Goal: Transaction & Acquisition: Purchase product/service

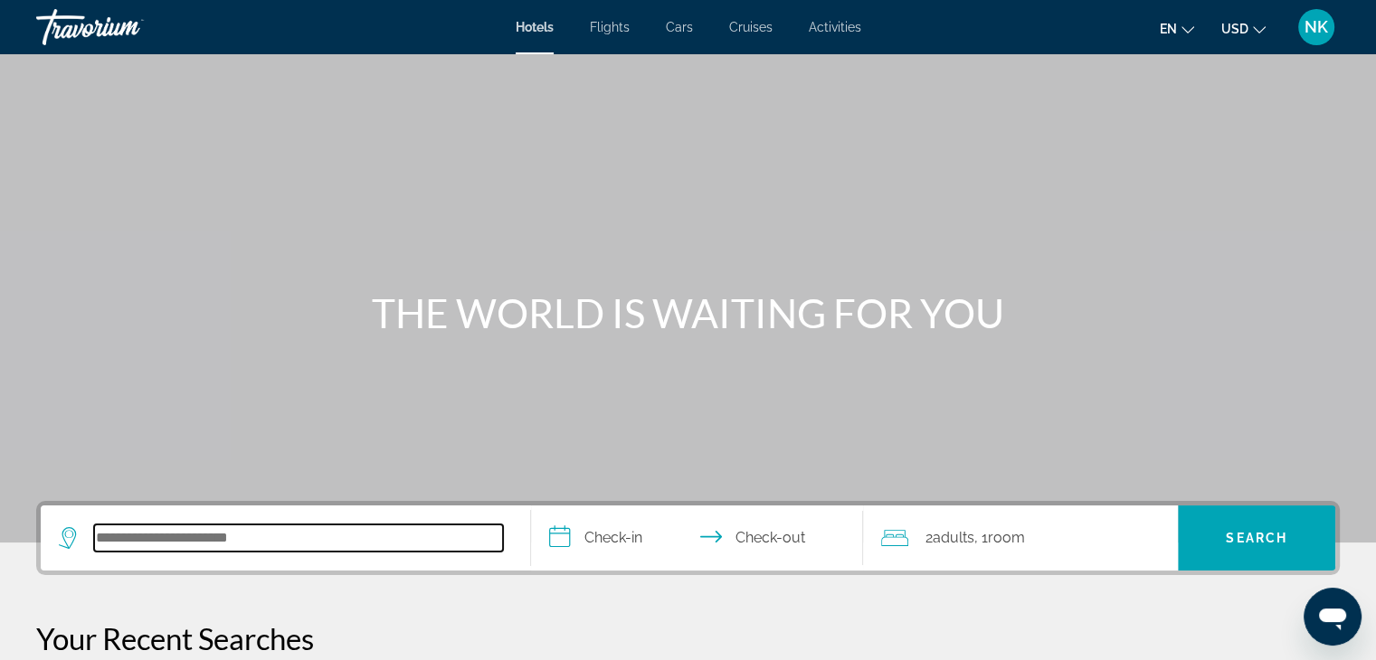
click at [177, 531] on input "Search hotel destination" at bounding box center [298, 538] width 409 height 27
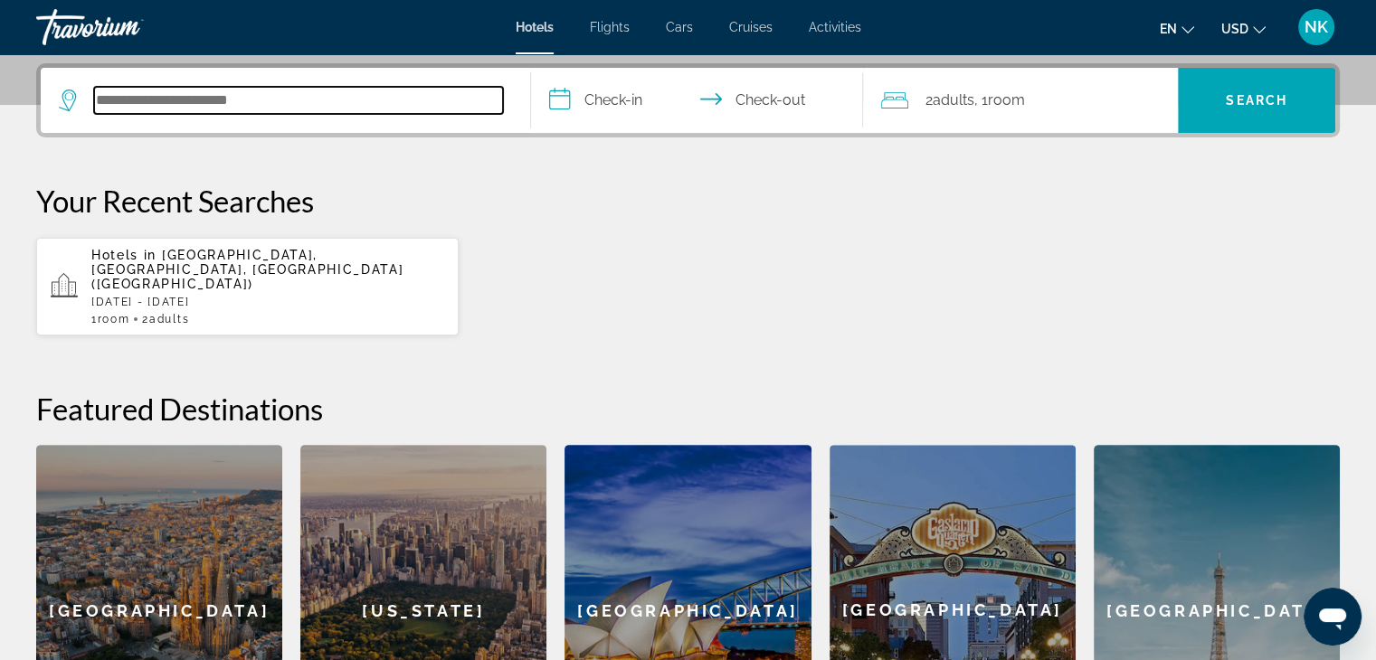
scroll to position [441, 0]
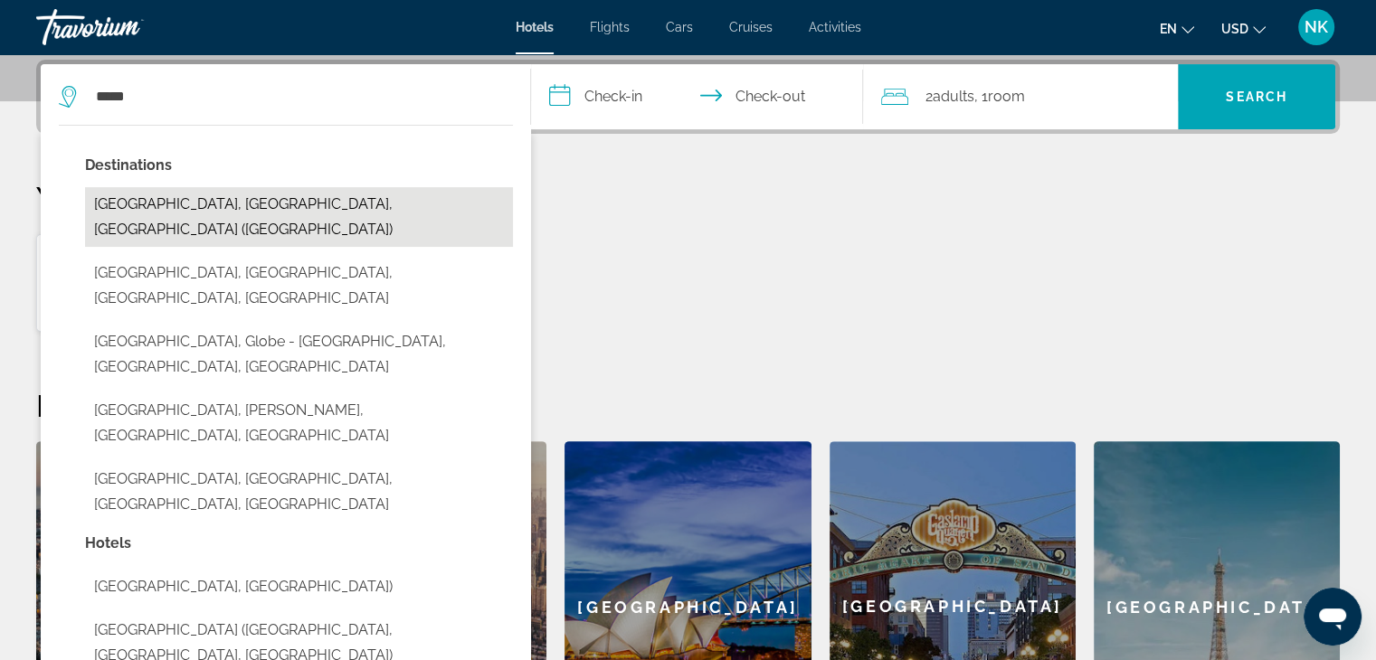
click at [210, 202] on button "[GEOGRAPHIC_DATA], [GEOGRAPHIC_DATA], [GEOGRAPHIC_DATA] ([GEOGRAPHIC_DATA])" at bounding box center [299, 217] width 428 height 60
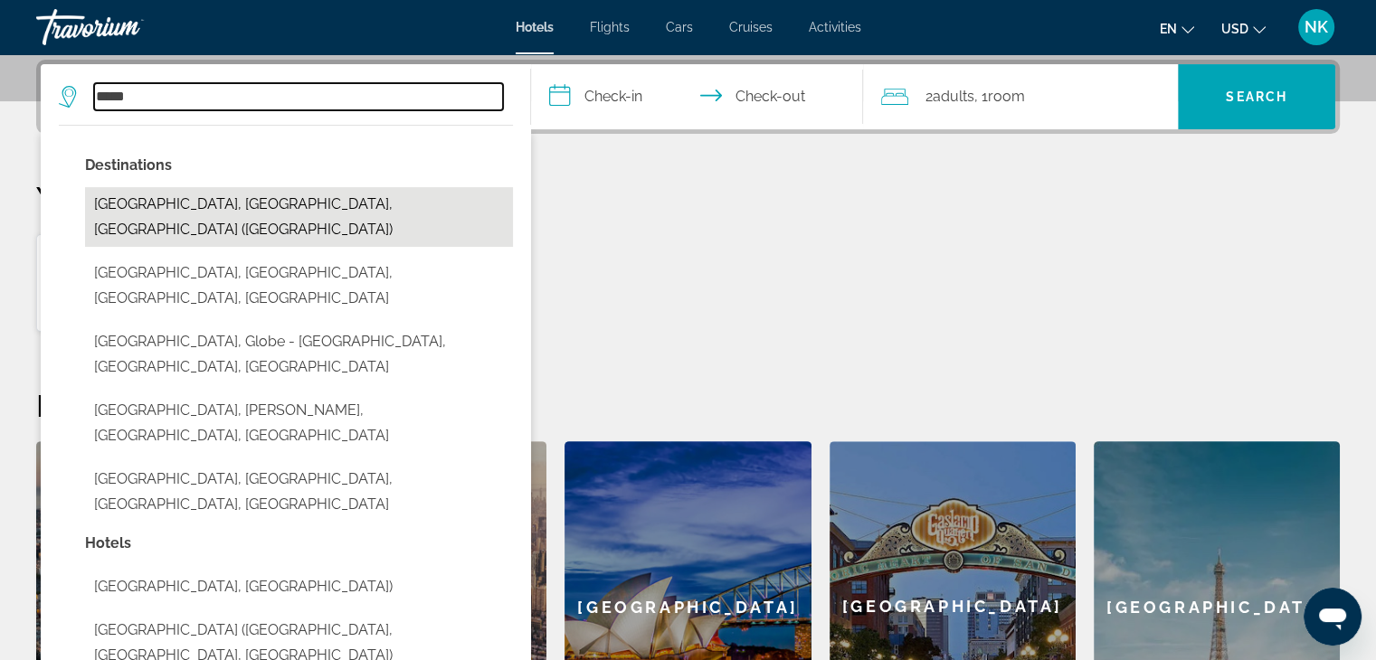
type input "**********"
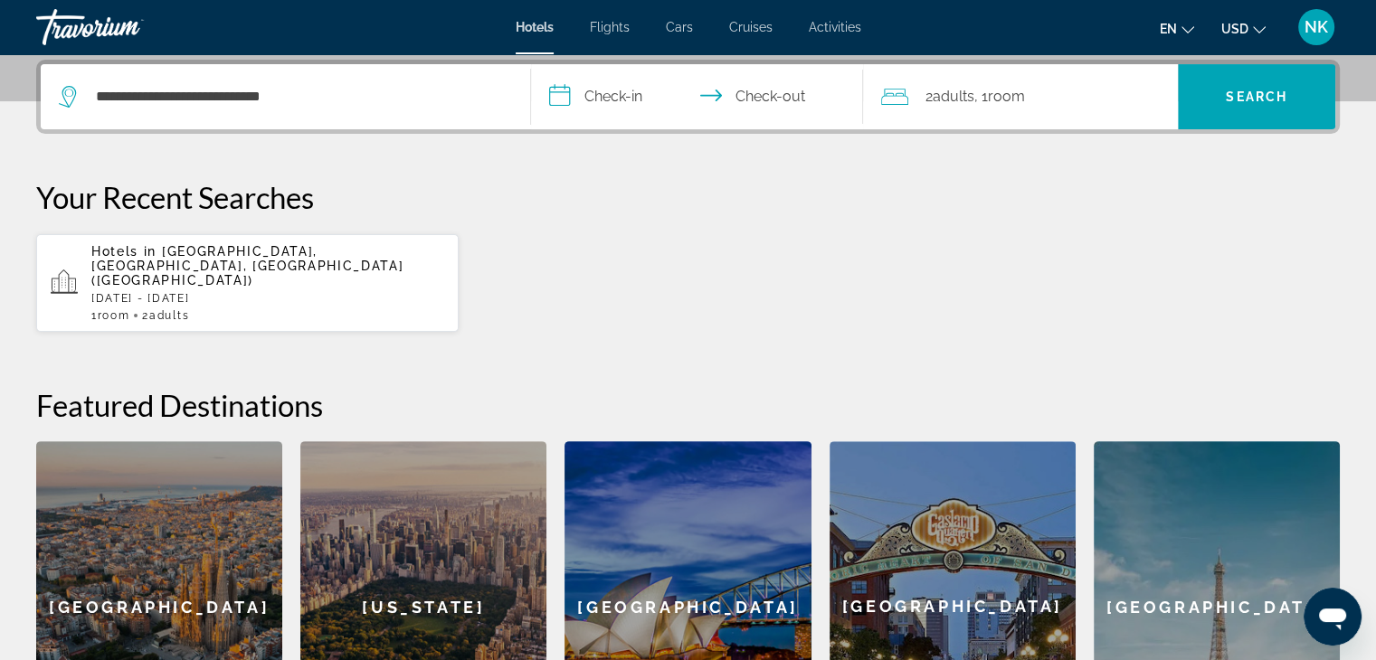
click at [611, 72] on input "**********" at bounding box center [701, 99] width 340 height 71
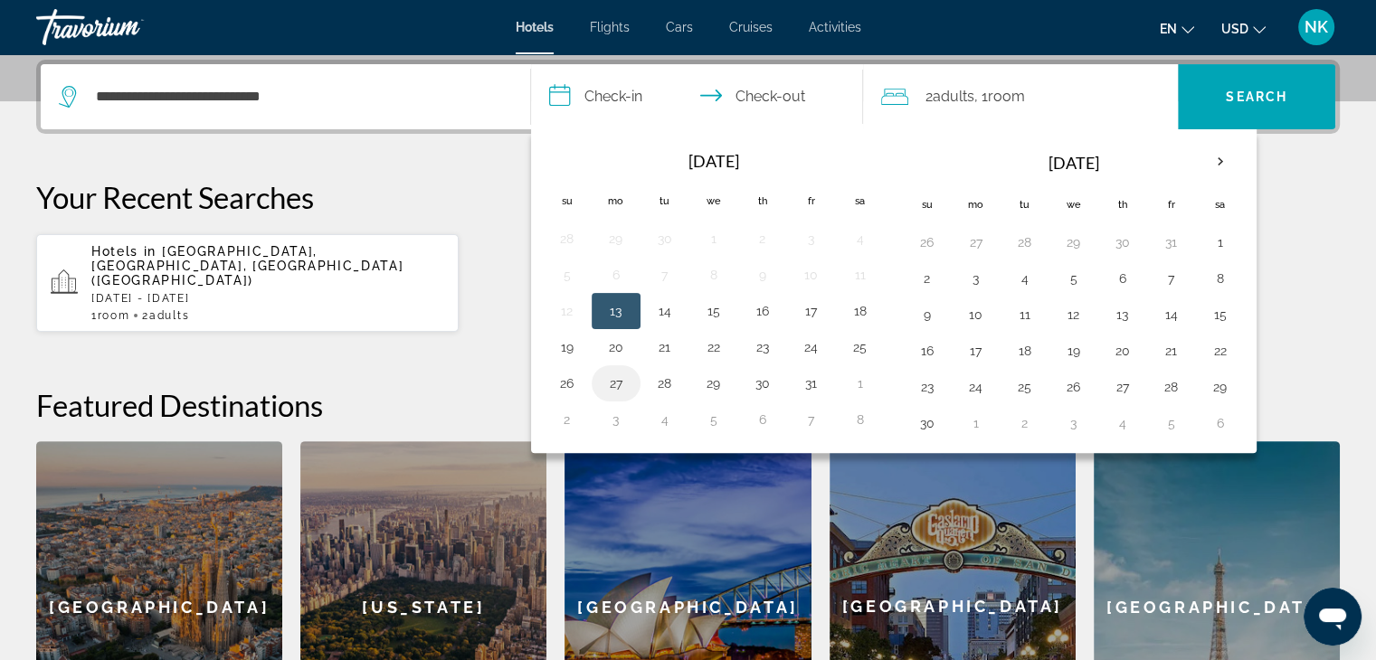
click at [617, 381] on button "27" at bounding box center [615, 383] width 29 height 25
click at [734, 372] on table "Navigation placeholder Oct 2025 Navigation placeholder Su Mo Tu We Th Fr Sa 28 …" at bounding box center [714, 289] width 342 height 297
click at [713, 381] on button "29" at bounding box center [713, 383] width 29 height 25
type input "**********"
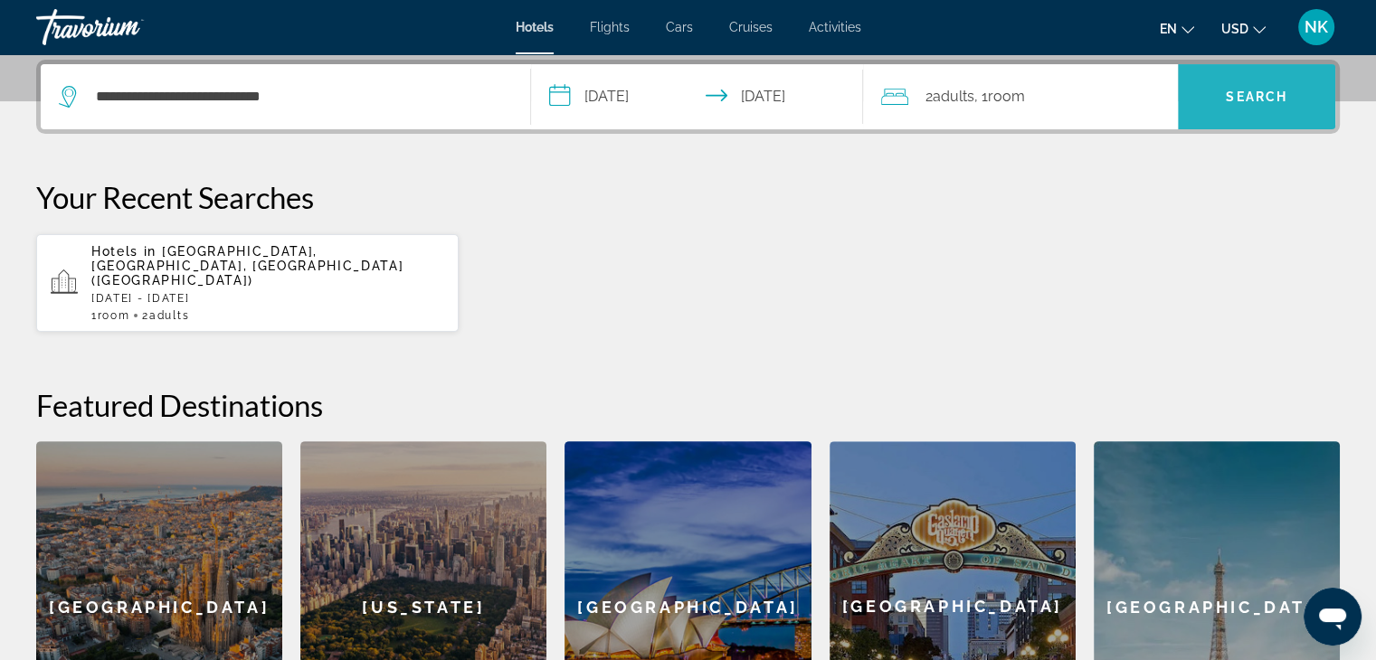
click at [1237, 102] on span "Search" at bounding box center [1257, 97] width 62 height 14
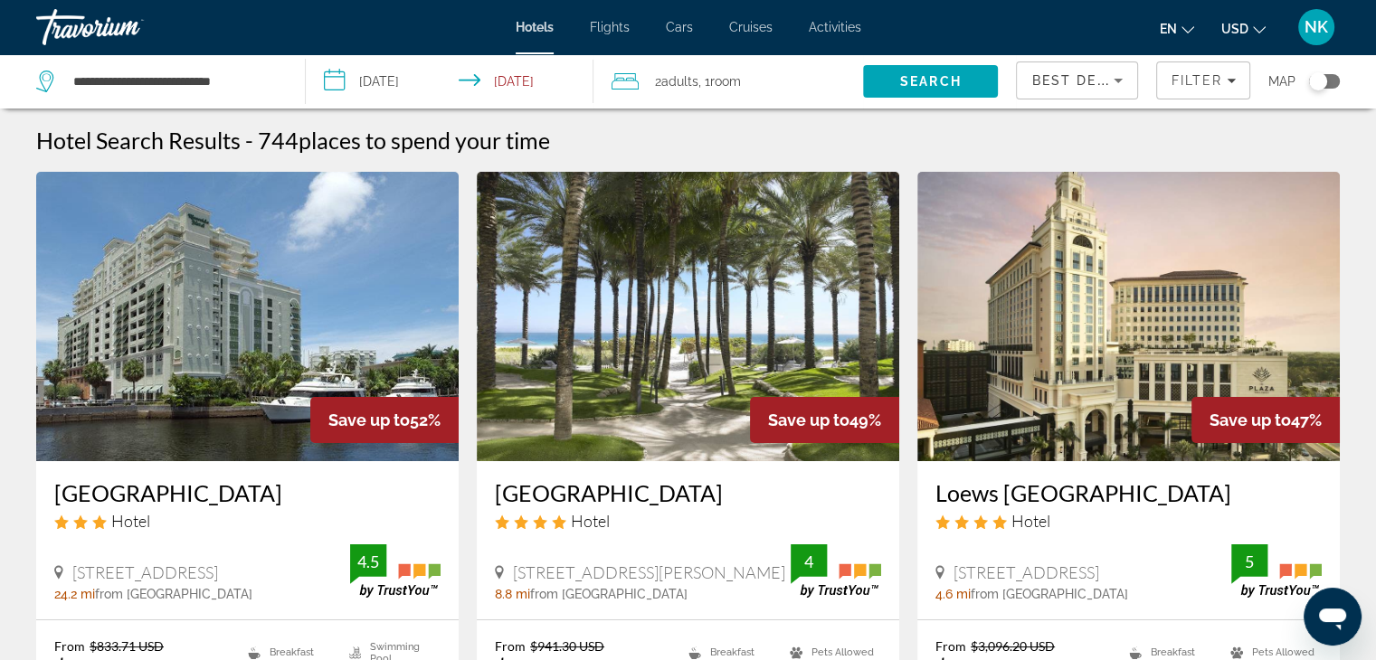
click at [487, 286] on img "Main content" at bounding box center [688, 316] width 422 height 289
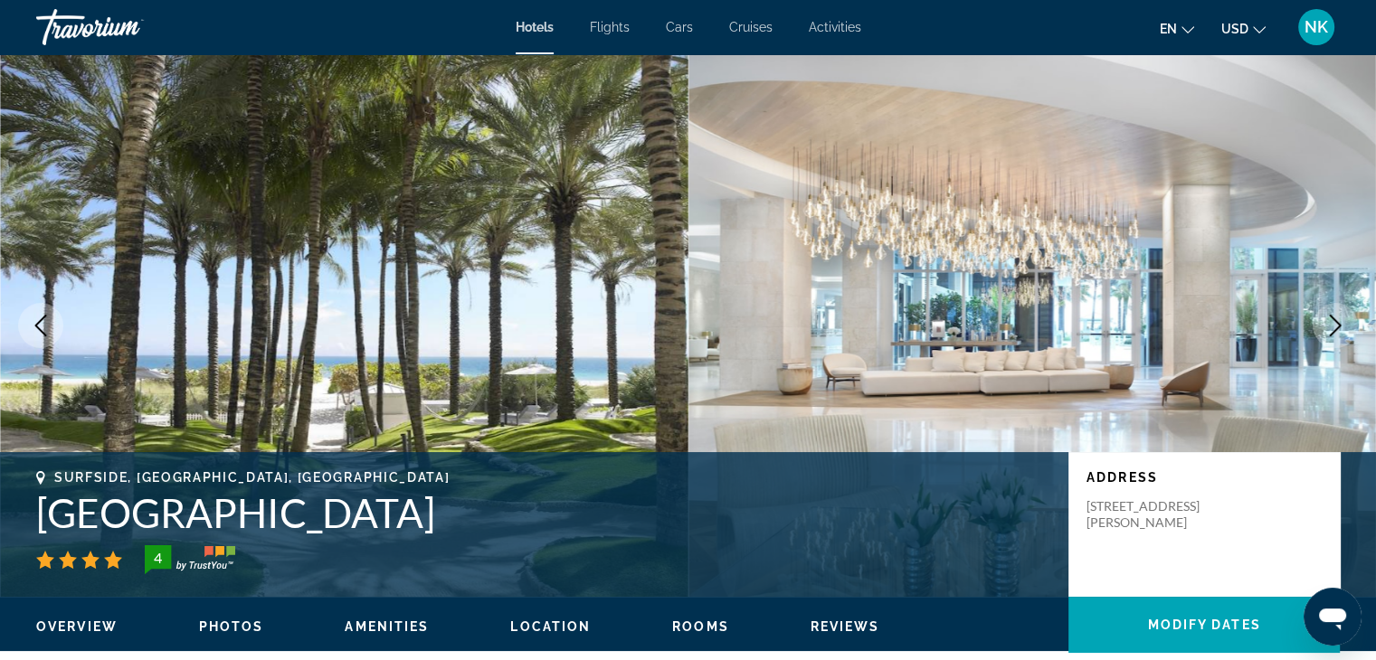
click at [444, 311] on img "Main content" at bounding box center [344, 325] width 688 height 543
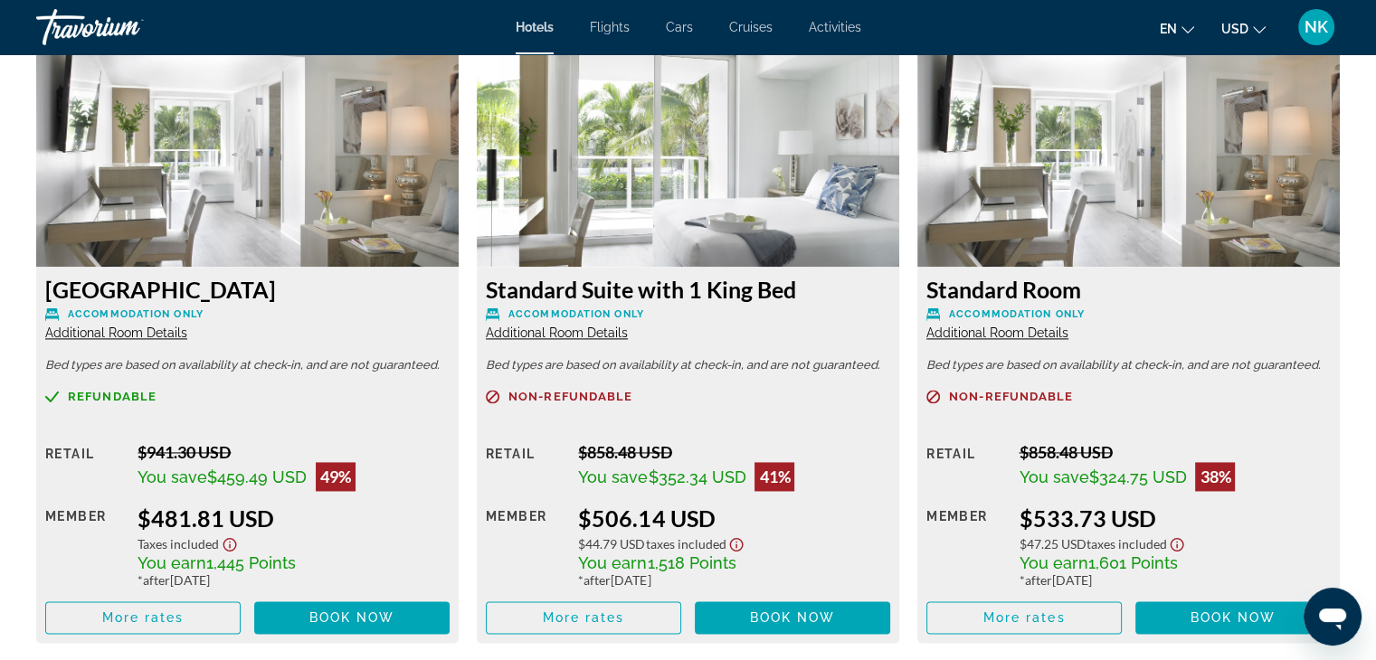
scroll to position [2521, 0]
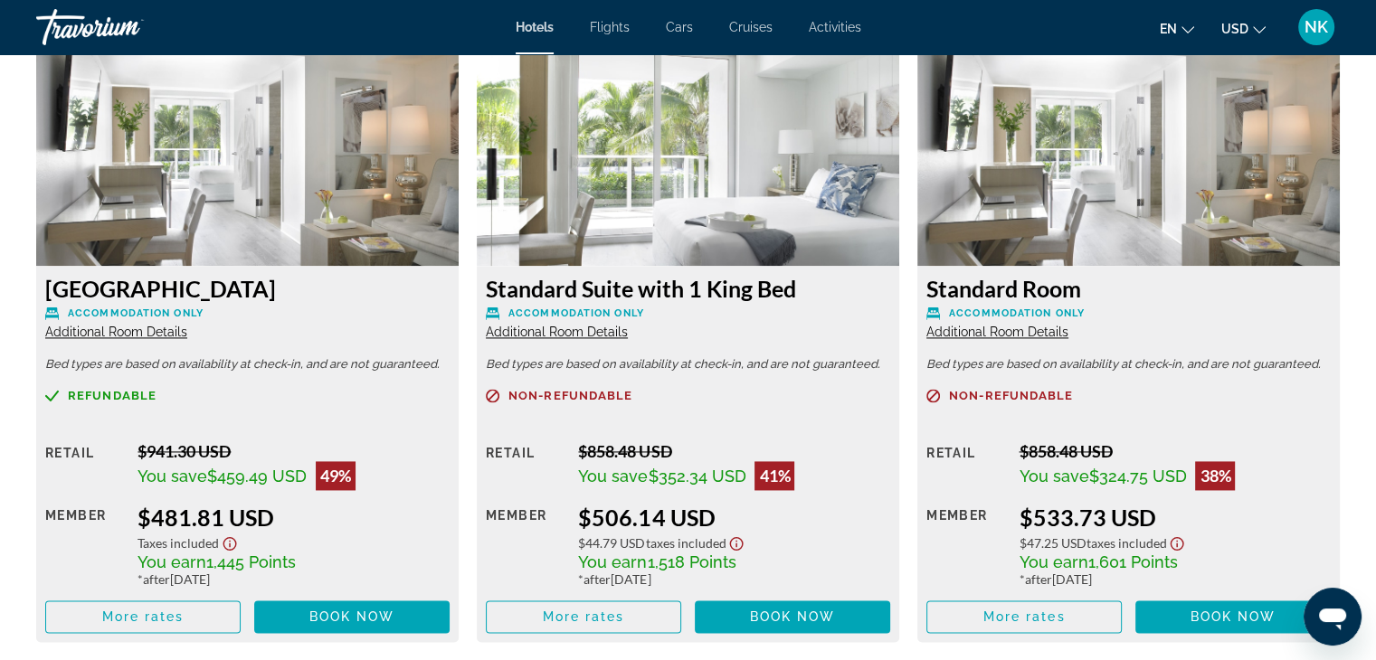
click at [118, 74] on img "Main content" at bounding box center [247, 153] width 422 height 226
drag, startPoint x: 118, startPoint y: 74, endPoint x: 152, endPoint y: 44, distance: 44.8
click at [49, 9] on div "Travorium" at bounding box center [126, 27] width 181 height 47
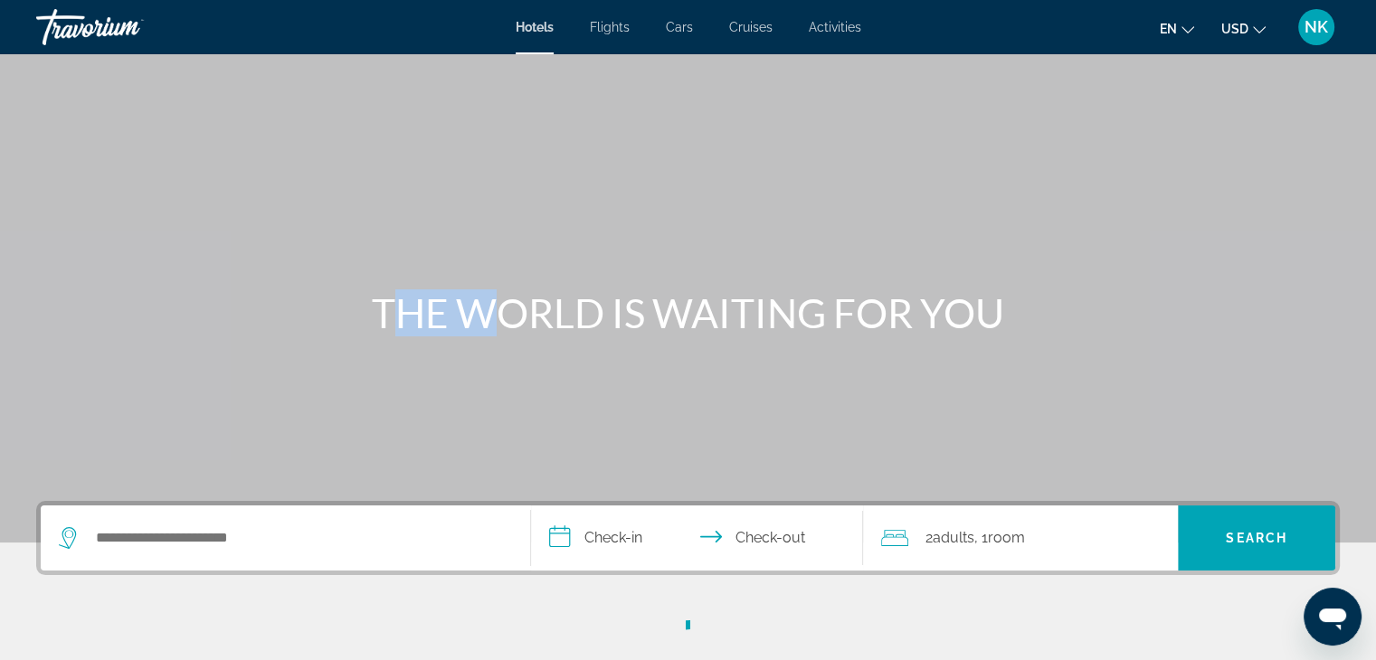
click at [49, 9] on div "**********" at bounding box center [688, 330] width 1376 height 660
drag, startPoint x: 49, startPoint y: 9, endPoint x: 45, endPoint y: -22, distance: 31.0
click at [45, 0] on html "**********" at bounding box center [688, 330] width 1376 height 660
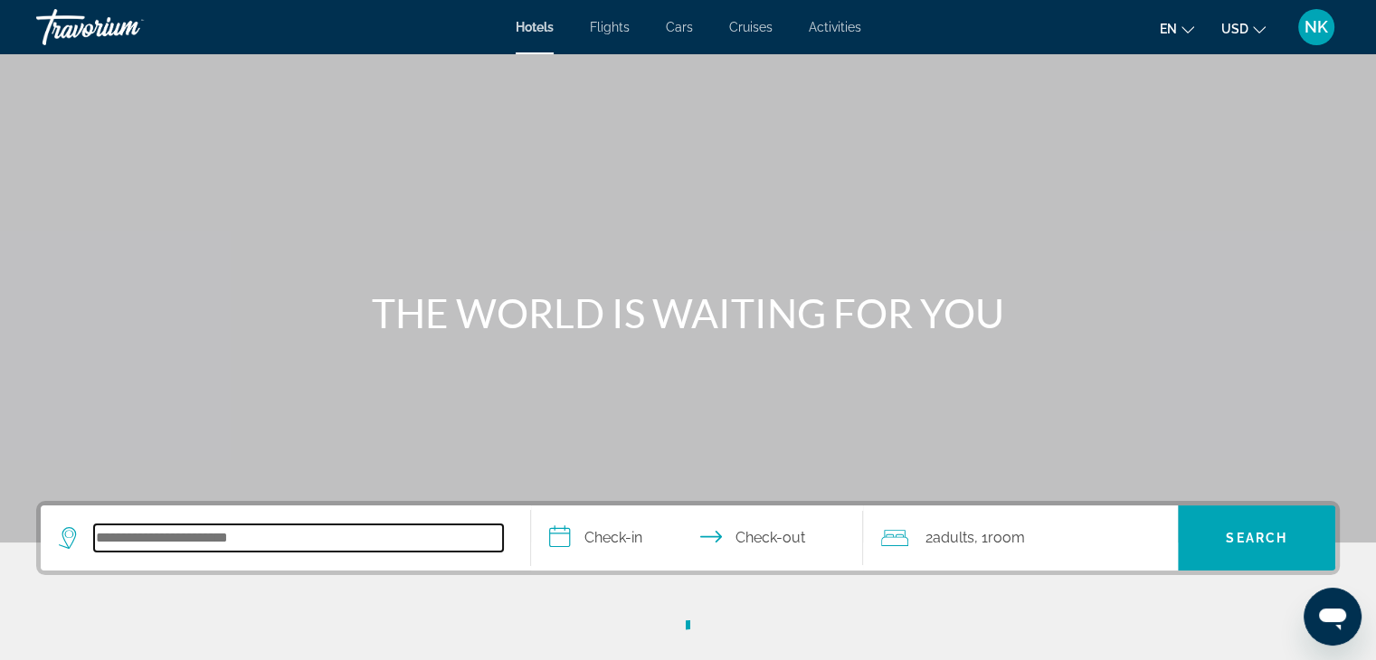
click at [127, 547] on input "Search hotel destination" at bounding box center [298, 538] width 409 height 27
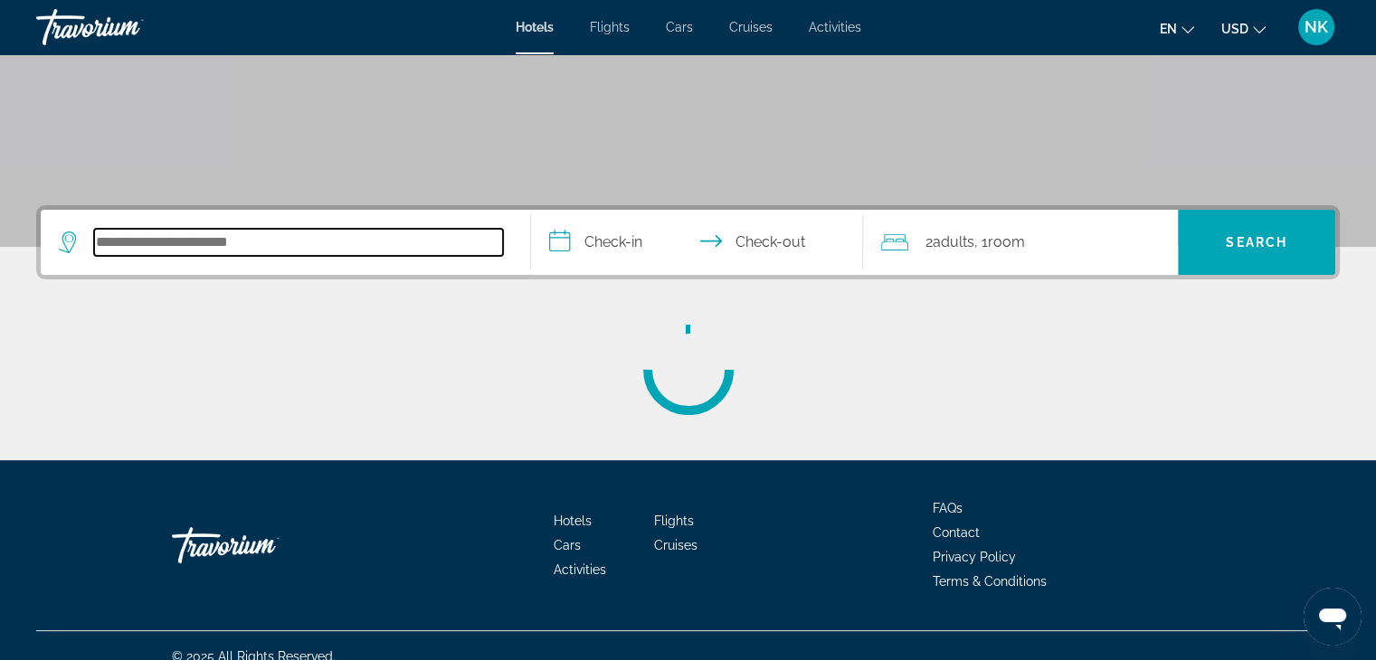
scroll to position [317, 0]
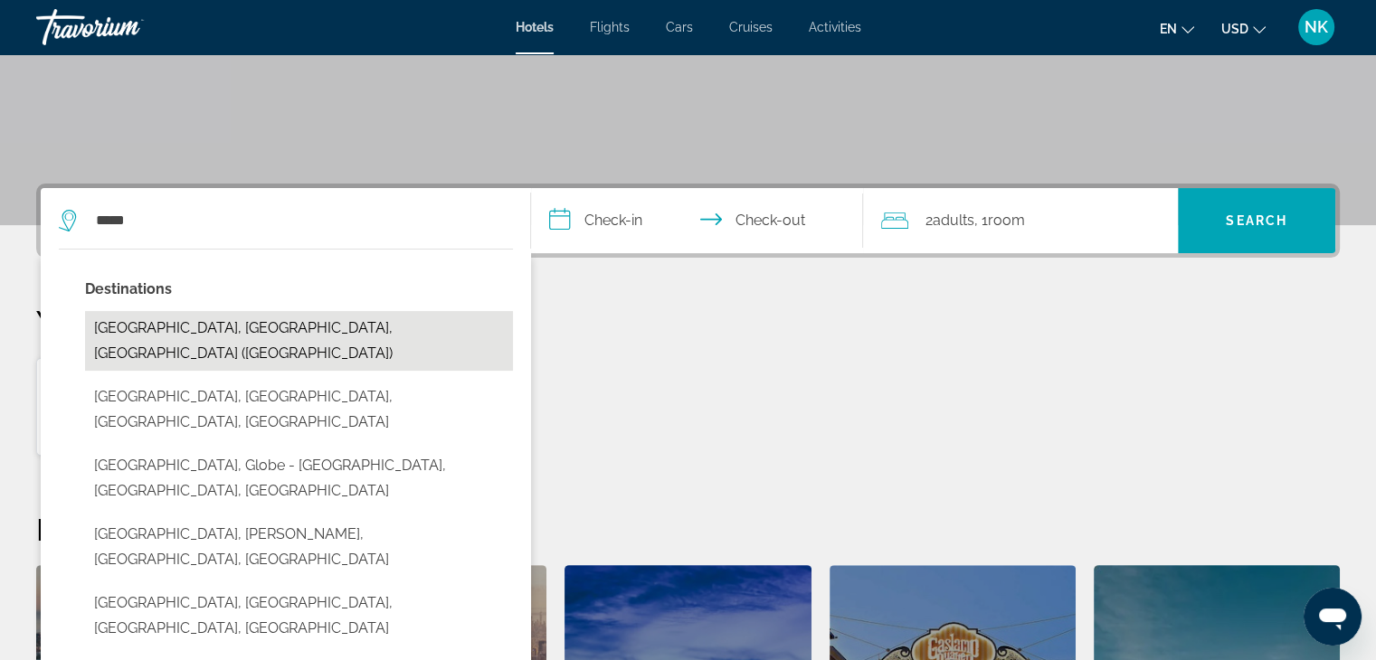
click at [199, 338] on button "[GEOGRAPHIC_DATA], [GEOGRAPHIC_DATA], [GEOGRAPHIC_DATA] ([GEOGRAPHIC_DATA])" at bounding box center [299, 341] width 428 height 60
type input "**********"
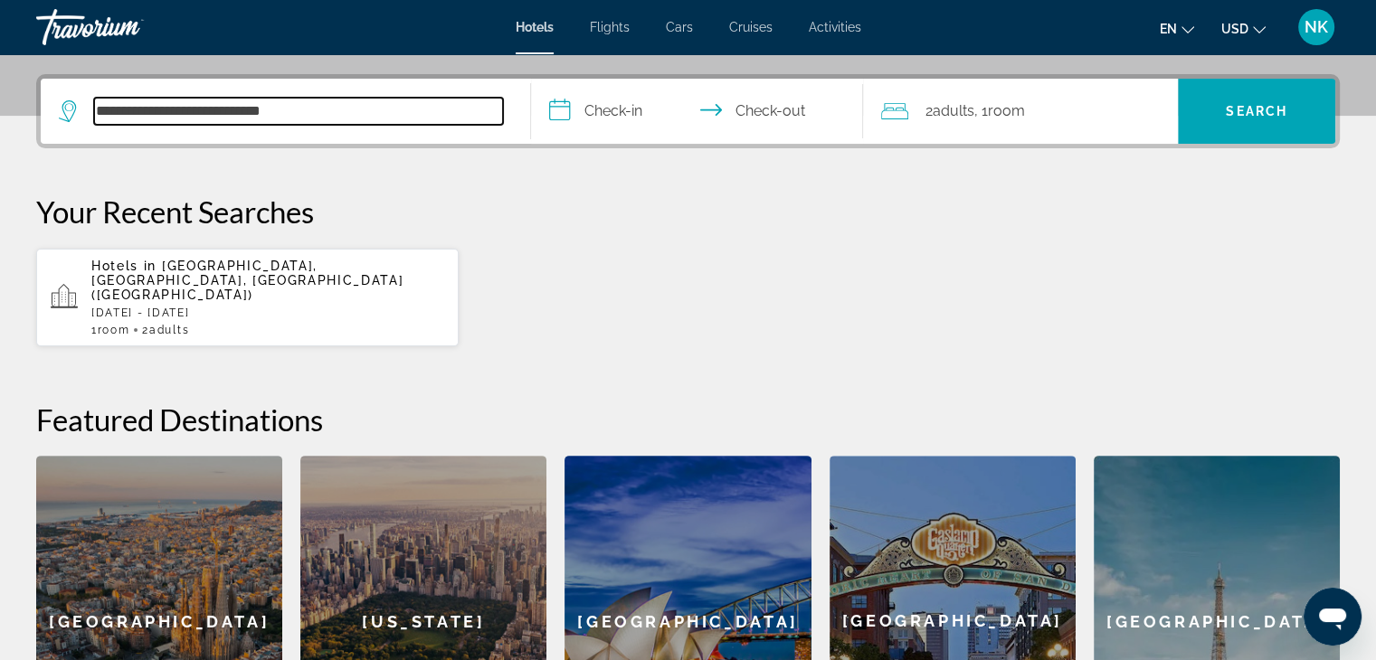
scroll to position [441, 0]
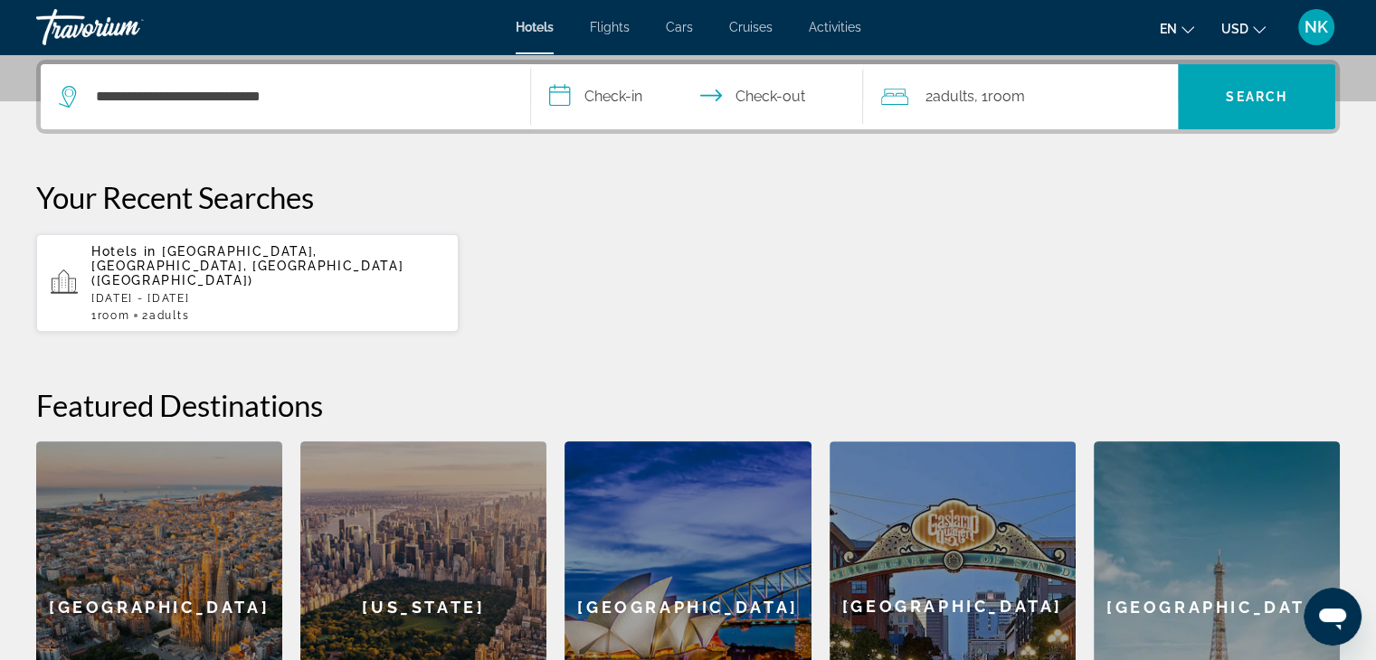
click at [611, 84] on input "**********" at bounding box center [701, 99] width 340 height 71
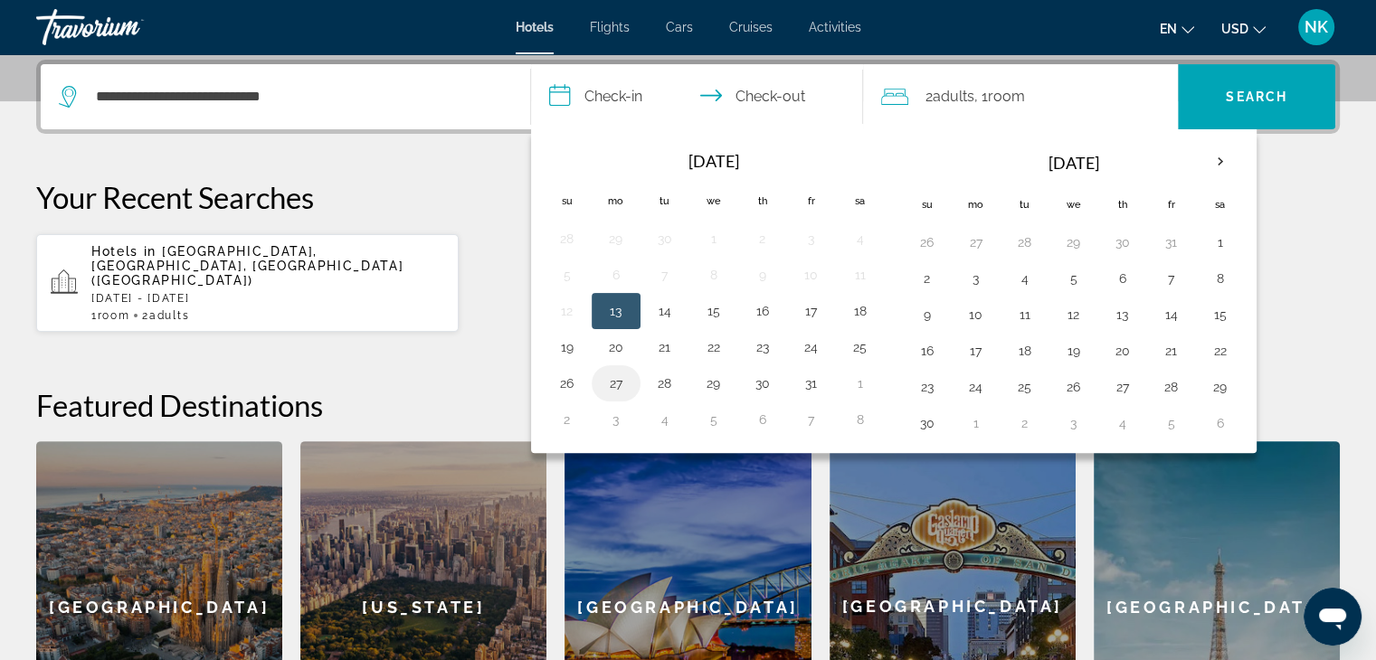
click at [619, 378] on button "27" at bounding box center [615, 383] width 29 height 25
click at [731, 376] on td "29" at bounding box center [713, 383] width 49 height 36
click at [709, 379] on button "29" at bounding box center [713, 383] width 29 height 25
type input "**********"
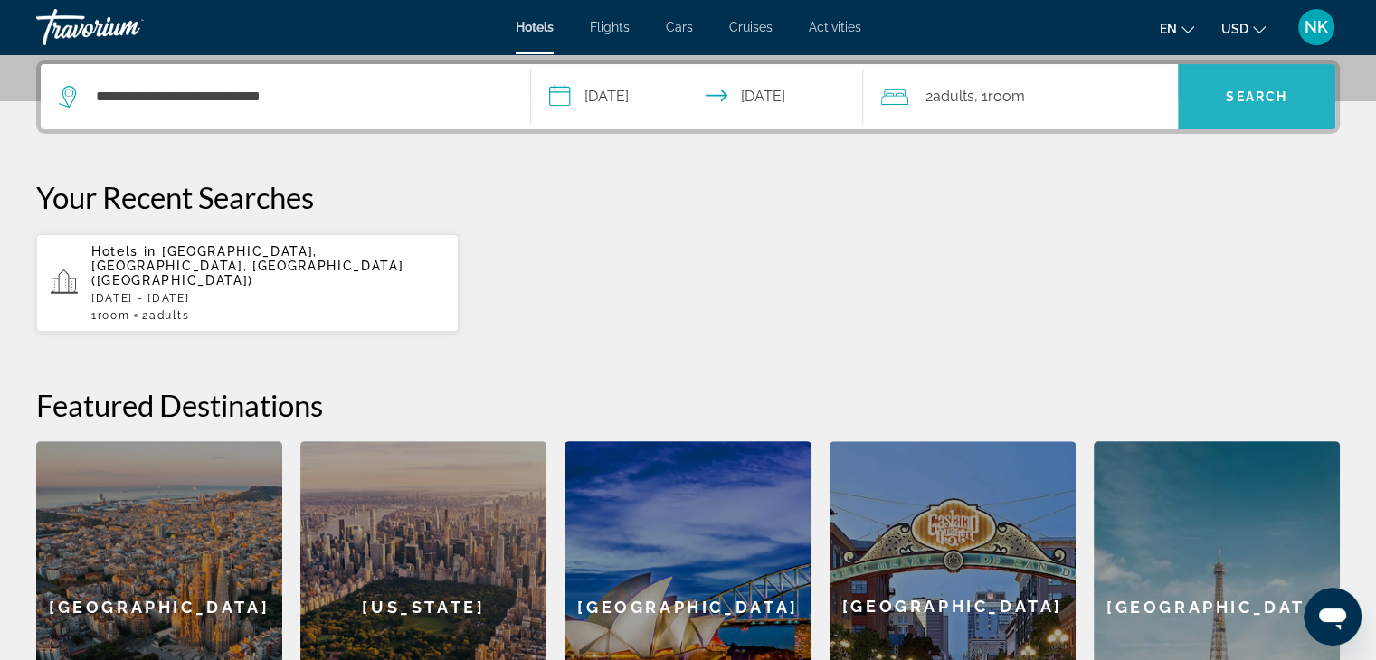
click at [1230, 93] on span "Search" at bounding box center [1257, 97] width 62 height 14
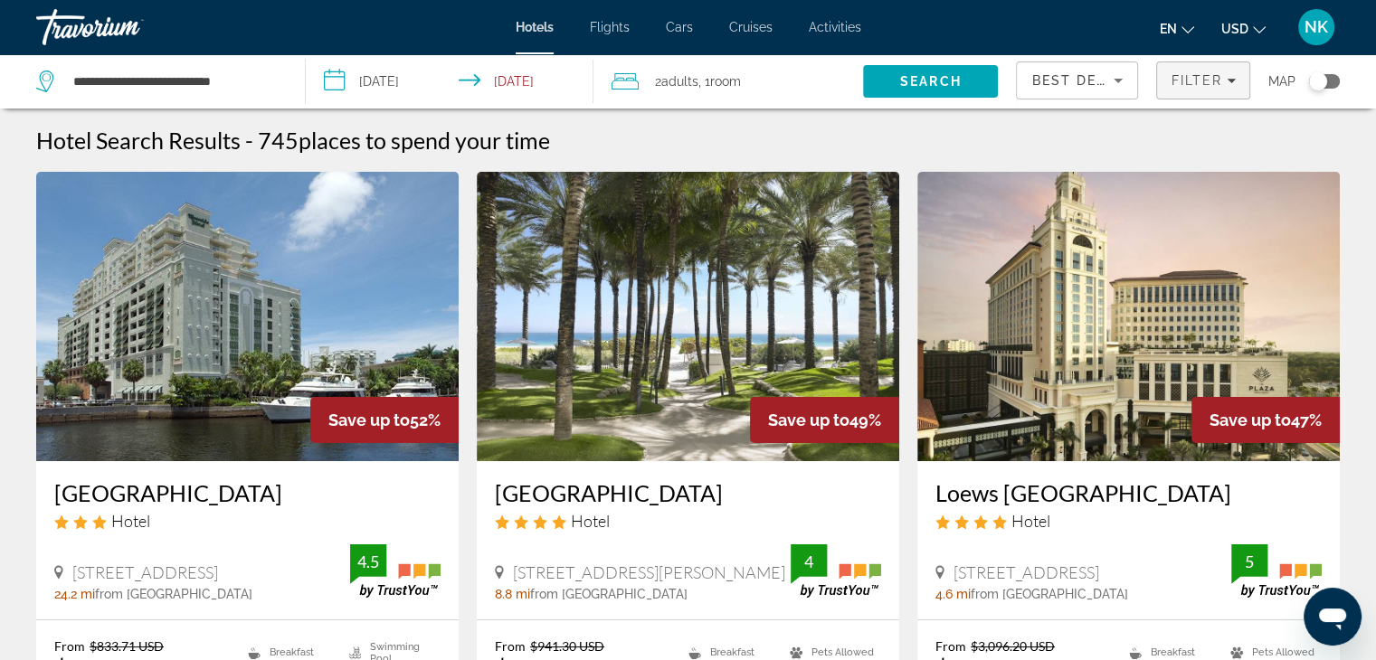
click at [1227, 73] on div "Filter" at bounding box center [1202, 80] width 65 height 14
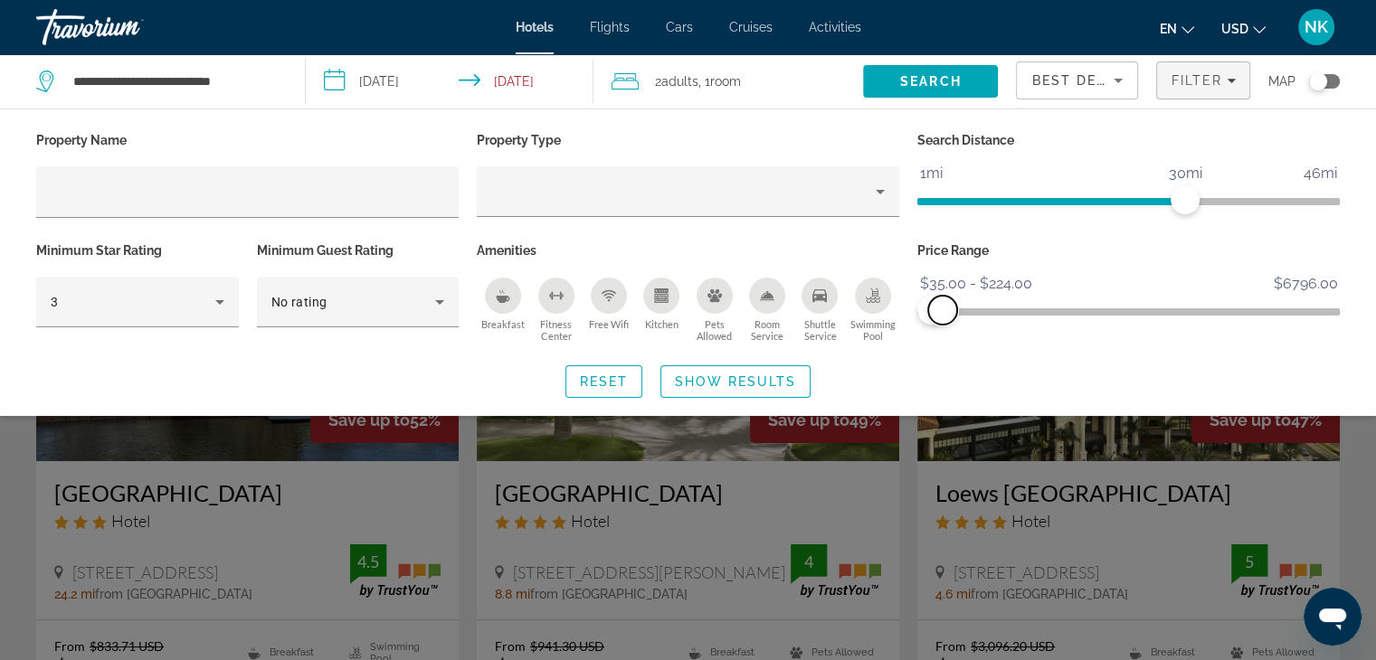
drag, startPoint x: 1314, startPoint y: 316, endPoint x: 943, endPoint y: 334, distance: 371.3
click at [943, 334] on div "Price Range $35.00 $6796.00 $35.00 $224.00 $35.00 - $224.00" at bounding box center [1128, 292] width 440 height 109
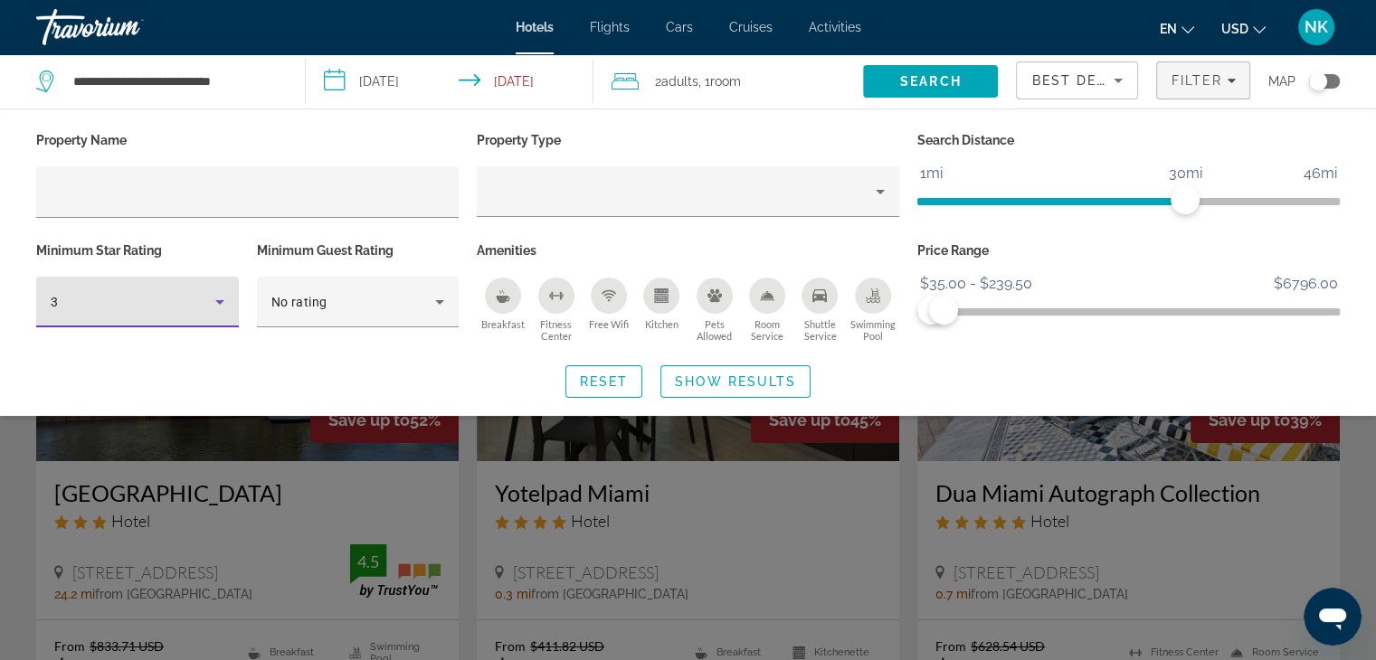
click at [213, 291] on icon "Hotel Filters" at bounding box center [220, 302] width 22 height 22
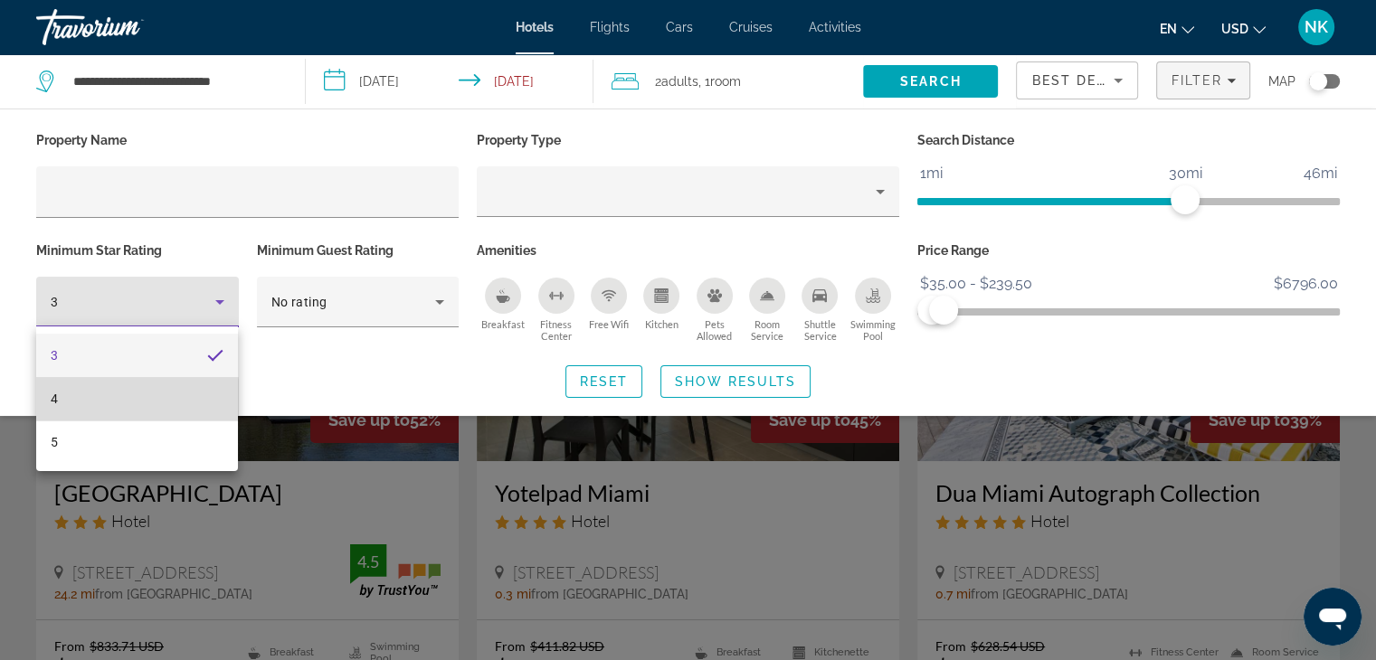
click at [61, 411] on mat-option "4" at bounding box center [137, 398] width 202 height 43
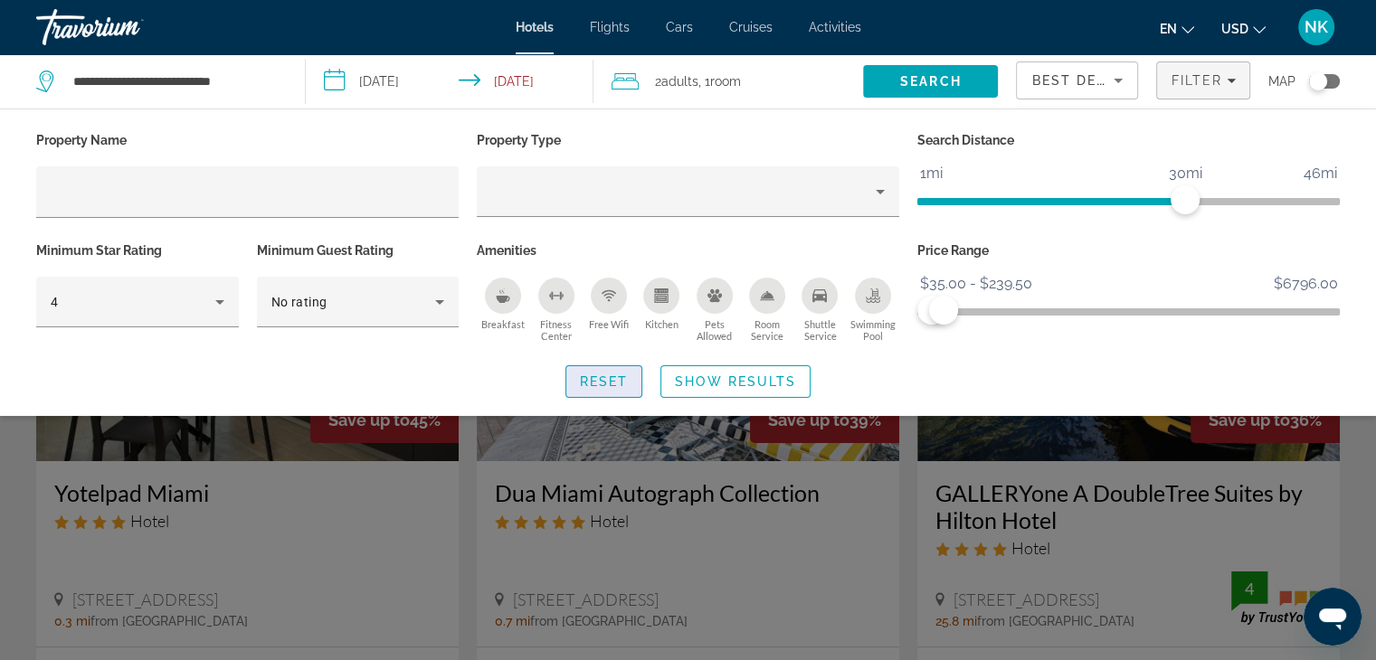
click at [589, 374] on span "Reset" at bounding box center [604, 381] width 49 height 14
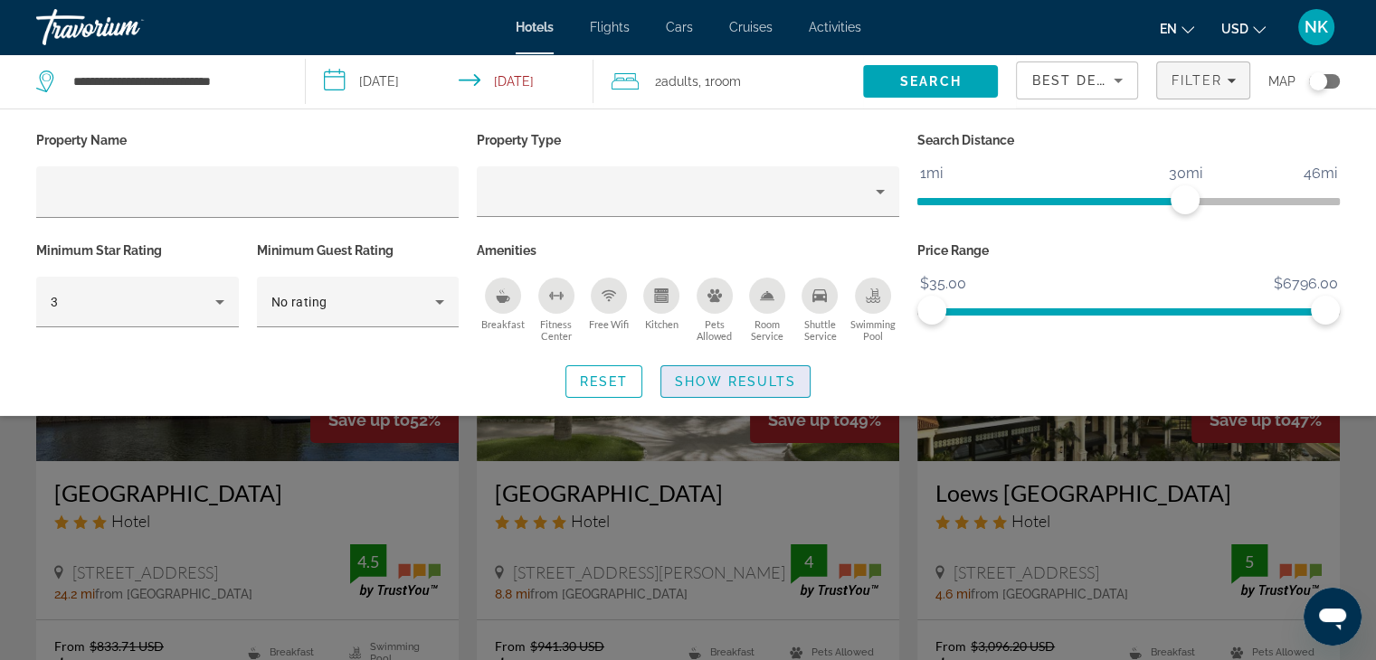
click at [763, 383] on span "Show Results" at bounding box center [735, 381] width 121 height 14
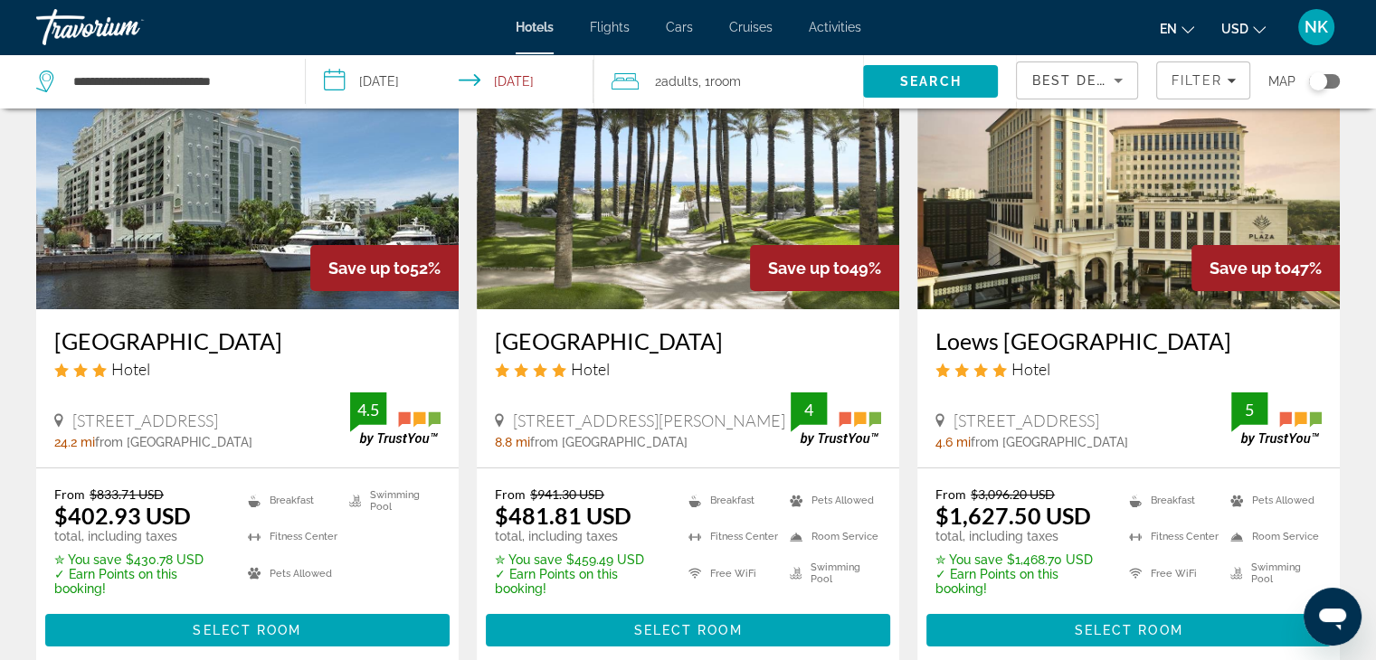
scroll to position [151, 0]
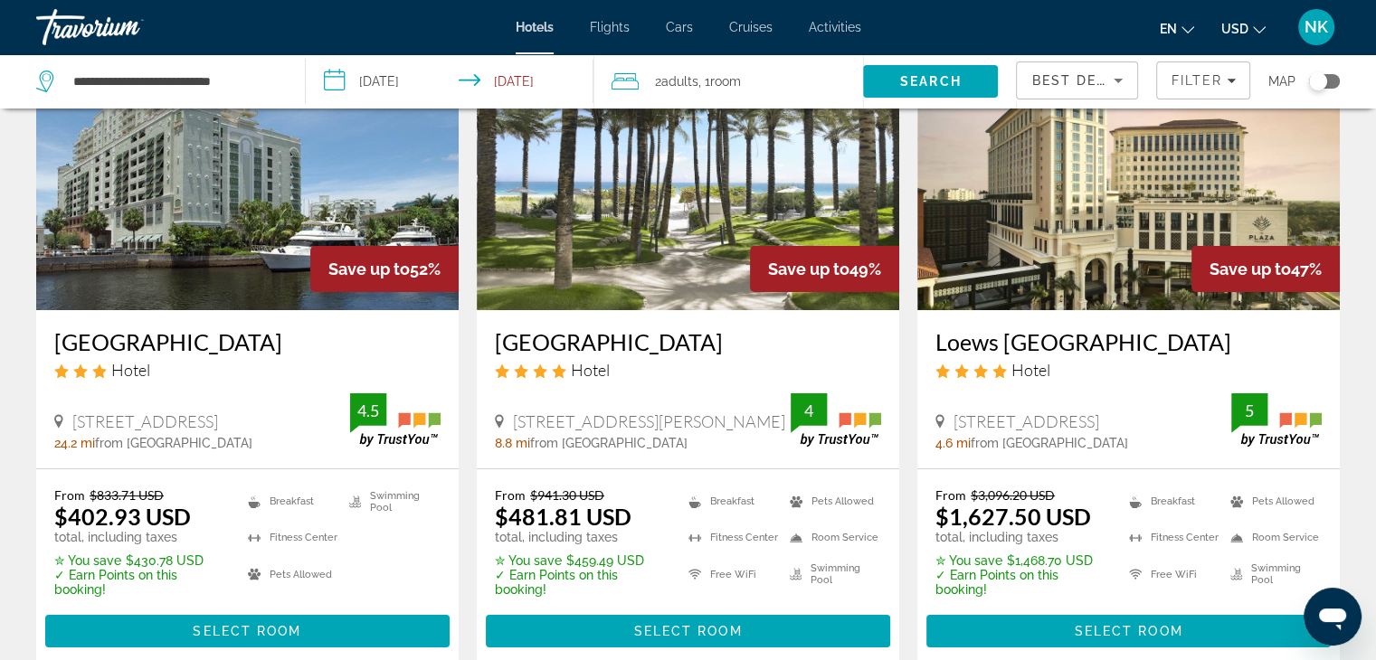
drag, startPoint x: 349, startPoint y: 278, endPoint x: 357, endPoint y: 282, distance: 9.3
click at [349, 278] on span "Save up to" at bounding box center [368, 269] width 81 height 19
click at [468, 276] on app-hotels-search-item "Save up to 49% Grand Beach Hotel Surfside Hotel 9449 Collins Avenue, Surfside 8…" at bounding box center [688, 343] width 440 height 645
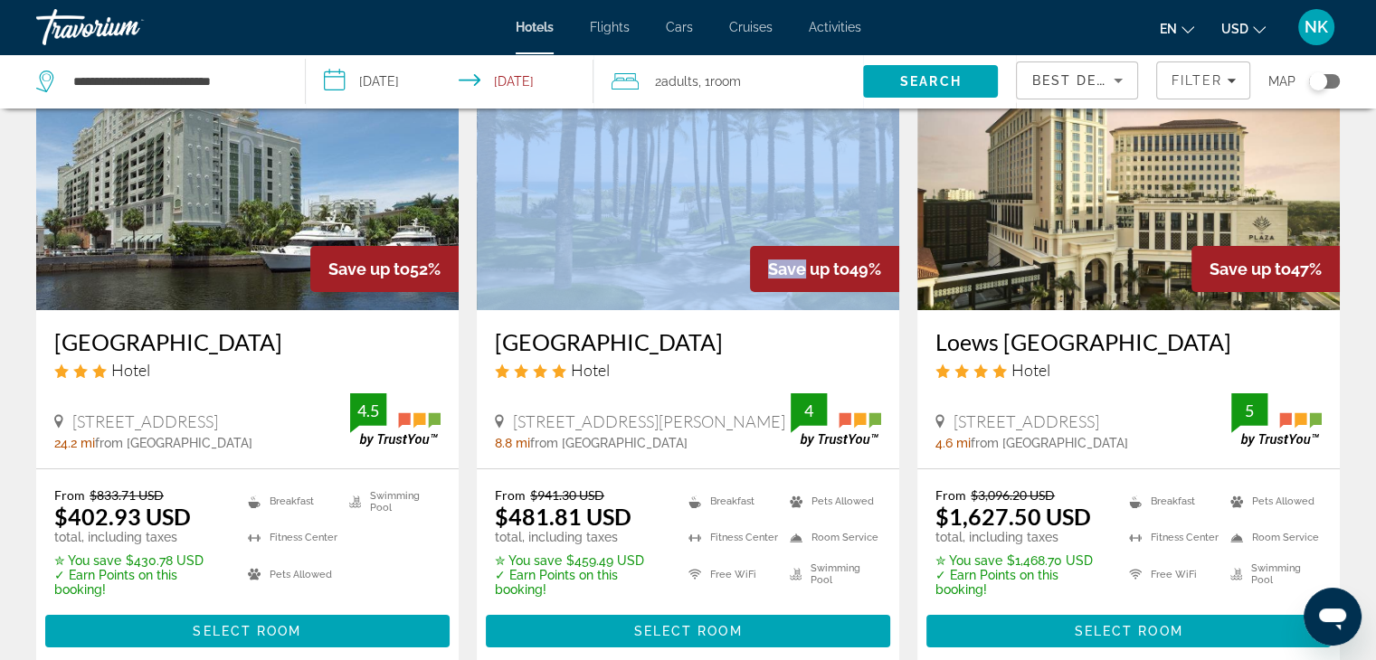
click at [469, 275] on app-hotels-search-item "Save up to 49% Grand Beach Hotel Surfside Hotel 9449 Collins Avenue, Surfside 8…" at bounding box center [688, 343] width 440 height 645
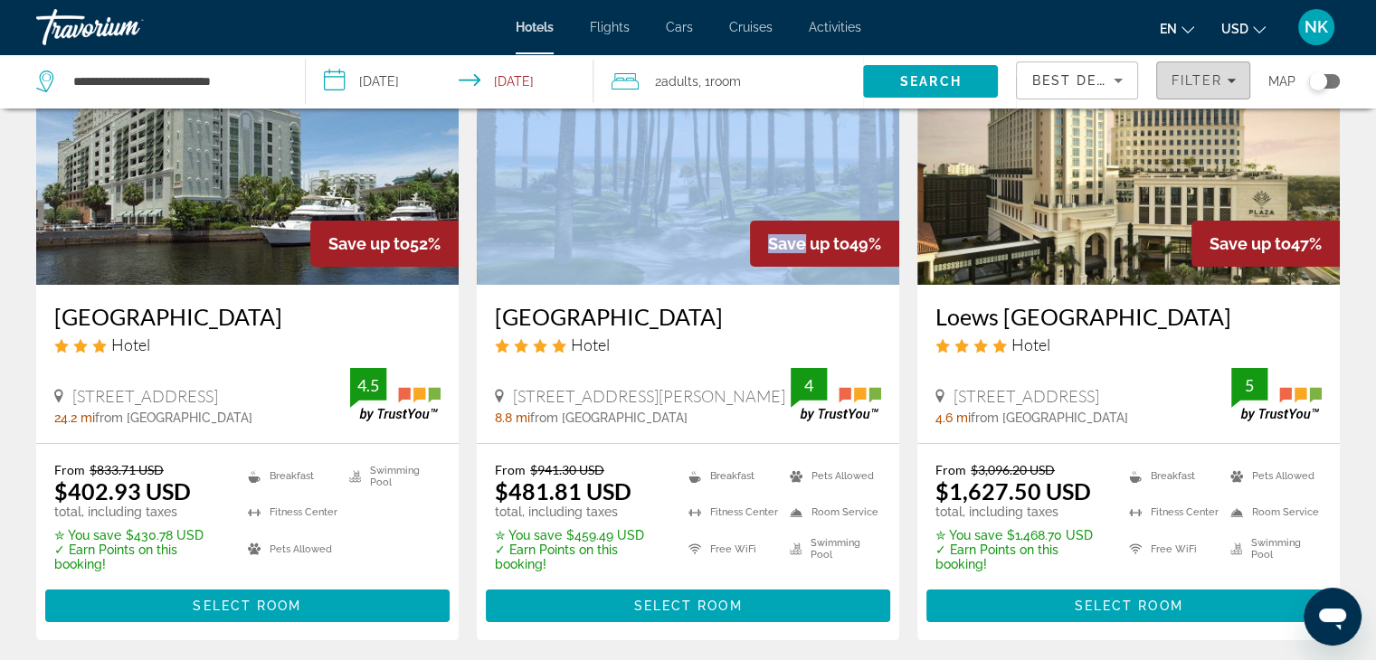
click at [1225, 76] on div "Filter" at bounding box center [1202, 80] width 65 height 14
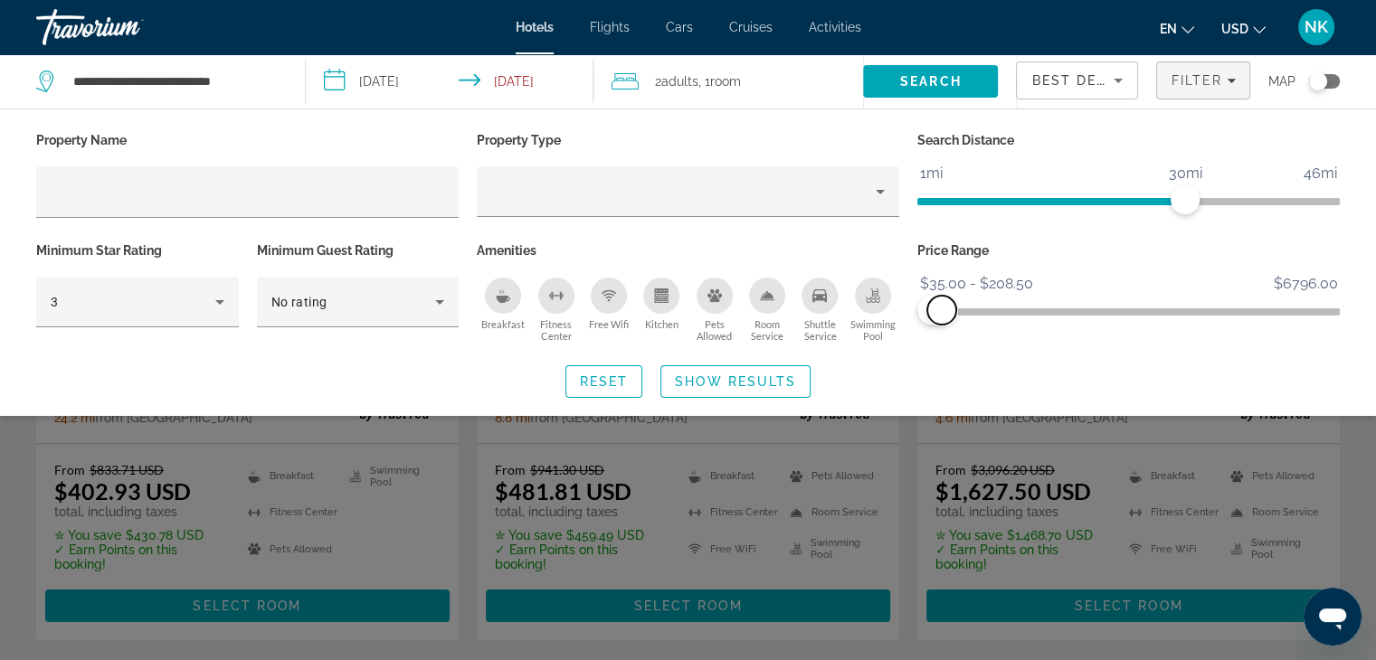
drag, startPoint x: 1321, startPoint y: 306, endPoint x: 942, endPoint y: 330, distance: 379.8
click at [942, 330] on div "Price Range $35.00 $6796.00 $35.00 $208.50 $35.00 - $208.50" at bounding box center [1128, 292] width 440 height 109
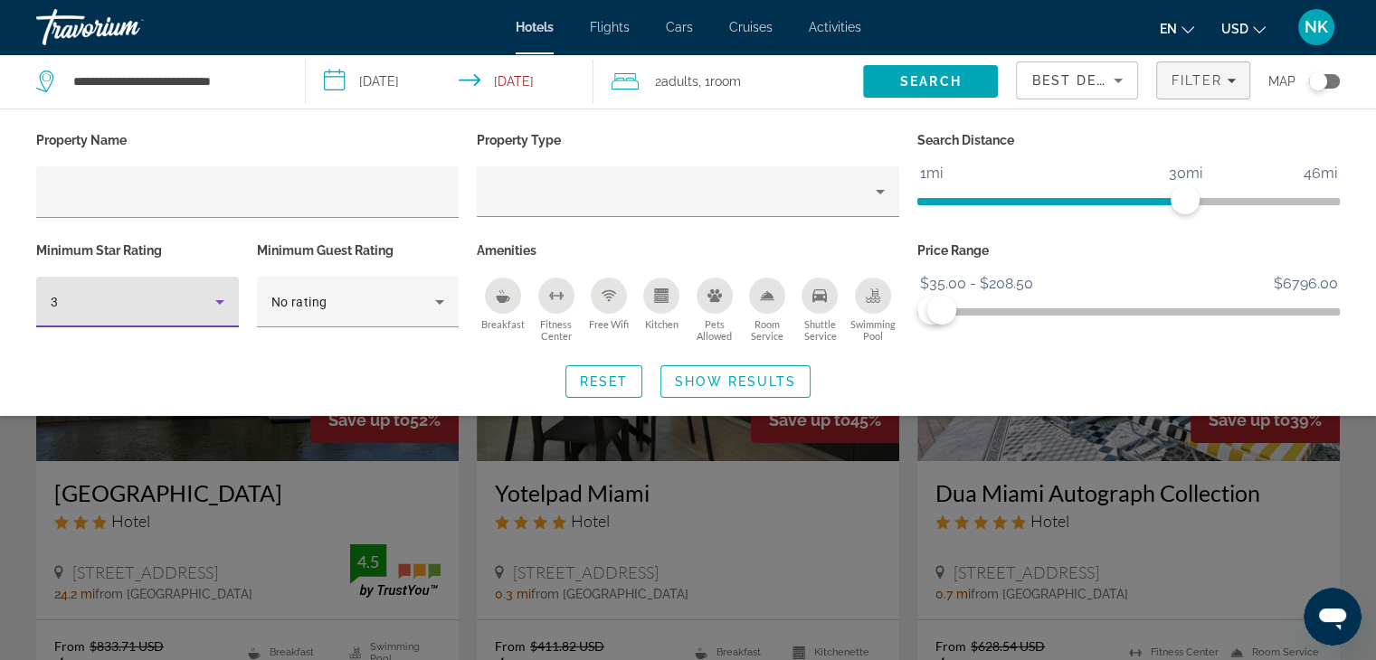
click at [215, 298] on icon "Hotel Filters" at bounding box center [220, 302] width 22 height 22
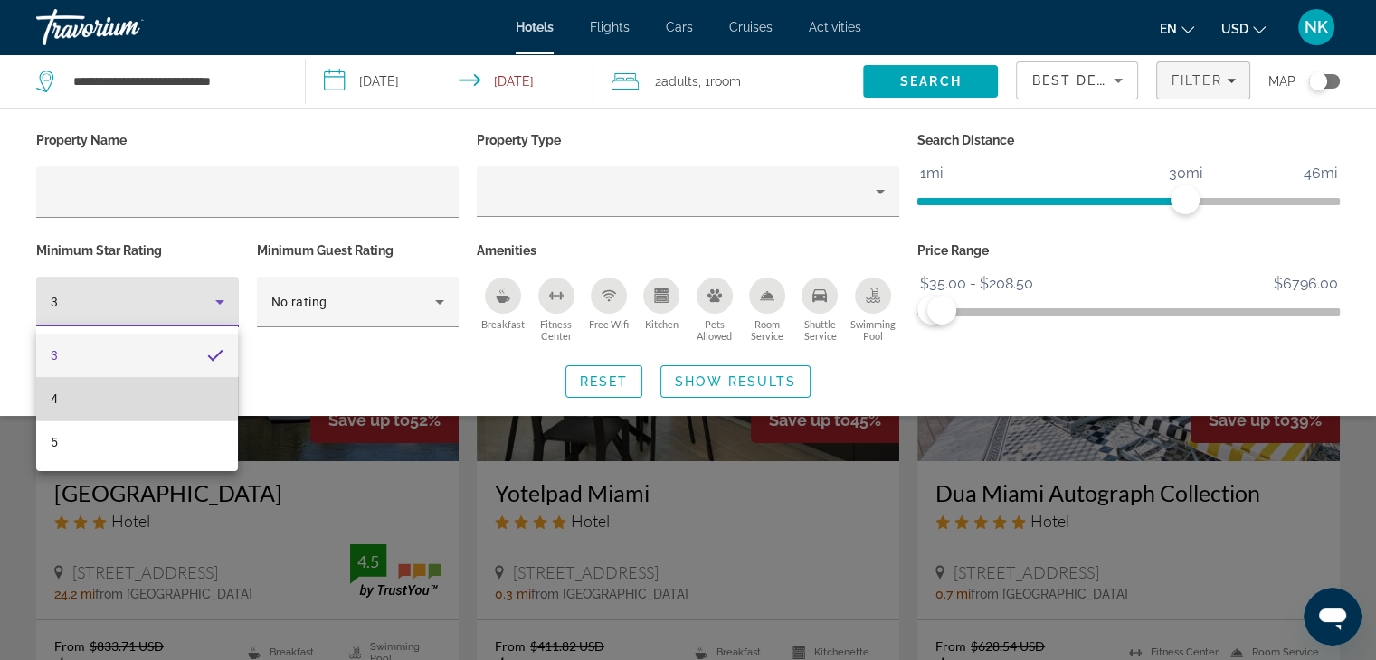
click at [134, 387] on mat-option "4" at bounding box center [137, 398] width 202 height 43
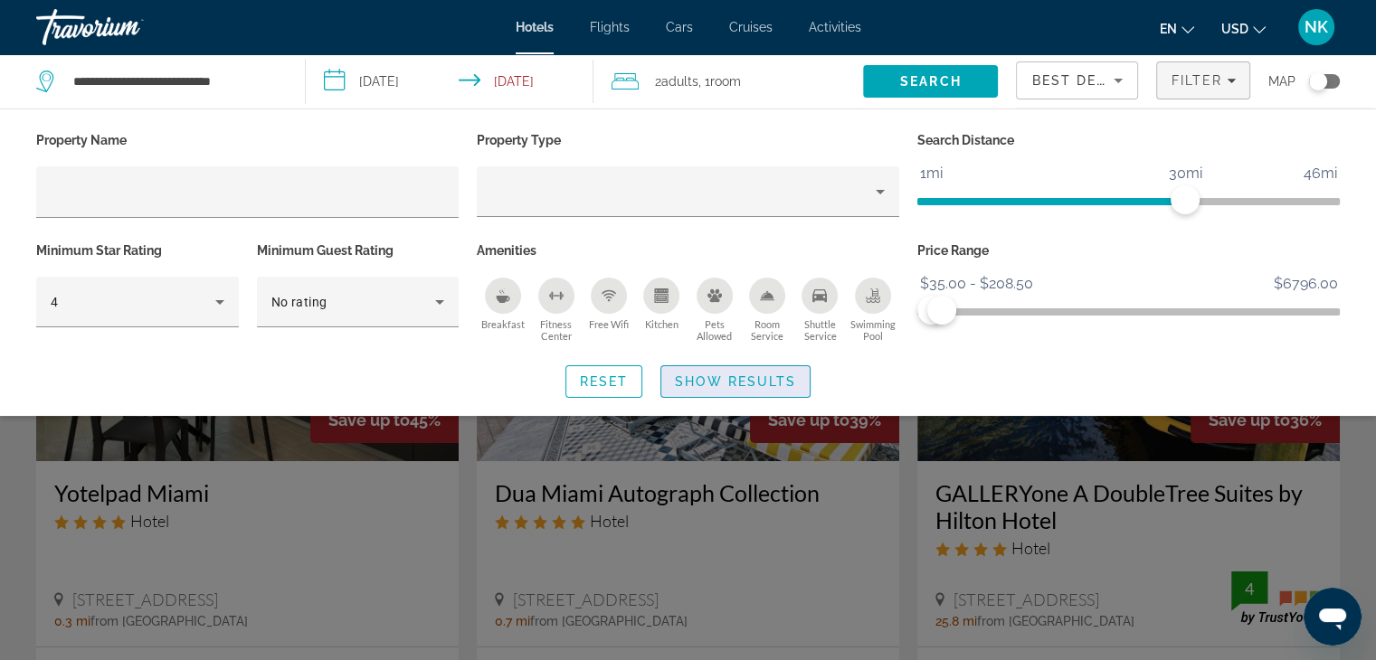
click at [707, 379] on span "Show Results" at bounding box center [735, 381] width 121 height 14
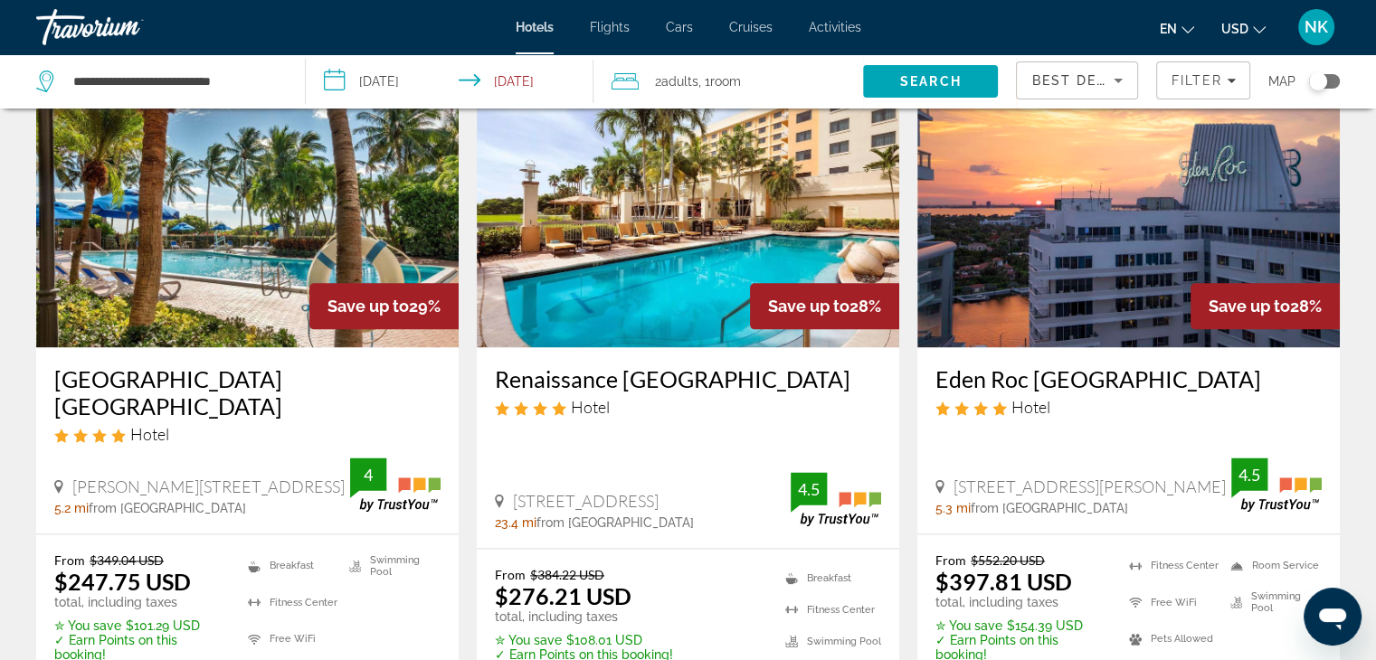
scroll to position [2274, 0]
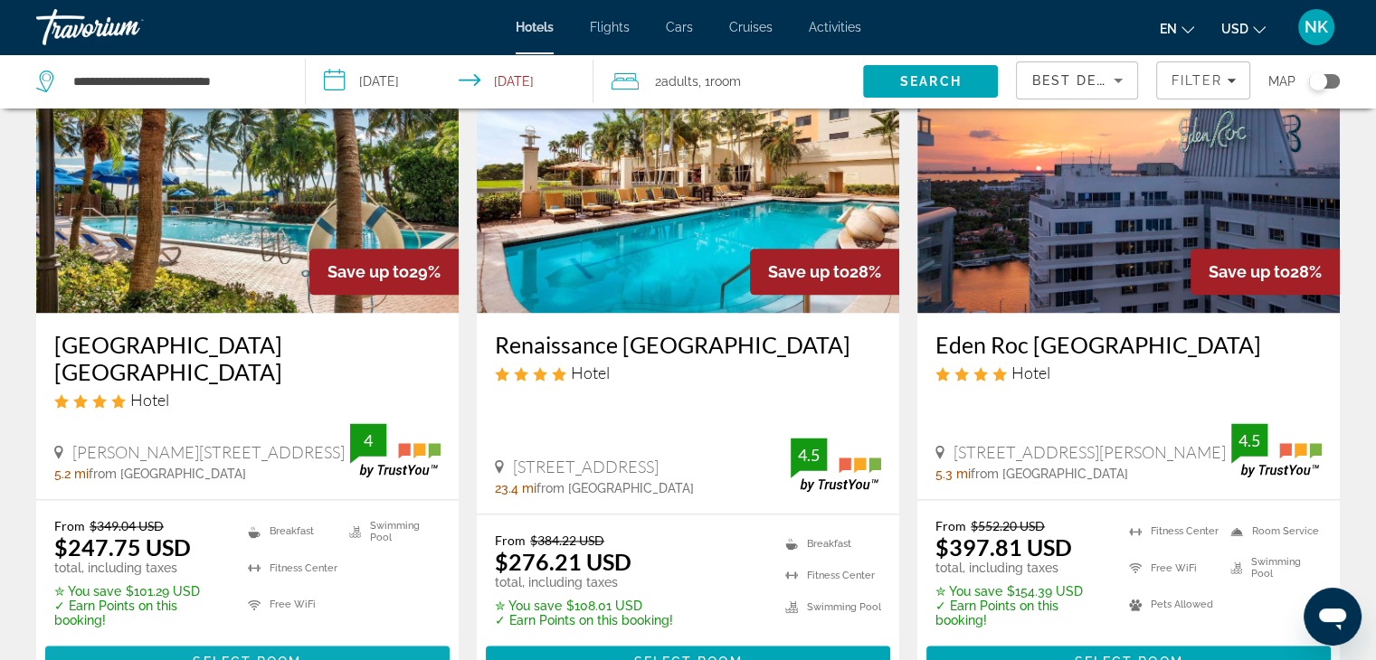
click at [250, 655] on span "Select Room" at bounding box center [247, 662] width 109 height 14
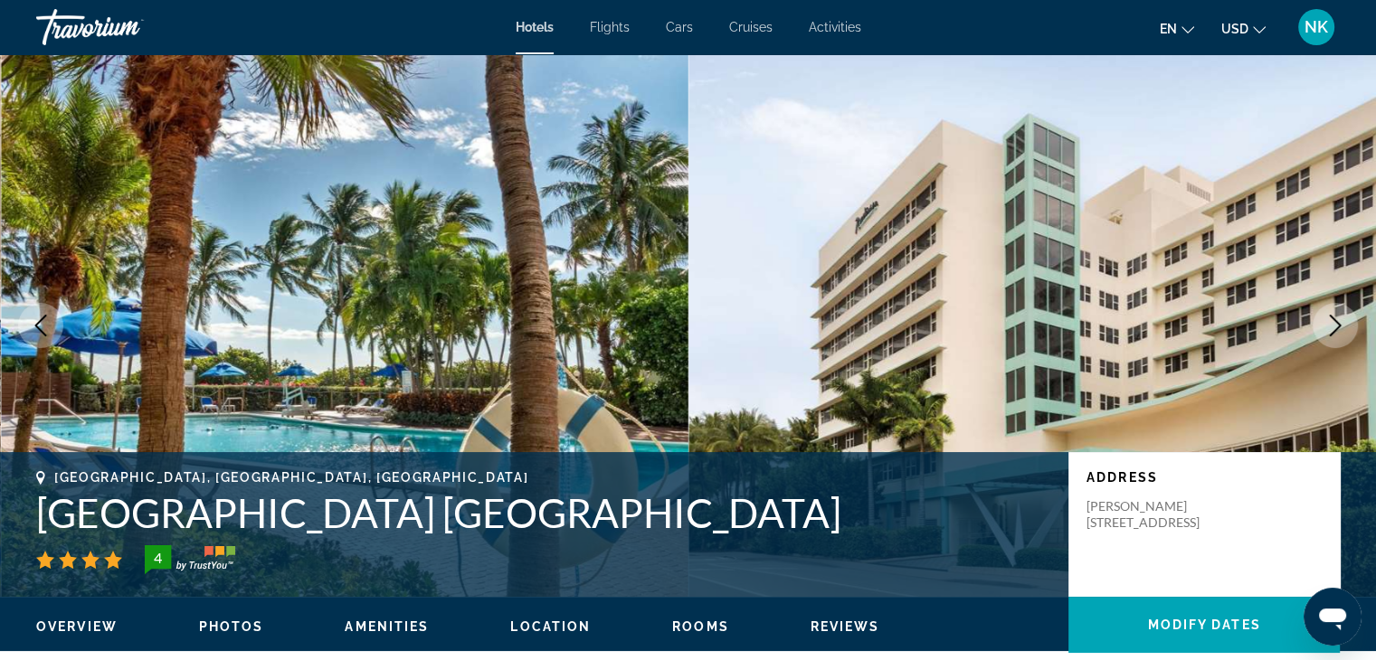
click at [1331, 315] on icon "Next image" at bounding box center [1335, 326] width 22 height 22
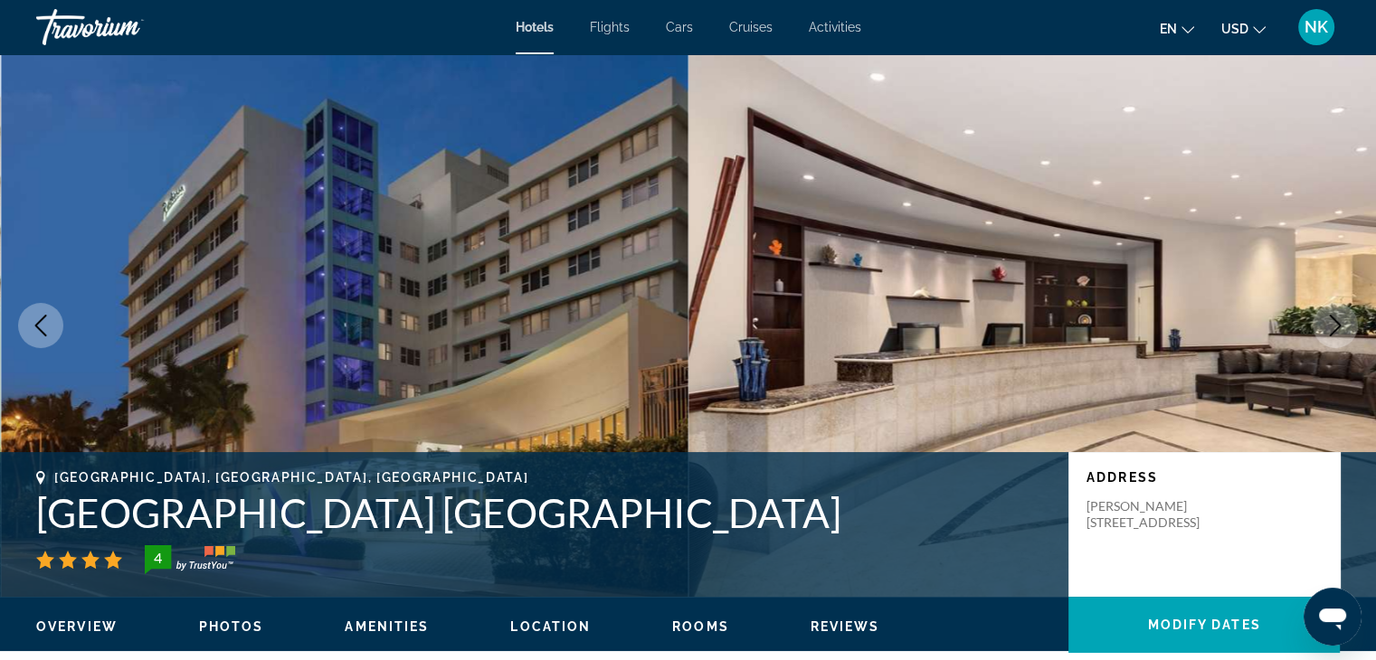
click at [1331, 315] on icon "Next image" at bounding box center [1335, 326] width 22 height 22
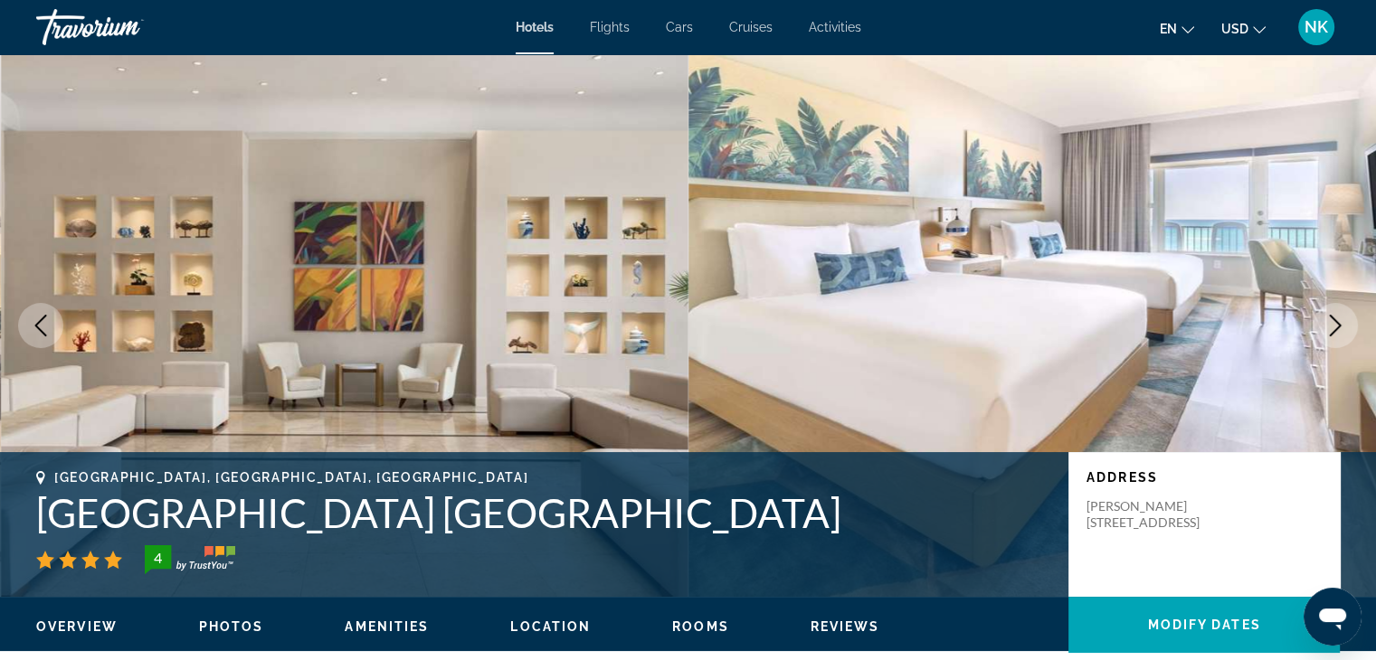
click at [1331, 315] on icon "Next image" at bounding box center [1335, 326] width 22 height 22
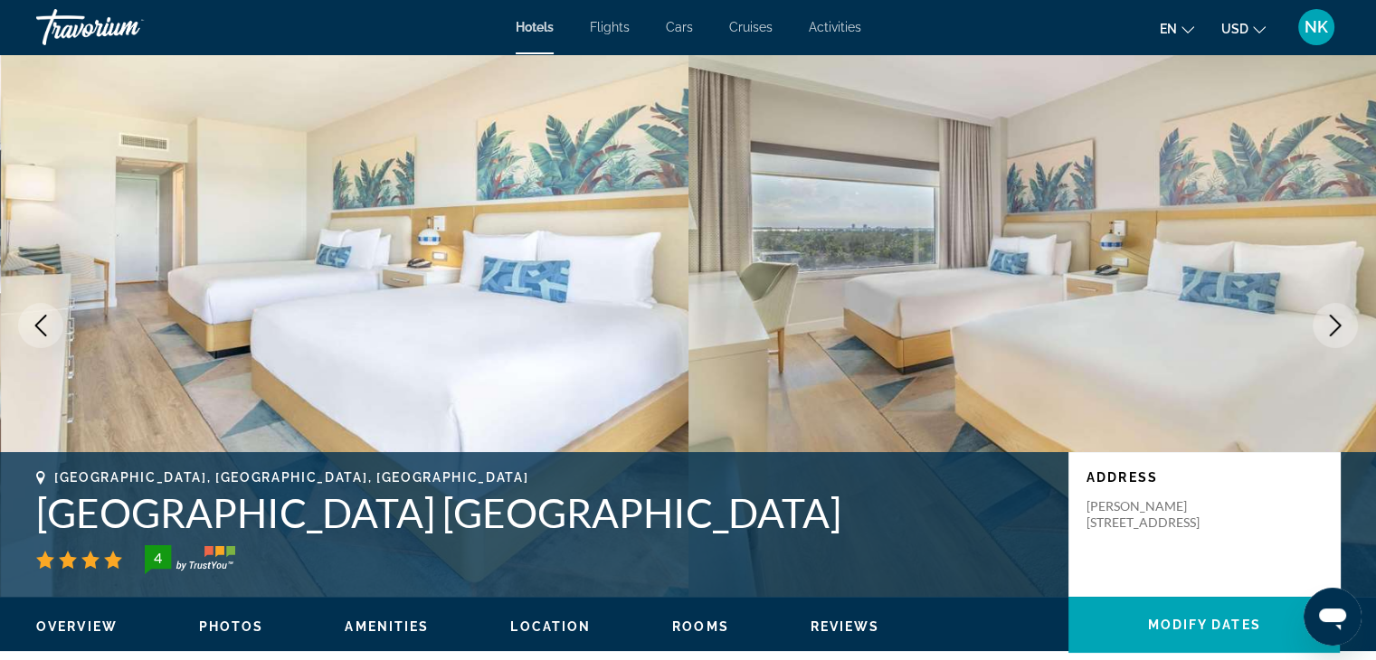
click at [1331, 315] on icon "Next image" at bounding box center [1335, 326] width 22 height 22
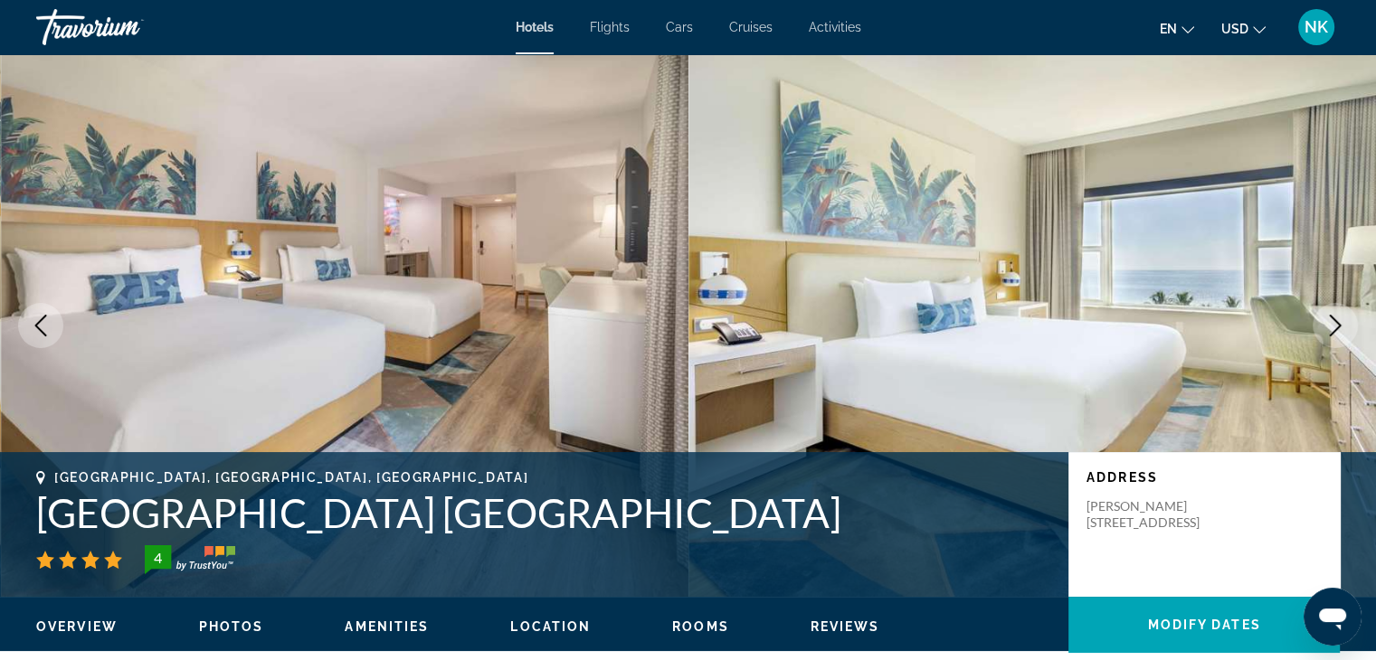
click at [1331, 315] on icon "Next image" at bounding box center [1335, 326] width 22 height 22
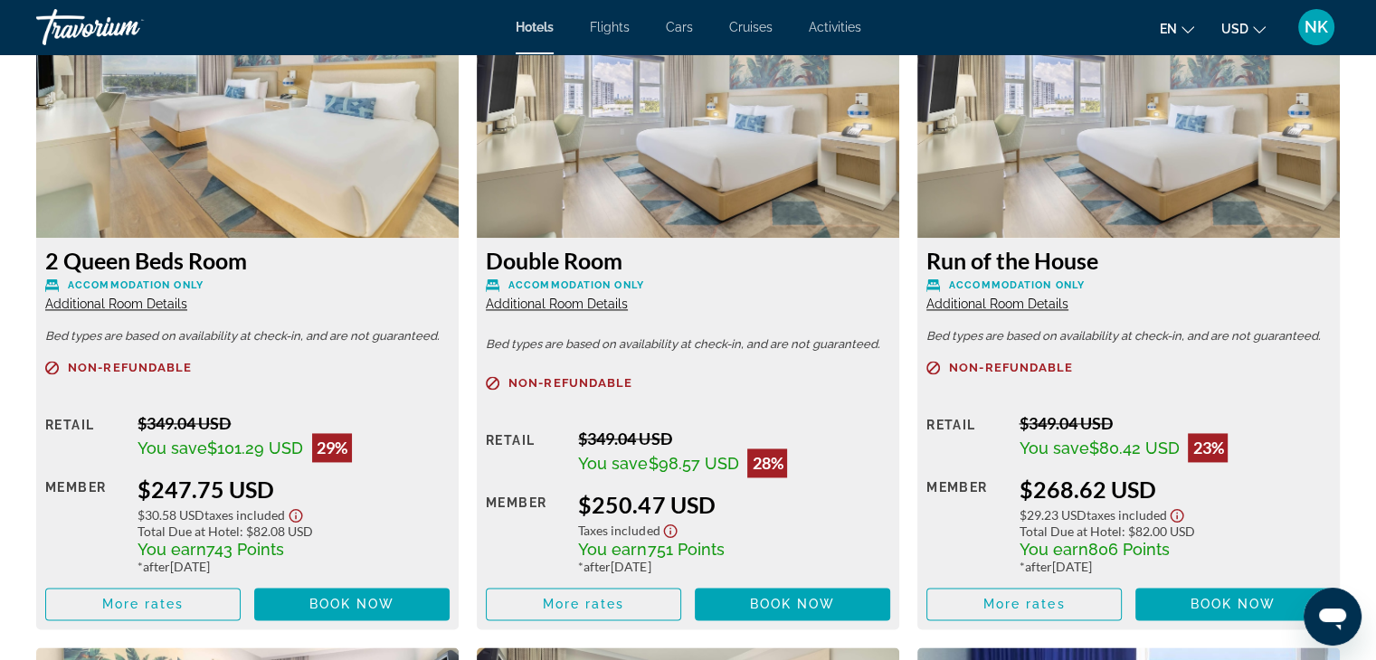
scroll to position [2545, 0]
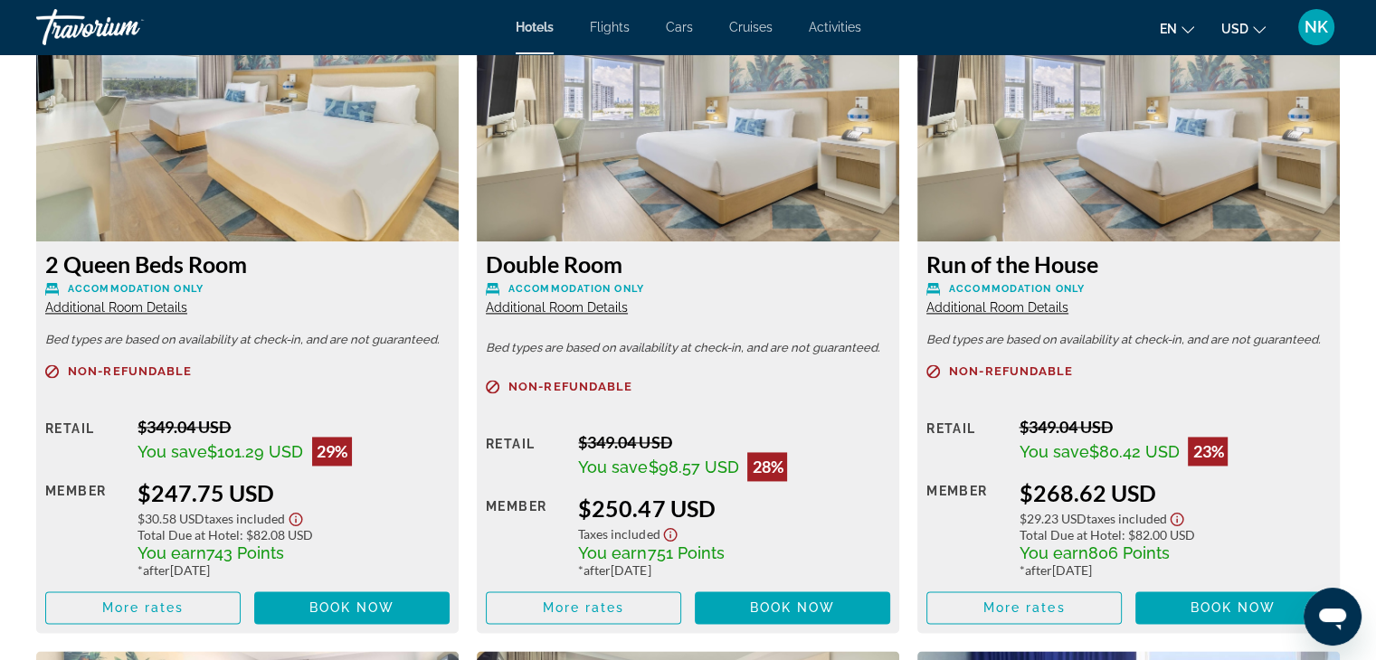
click at [409, 175] on img "Main content" at bounding box center [247, 128] width 422 height 226
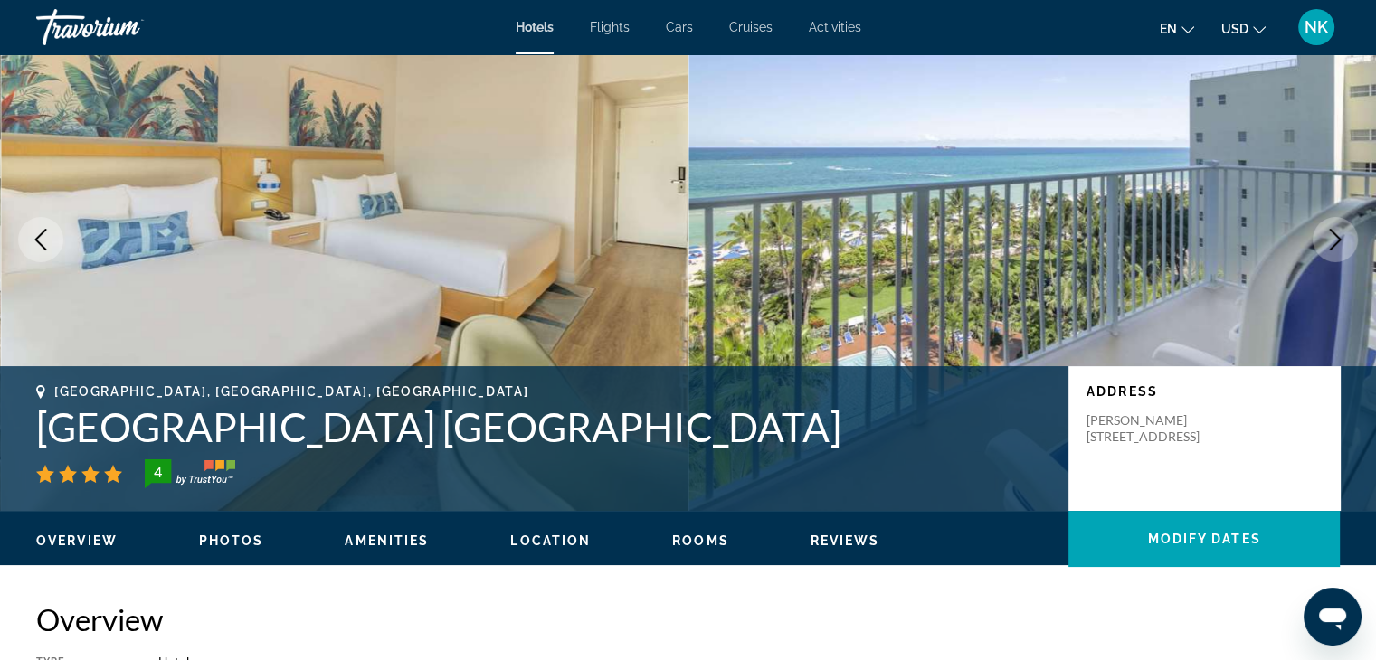
scroll to position [69, 0]
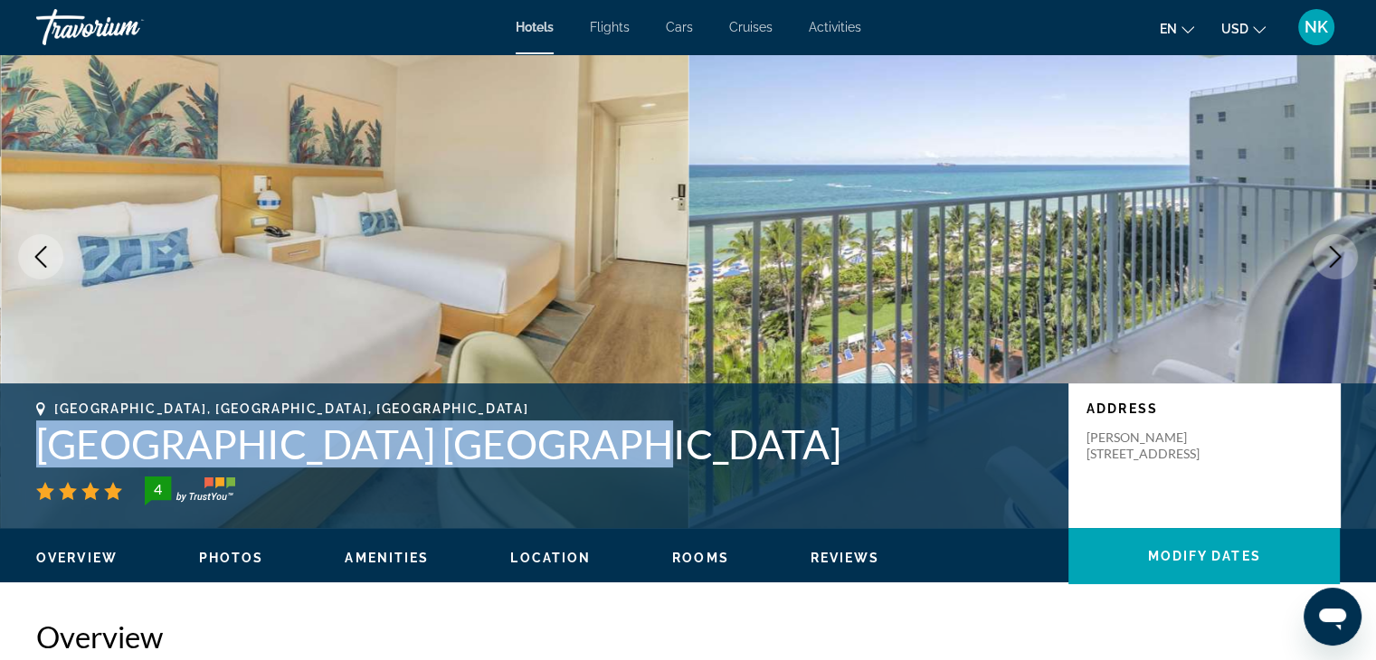
drag, startPoint x: 38, startPoint y: 441, endPoint x: 558, endPoint y: 431, distance: 520.2
click at [558, 431] on h1 "Radisson Resort Miami Beach" at bounding box center [543, 444] width 1014 height 47
copy h1 "Radisson Resort Miami Beach"
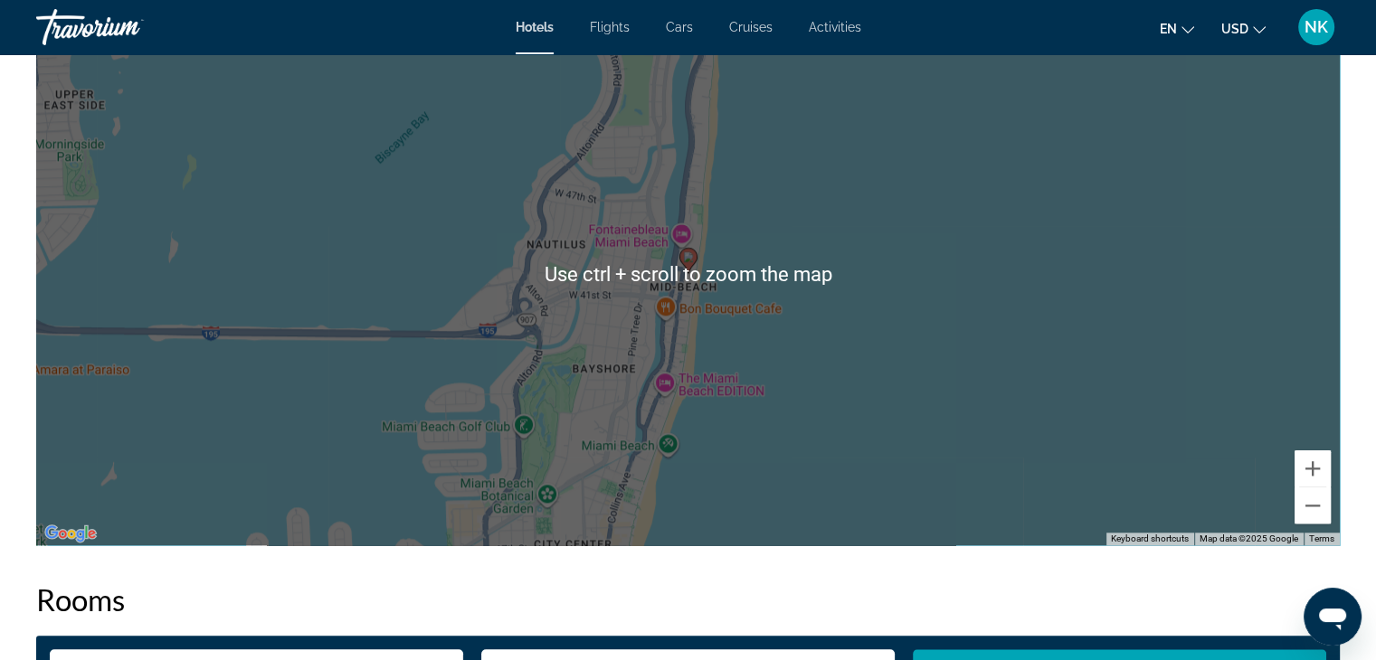
scroll to position [1845, 0]
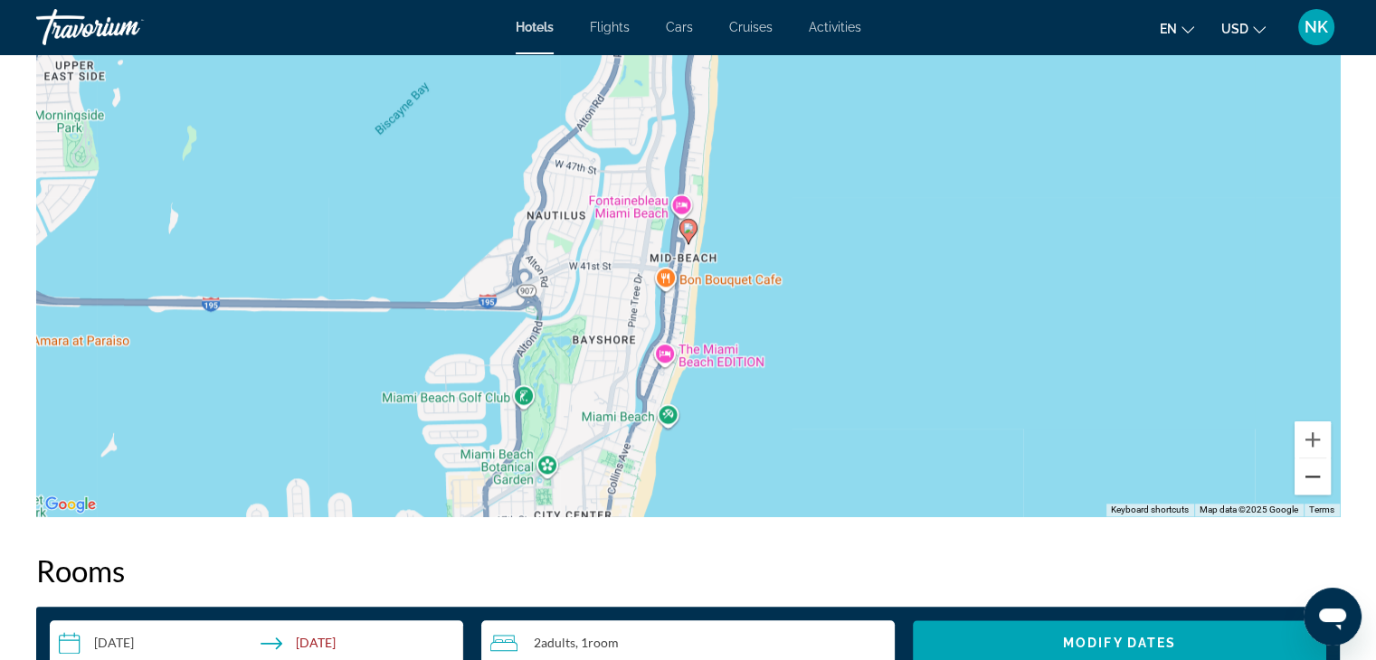
click at [1321, 471] on button "Zoom out" at bounding box center [1312, 477] width 36 height 36
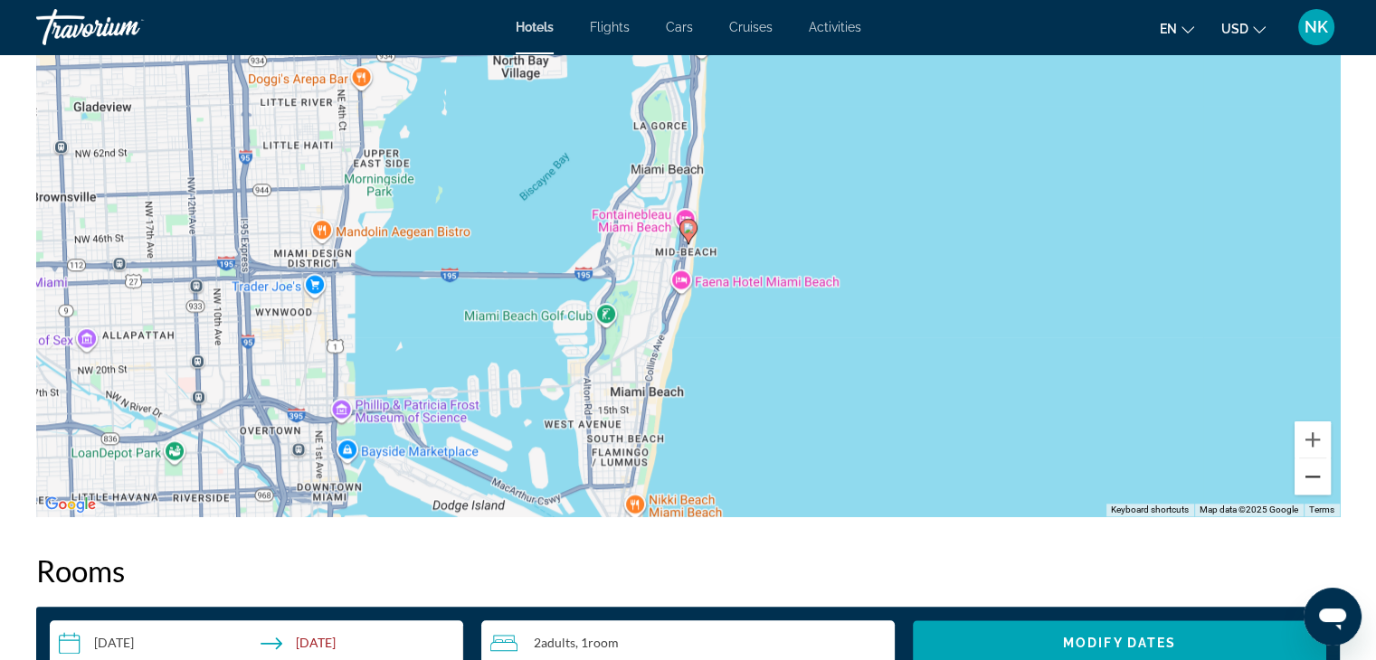
click at [1321, 471] on button "Zoom out" at bounding box center [1312, 477] width 36 height 36
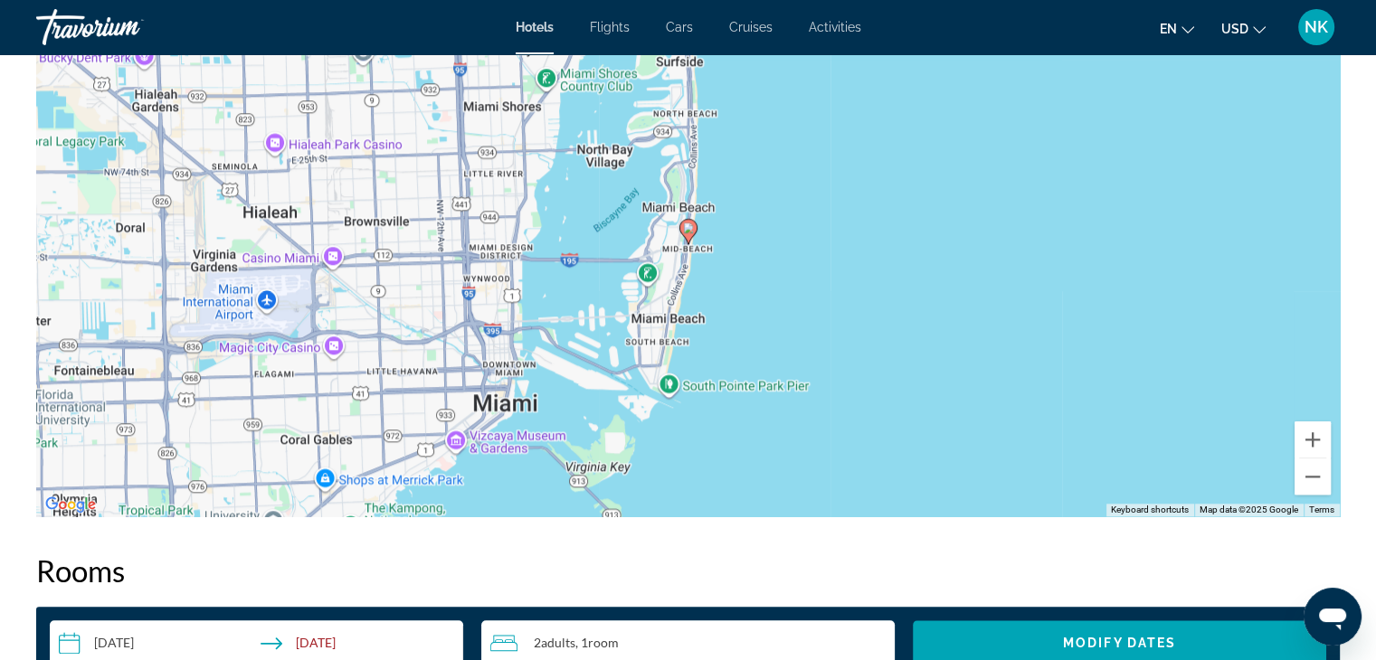
click at [655, 349] on div "To activate drag with keyboard, press Alt + Enter. Once in keyboard drag state,…" at bounding box center [687, 245] width 1303 height 543
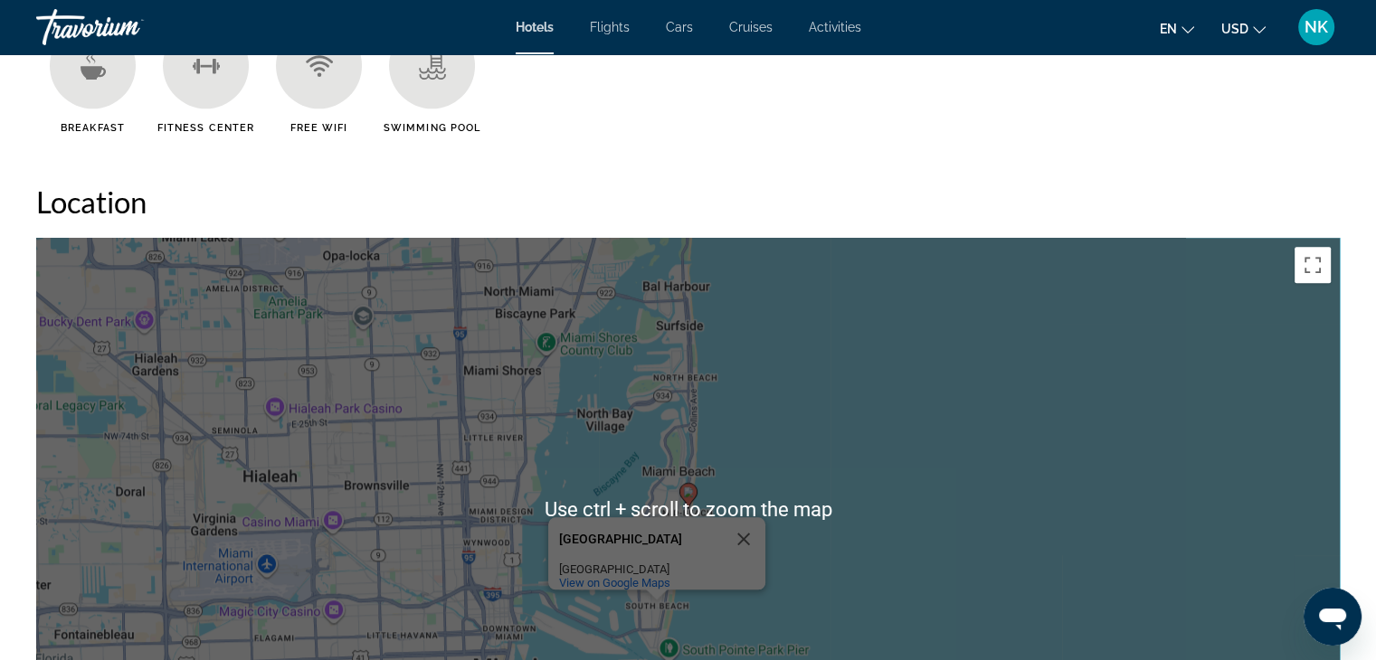
scroll to position [1565, 0]
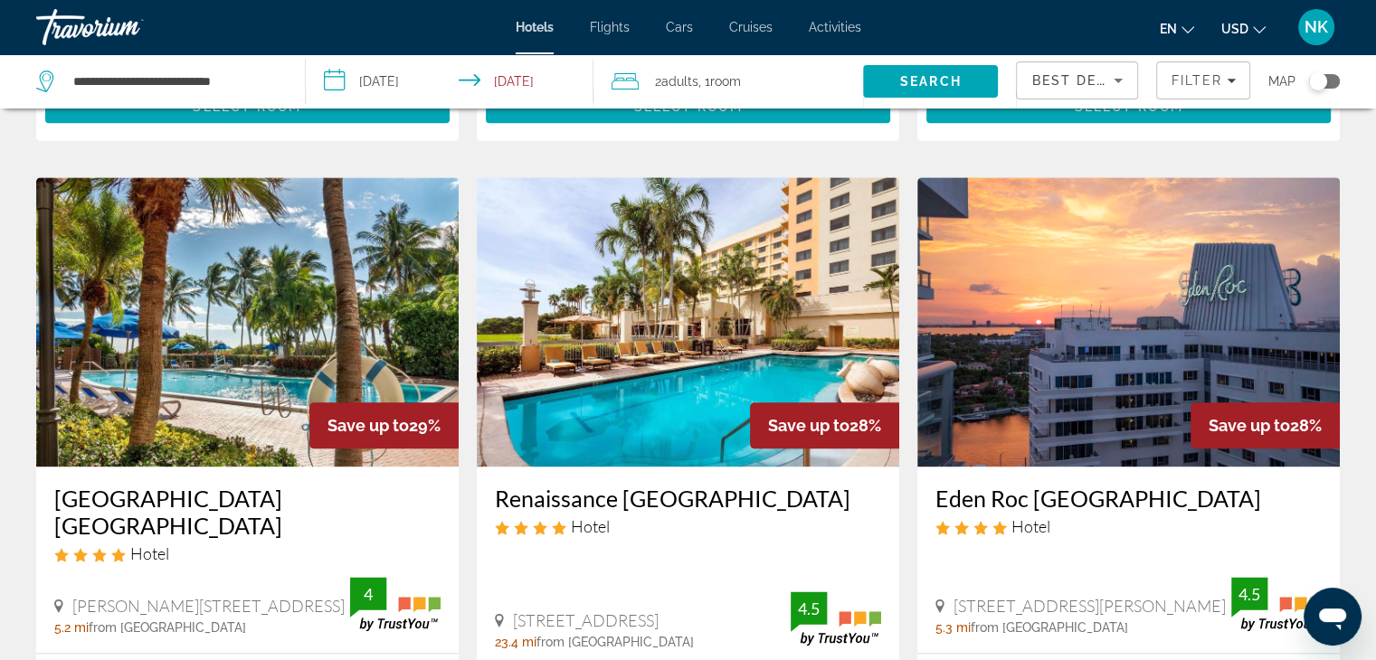
scroll to position [2131, 0]
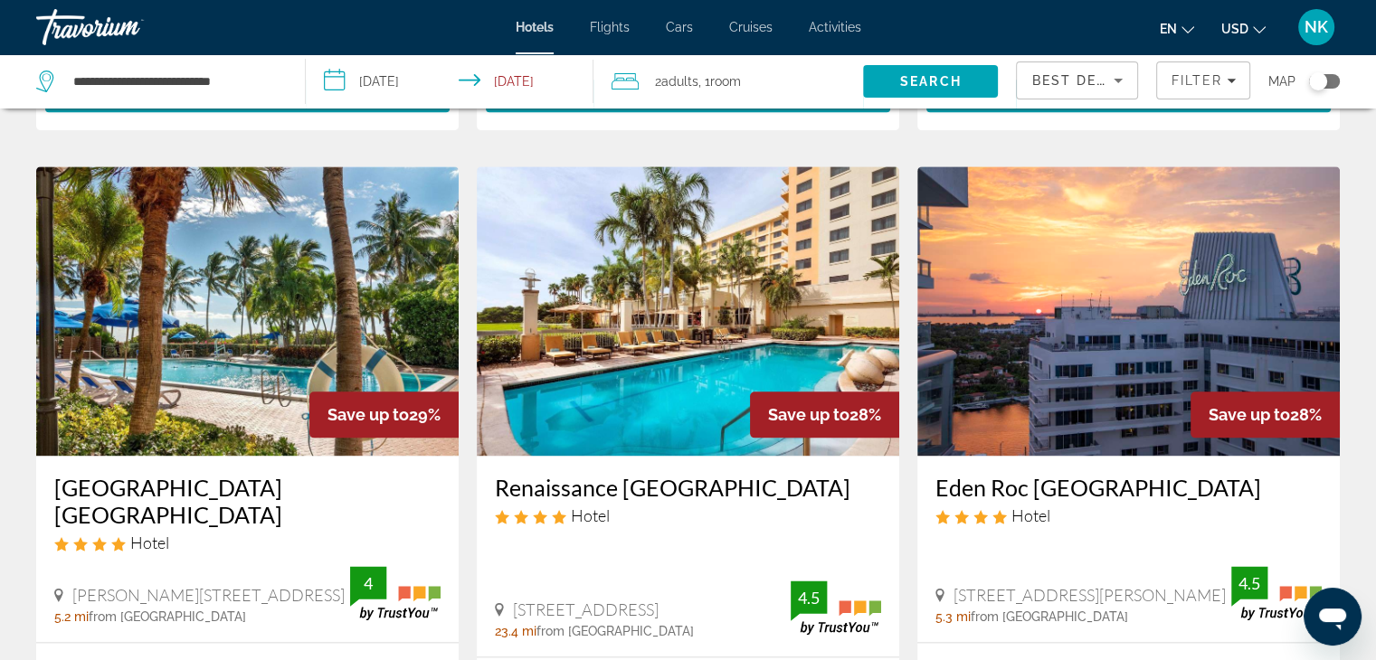
click at [224, 304] on img "Main content" at bounding box center [247, 310] width 422 height 289
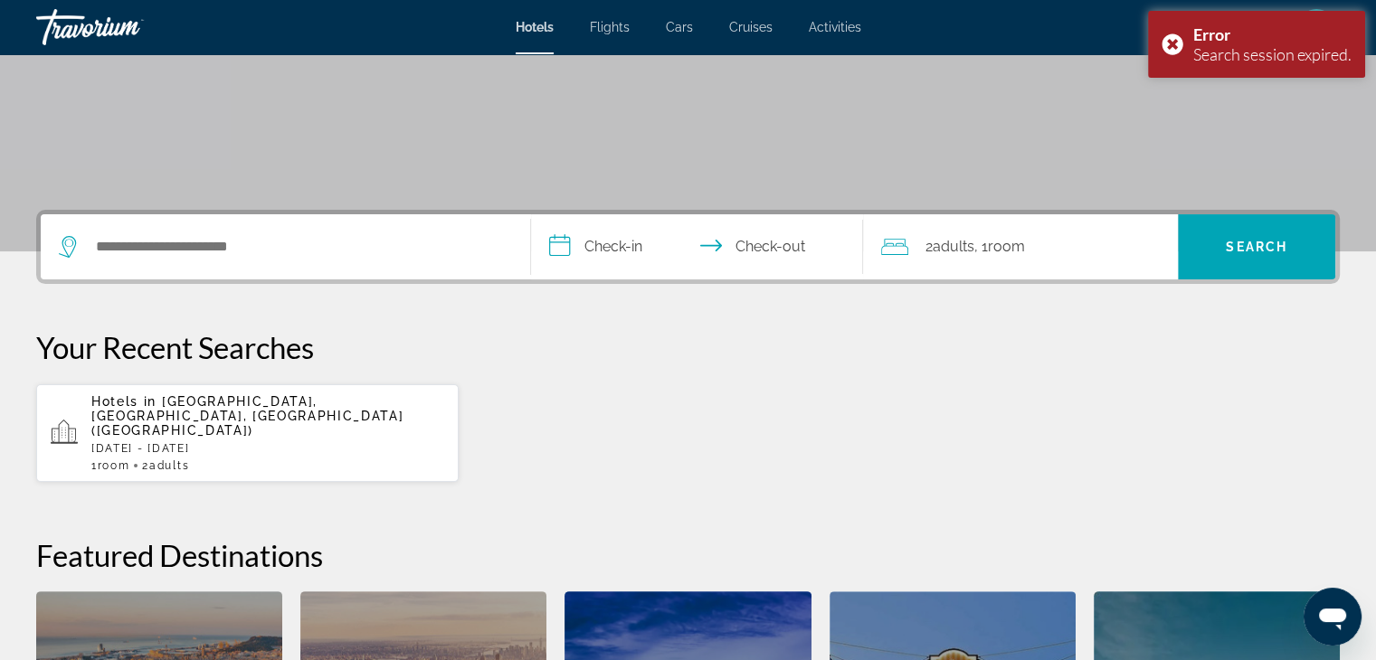
scroll to position [296, 0]
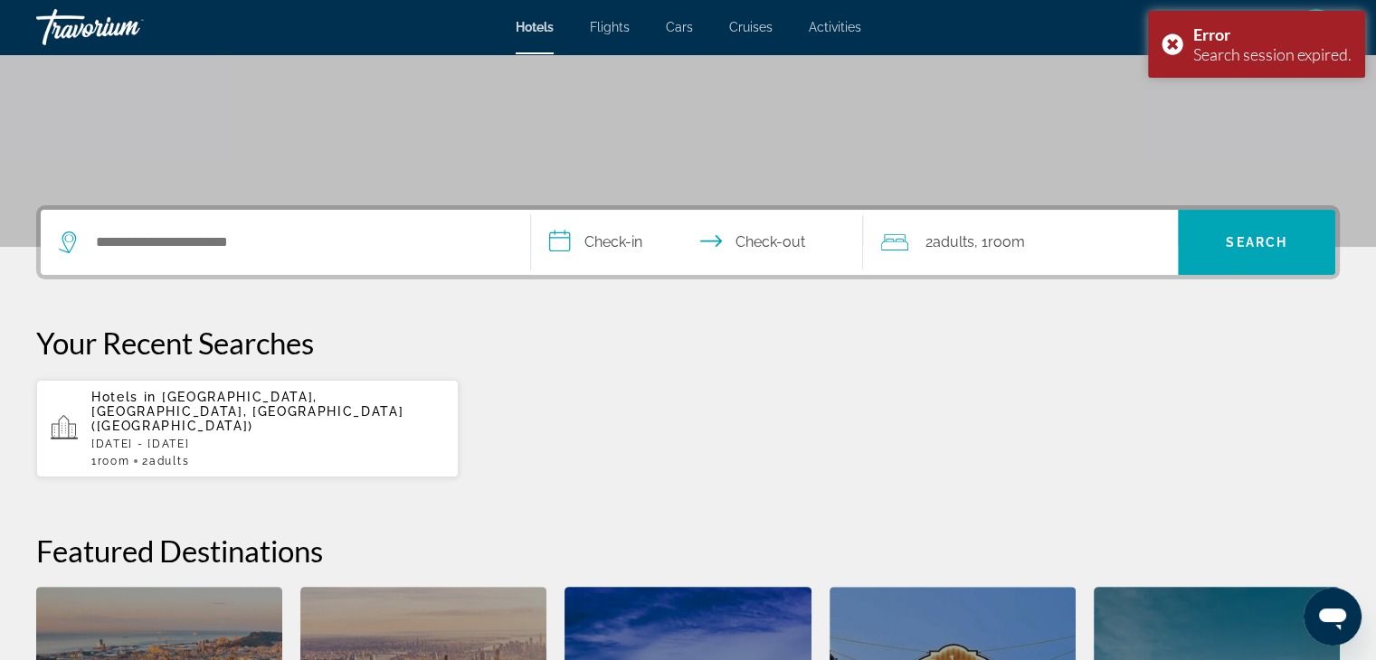
click at [224, 220] on div "Search widget" at bounding box center [285, 242] width 453 height 65
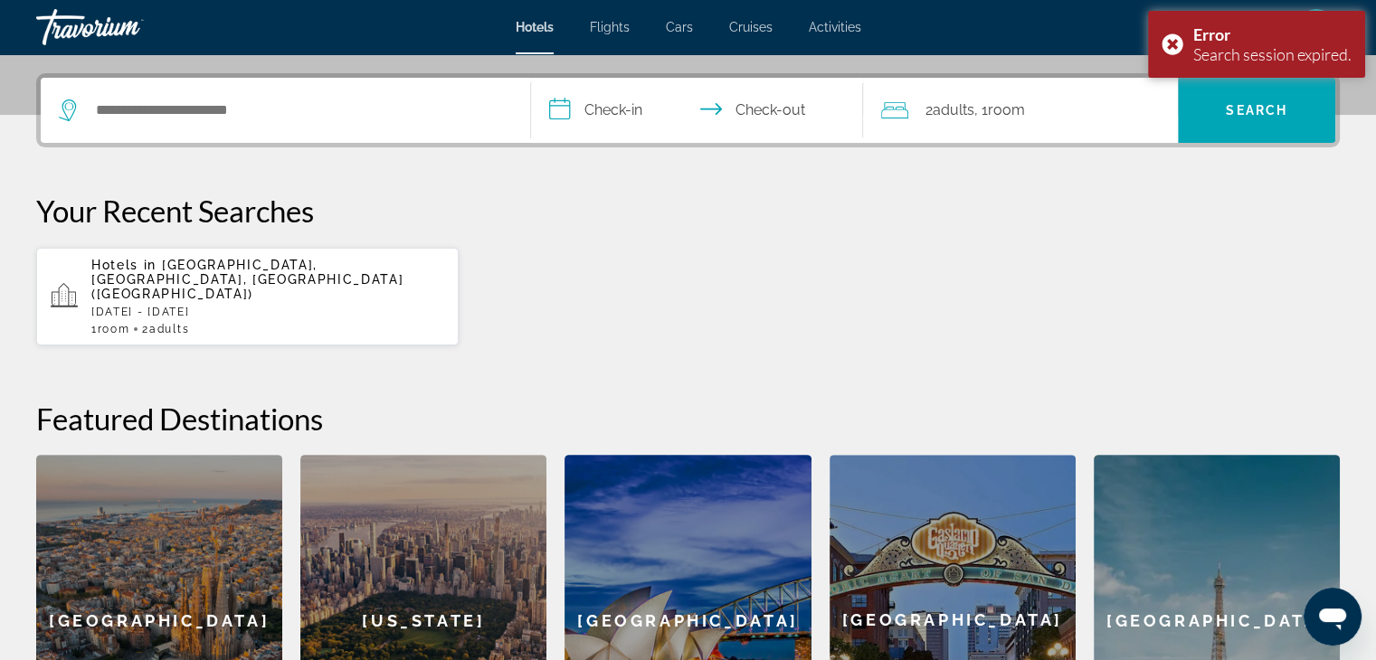
scroll to position [441, 0]
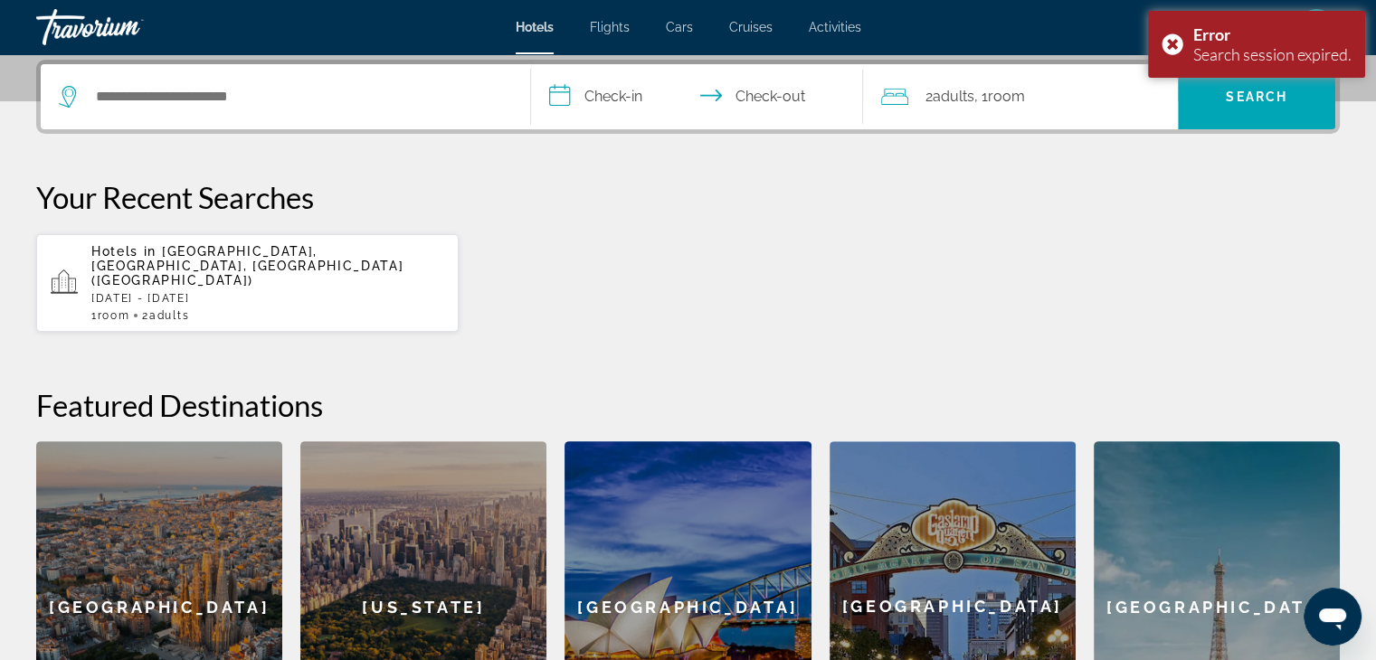
click at [194, 292] on p "[DATE] - [DATE]" at bounding box center [267, 298] width 353 height 13
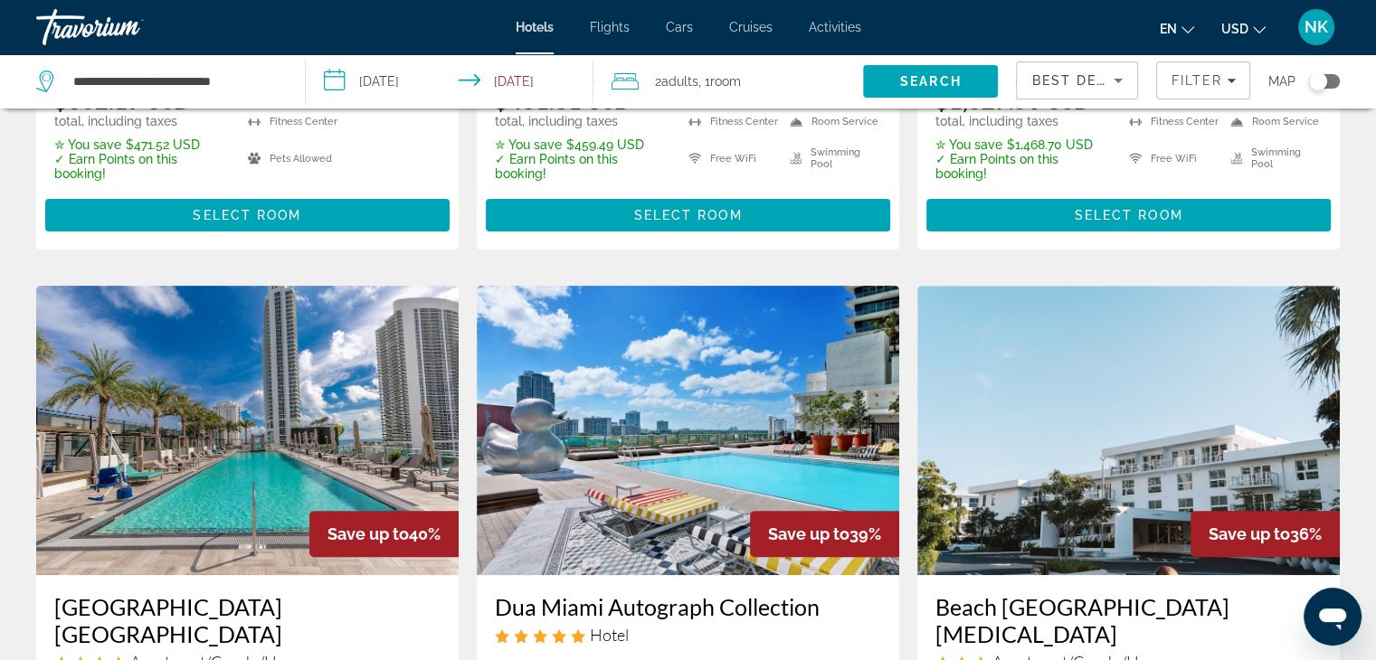
scroll to position [398, 0]
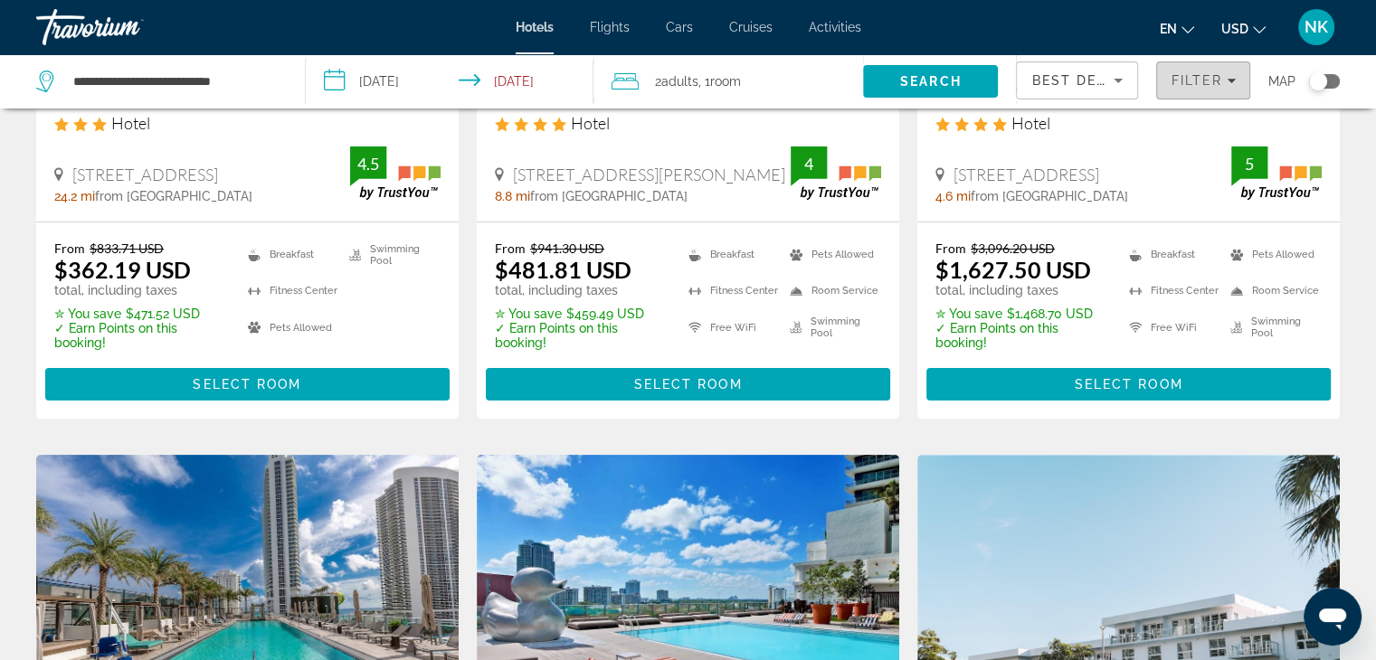
click at [1196, 77] on span "Filter" at bounding box center [1196, 80] width 52 height 14
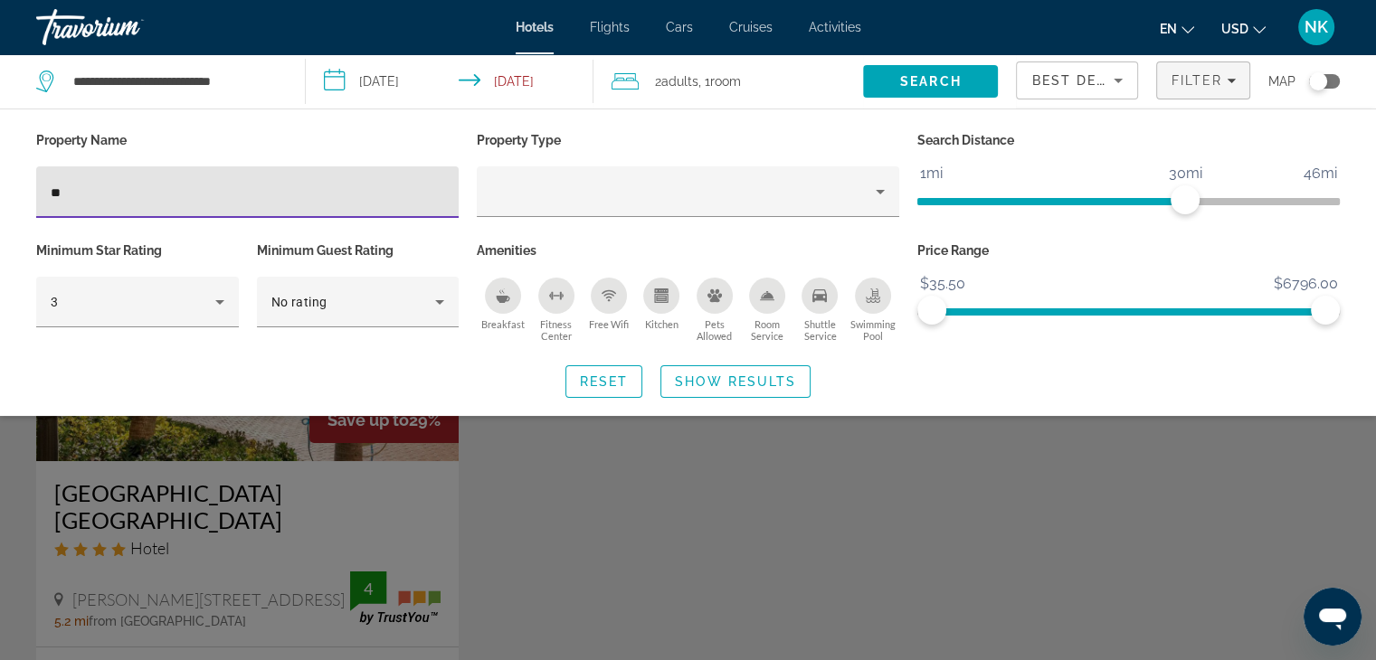
type input "*"
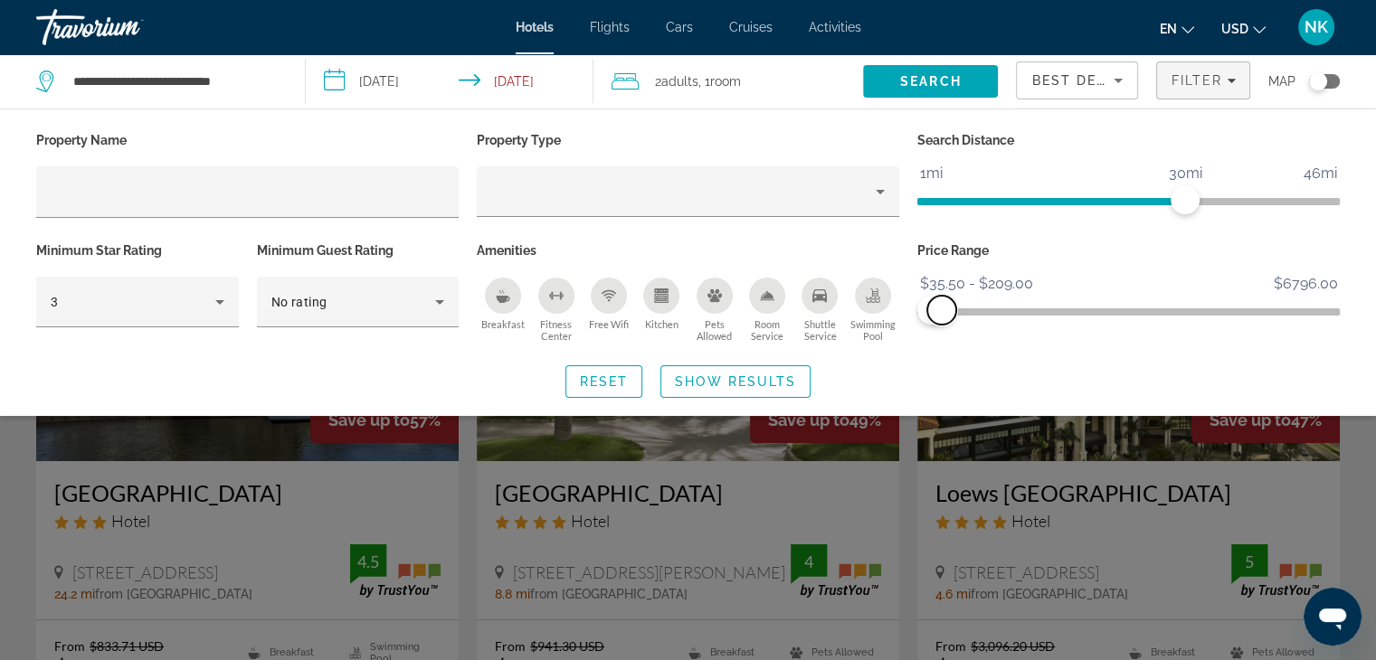
drag, startPoint x: 1333, startPoint y: 310, endPoint x: 941, endPoint y: 312, distance: 392.5
click at [941, 312] on span "ngx-slider-max" at bounding box center [941, 310] width 29 height 29
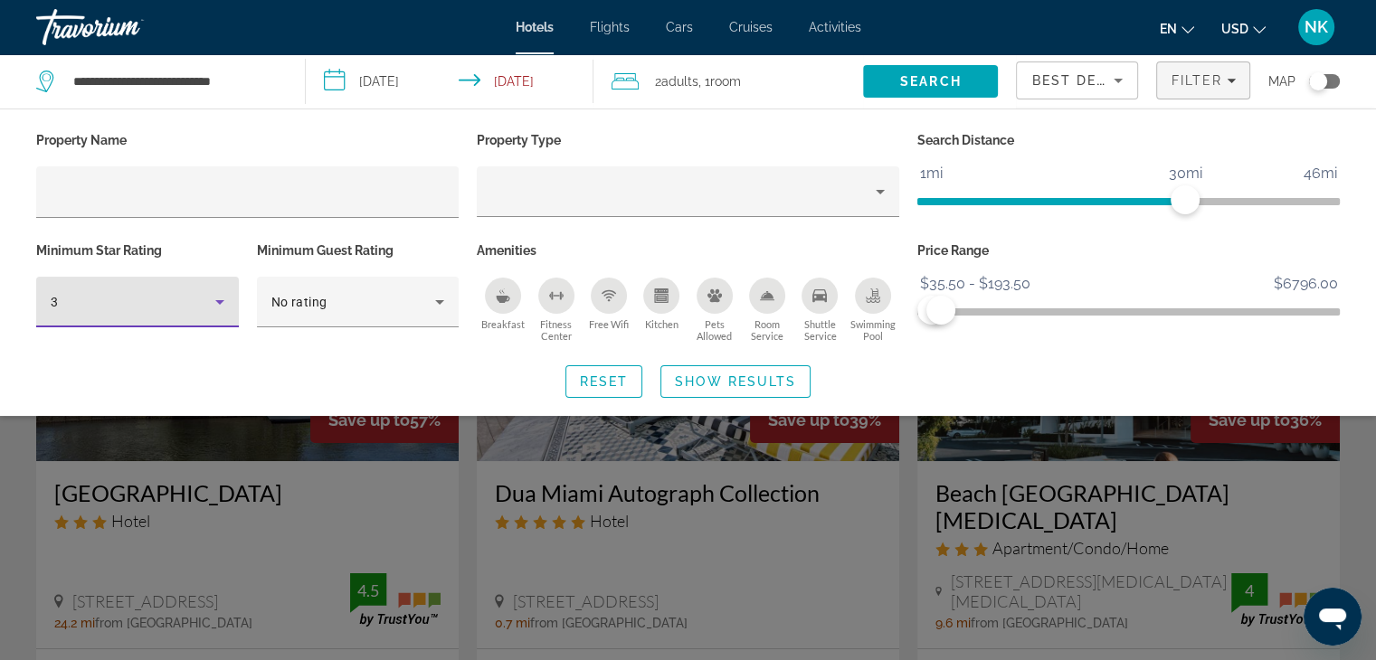
click at [212, 304] on icon "Hotel Filters" at bounding box center [220, 302] width 22 height 22
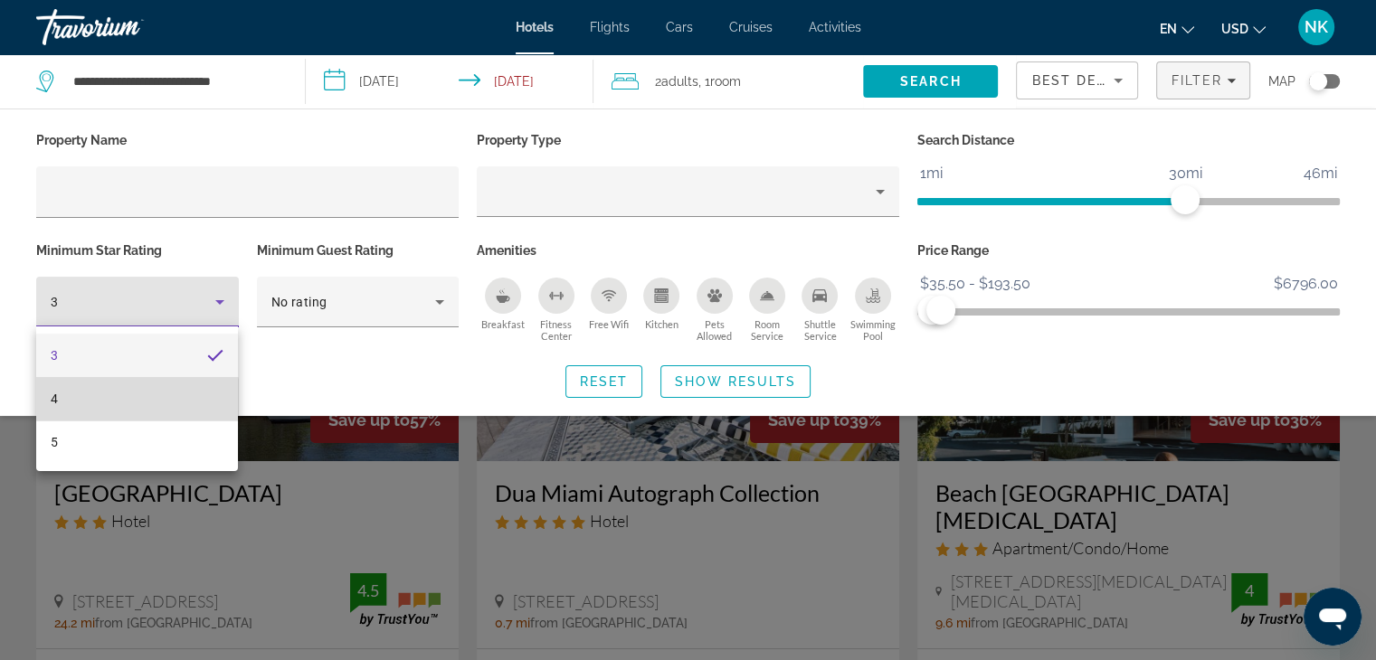
click at [136, 399] on mat-option "4" at bounding box center [137, 398] width 202 height 43
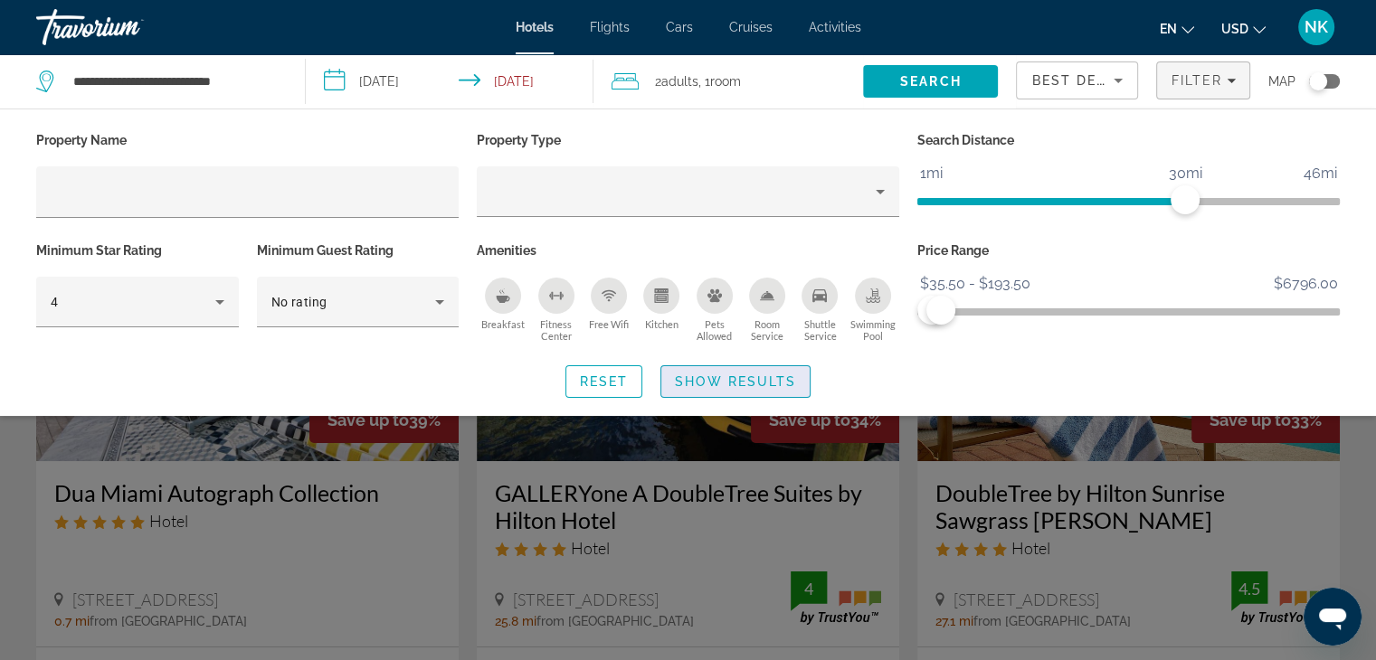
click at [753, 375] on span "Show Results" at bounding box center [735, 381] width 121 height 14
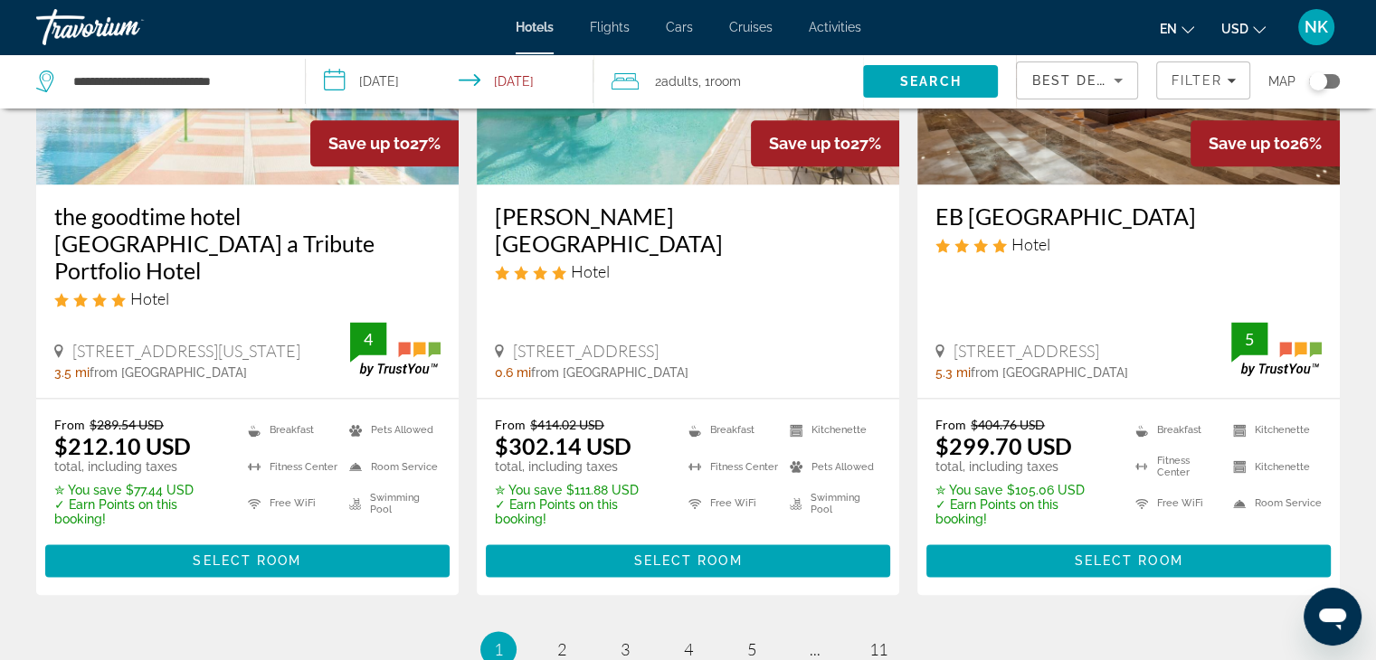
scroll to position [2402, 0]
click at [568, 633] on link "page 2" at bounding box center [561, 649] width 32 height 32
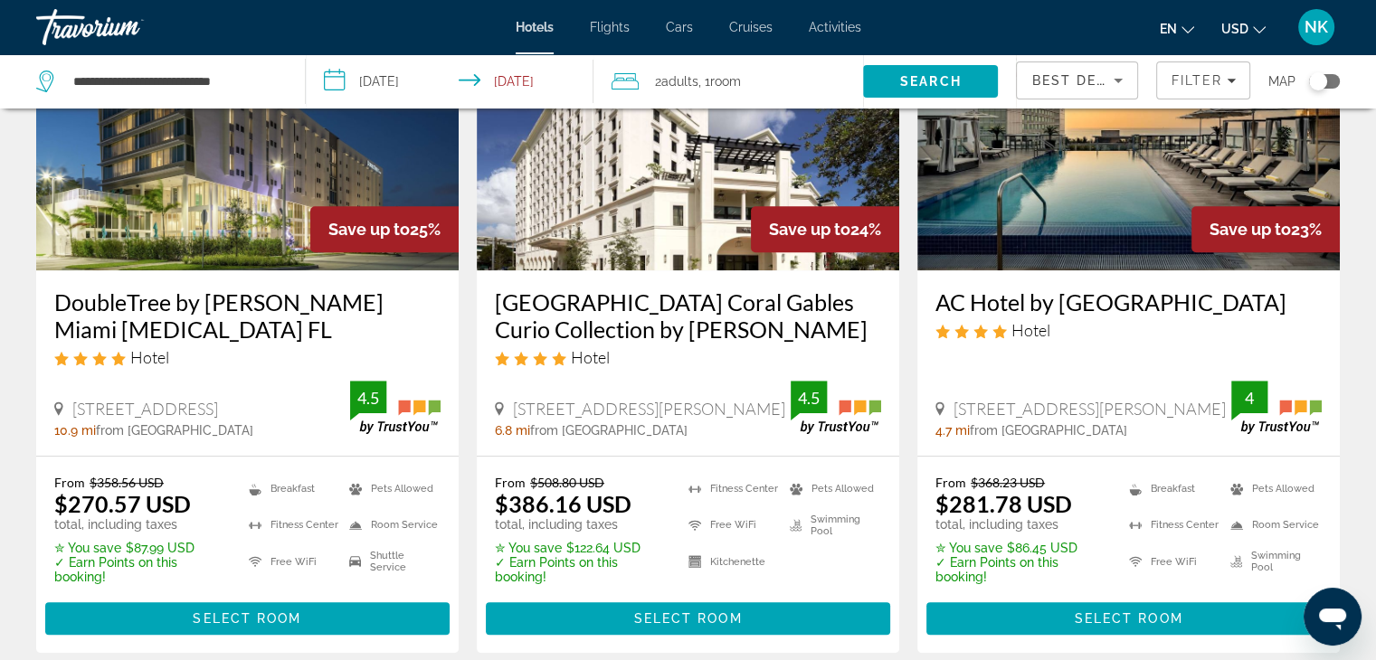
scroll to position [679, 0]
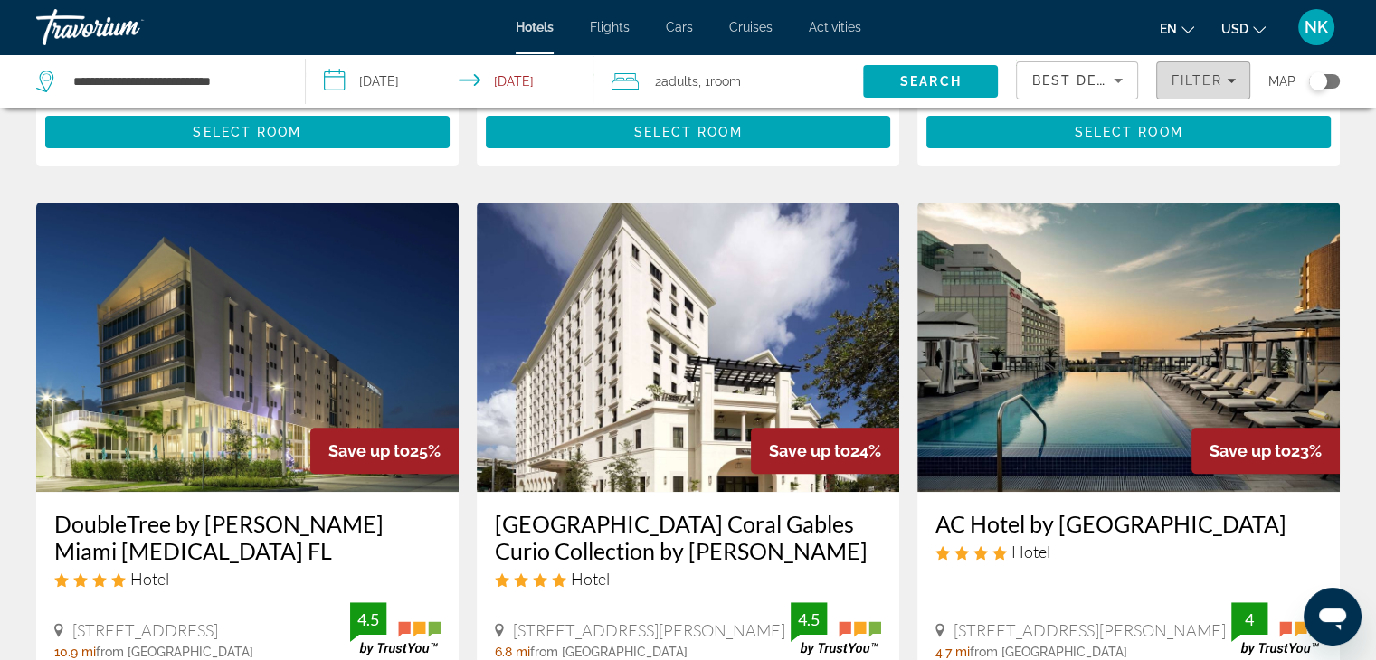
click at [1212, 73] on span "Filter" at bounding box center [1196, 80] width 52 height 14
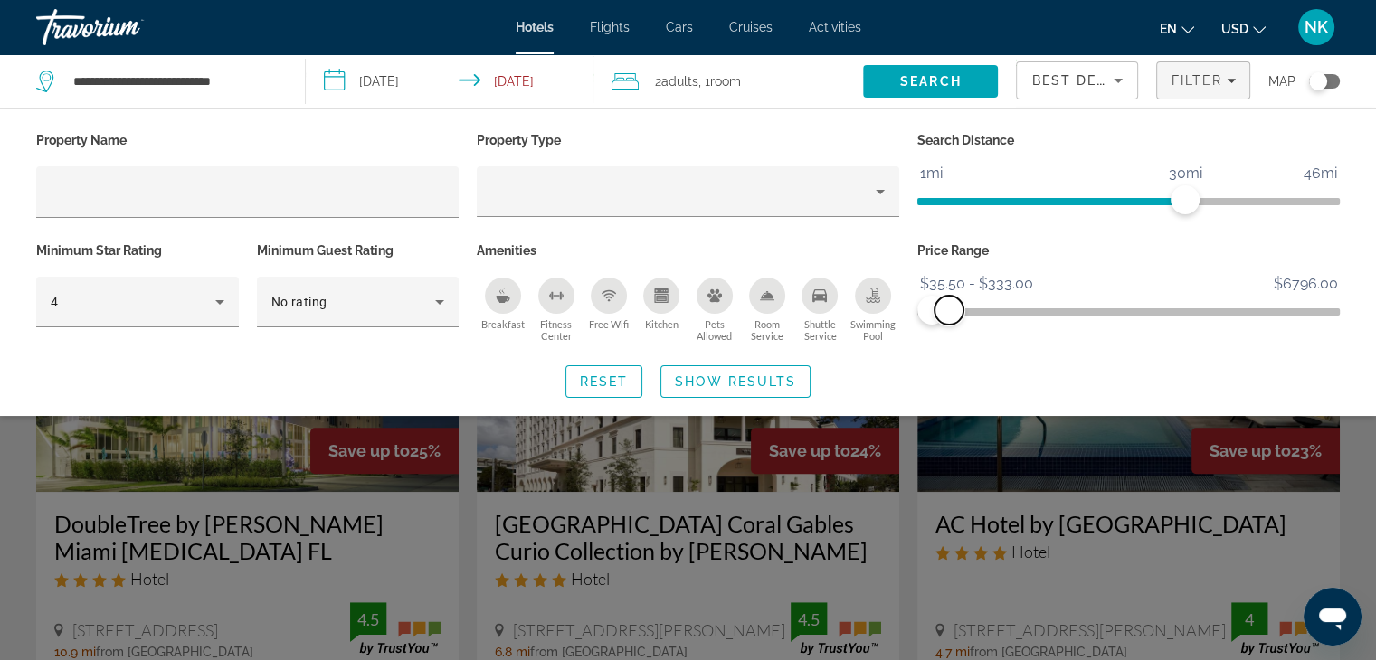
click at [949, 308] on span "ngx-slider-max" at bounding box center [948, 310] width 29 height 29
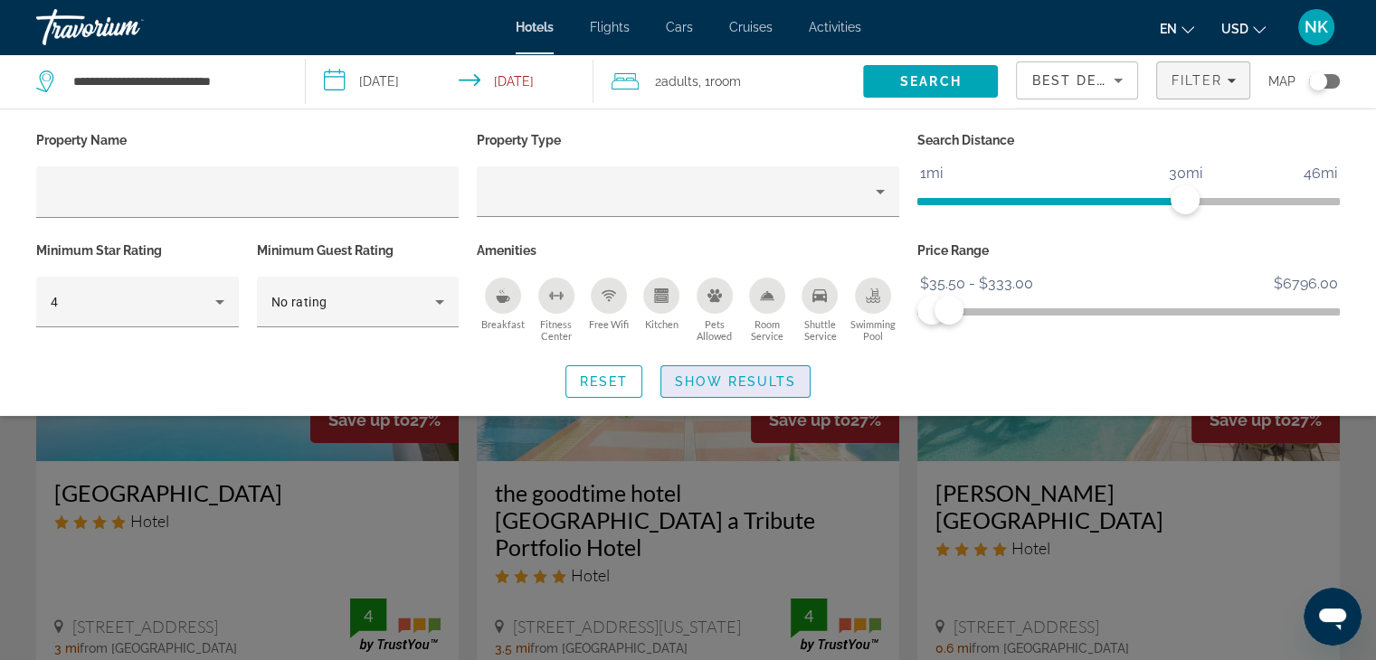
click at [710, 386] on span "Show Results" at bounding box center [735, 381] width 121 height 14
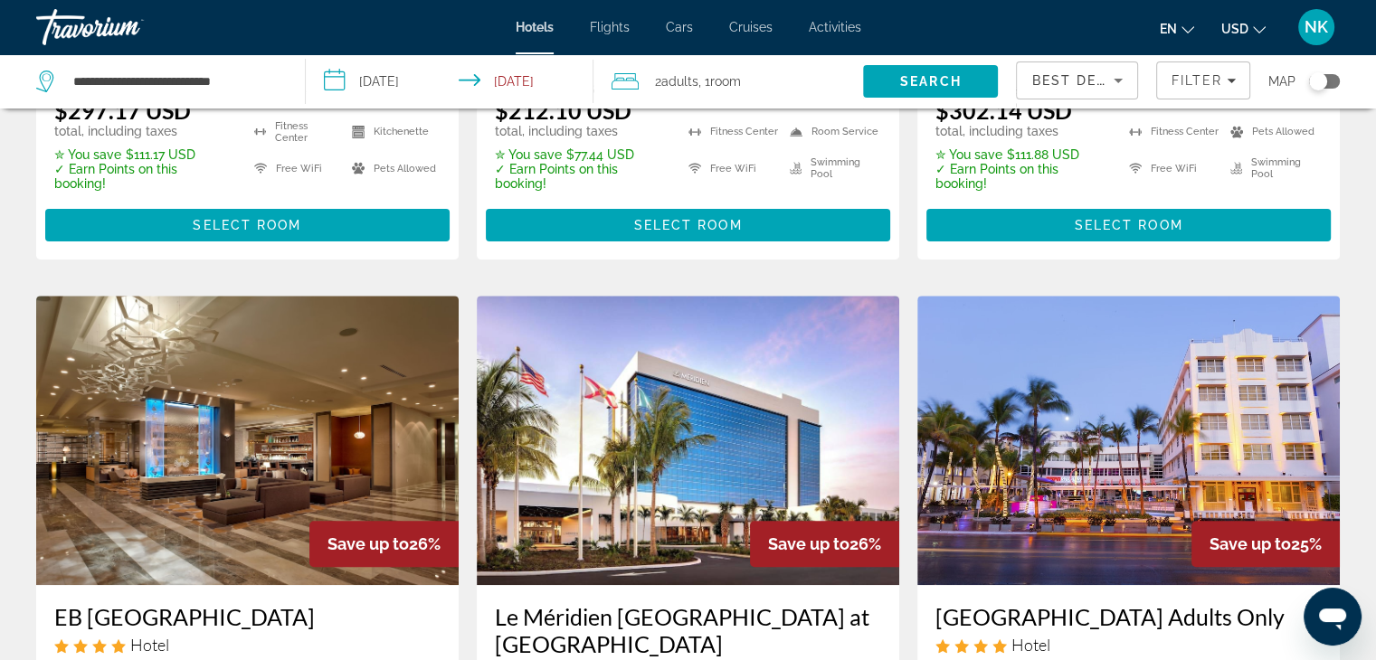
scroll to position [486, 0]
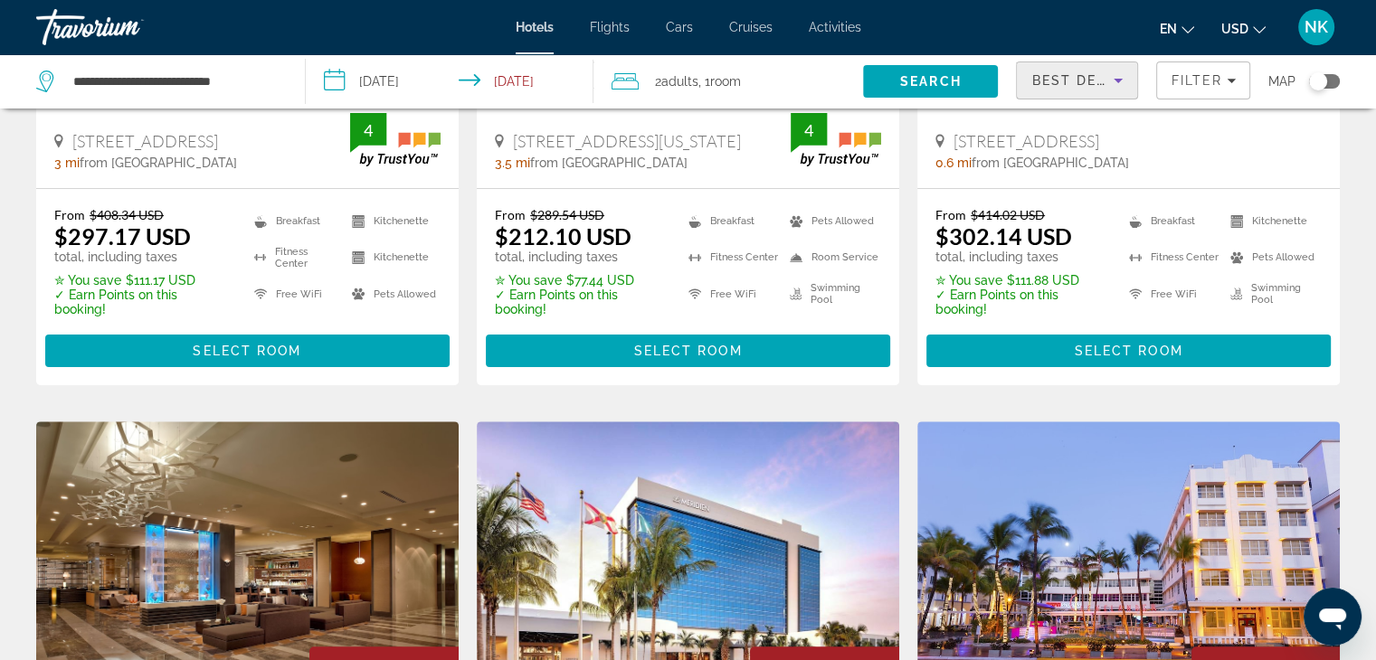
click at [1107, 84] on icon "Sort by" at bounding box center [1118, 81] width 22 height 22
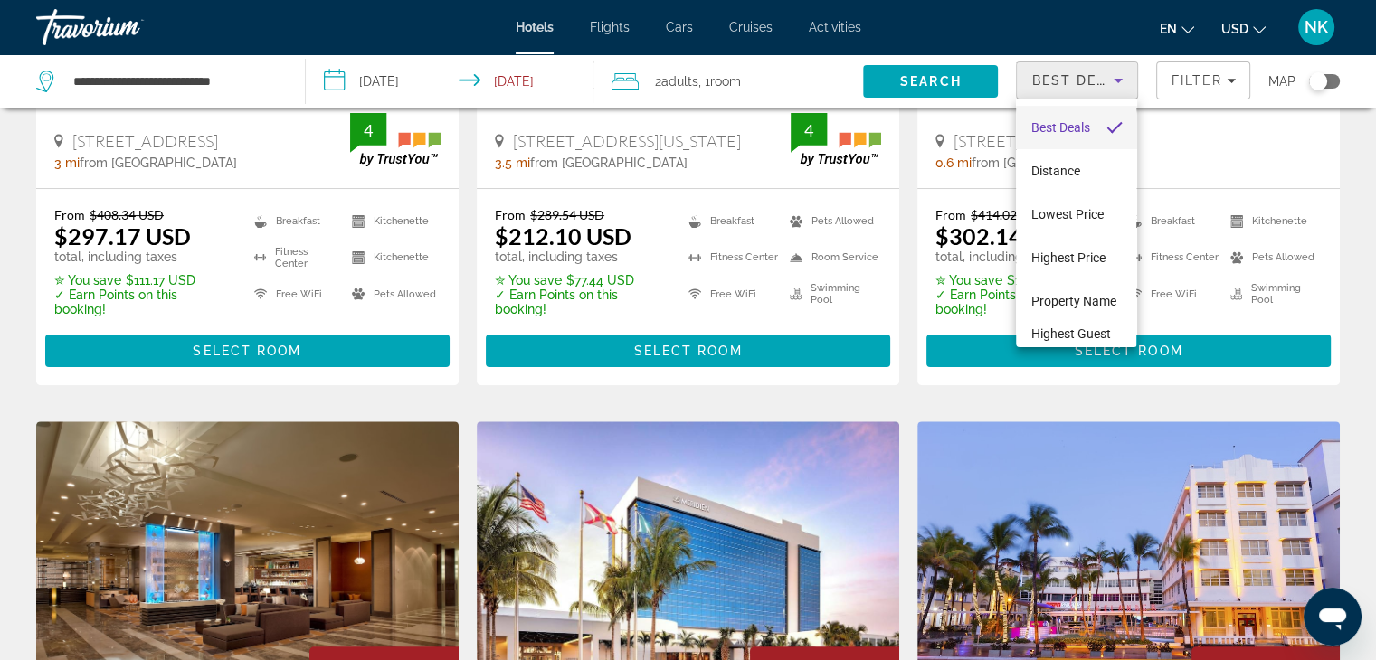
click at [1212, 80] on div at bounding box center [688, 330] width 1376 height 660
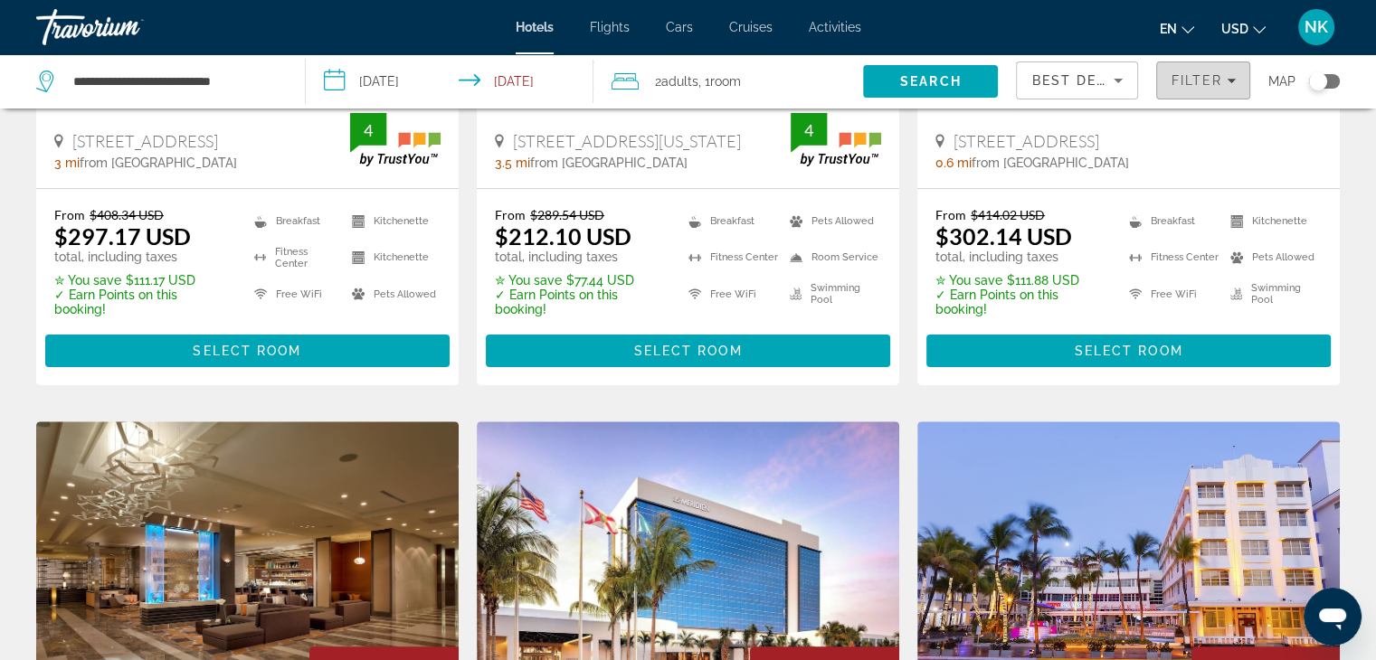
click at [1222, 81] on div "Filter" at bounding box center [1202, 80] width 65 height 14
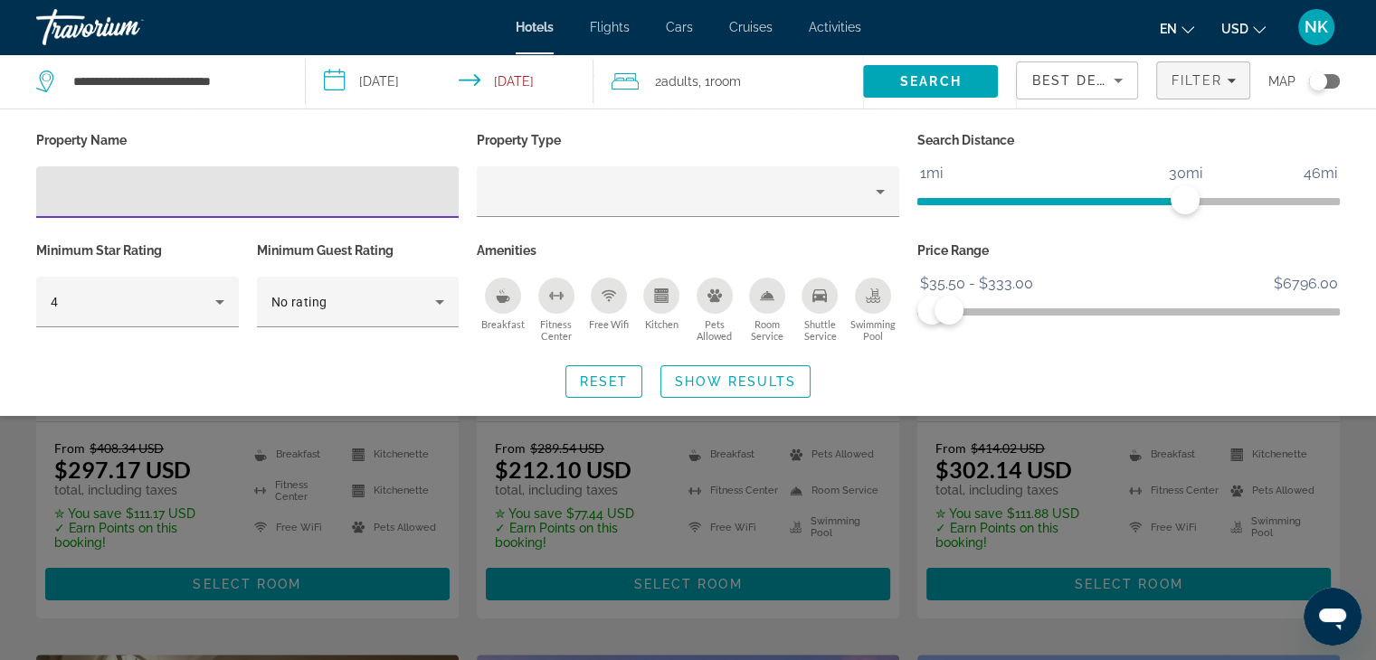
scroll to position [251, 0]
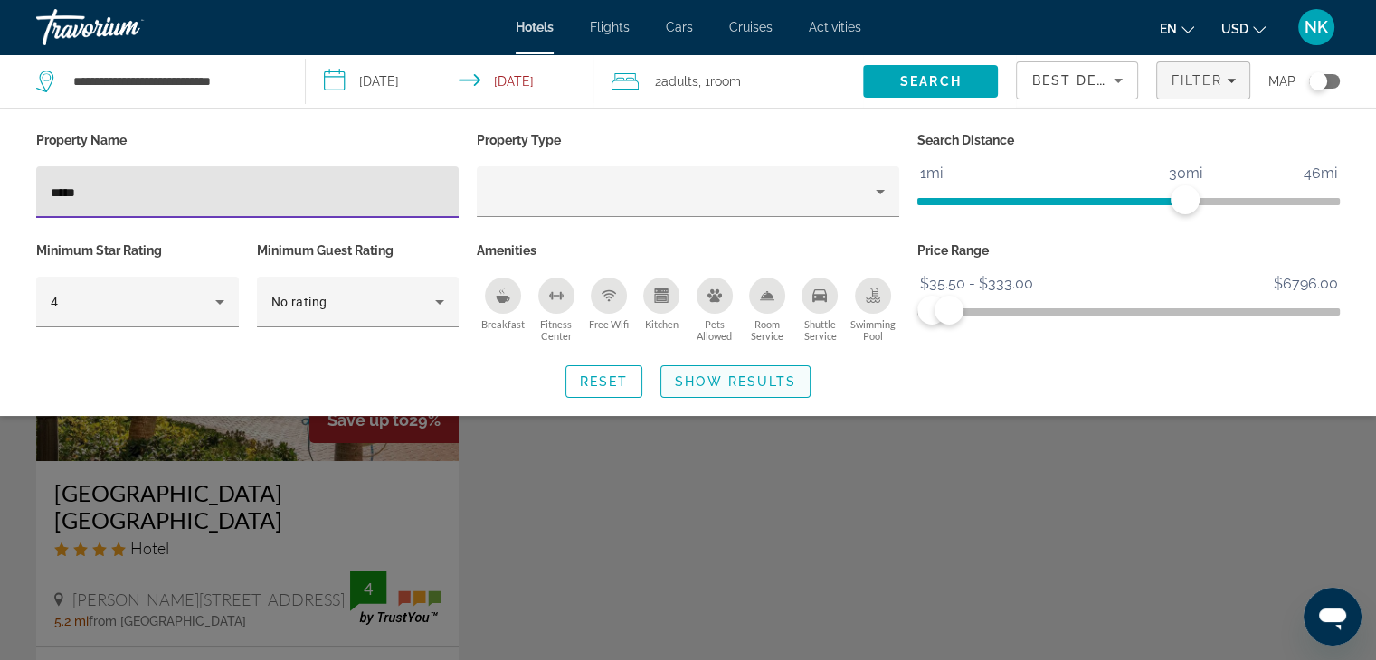
type input "*****"
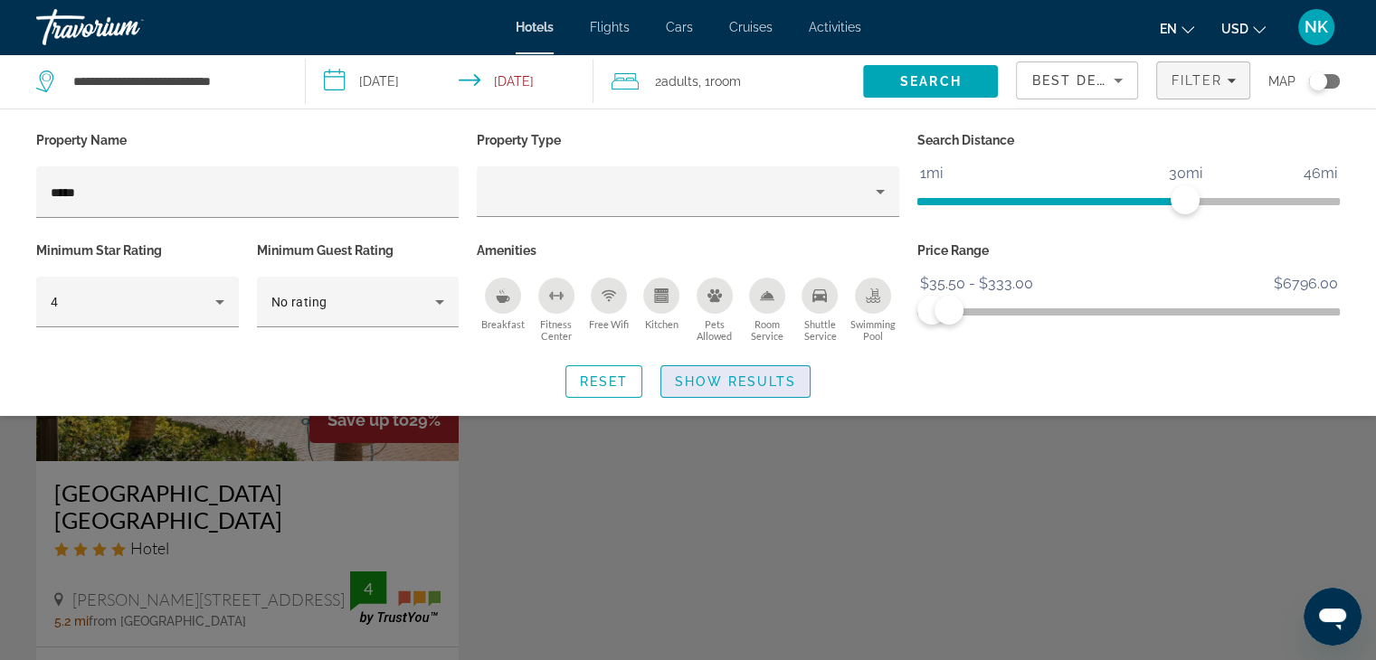
click at [746, 388] on span "Show Results" at bounding box center [735, 381] width 121 height 14
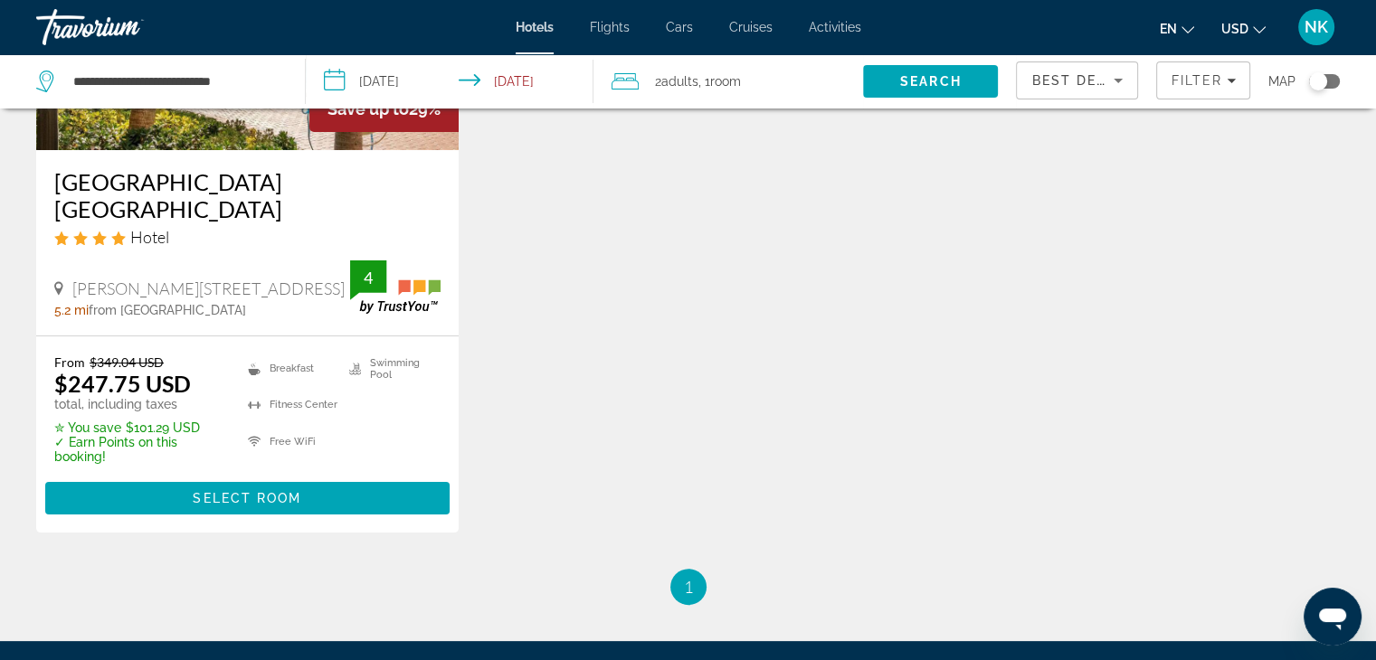
scroll to position [321, 0]
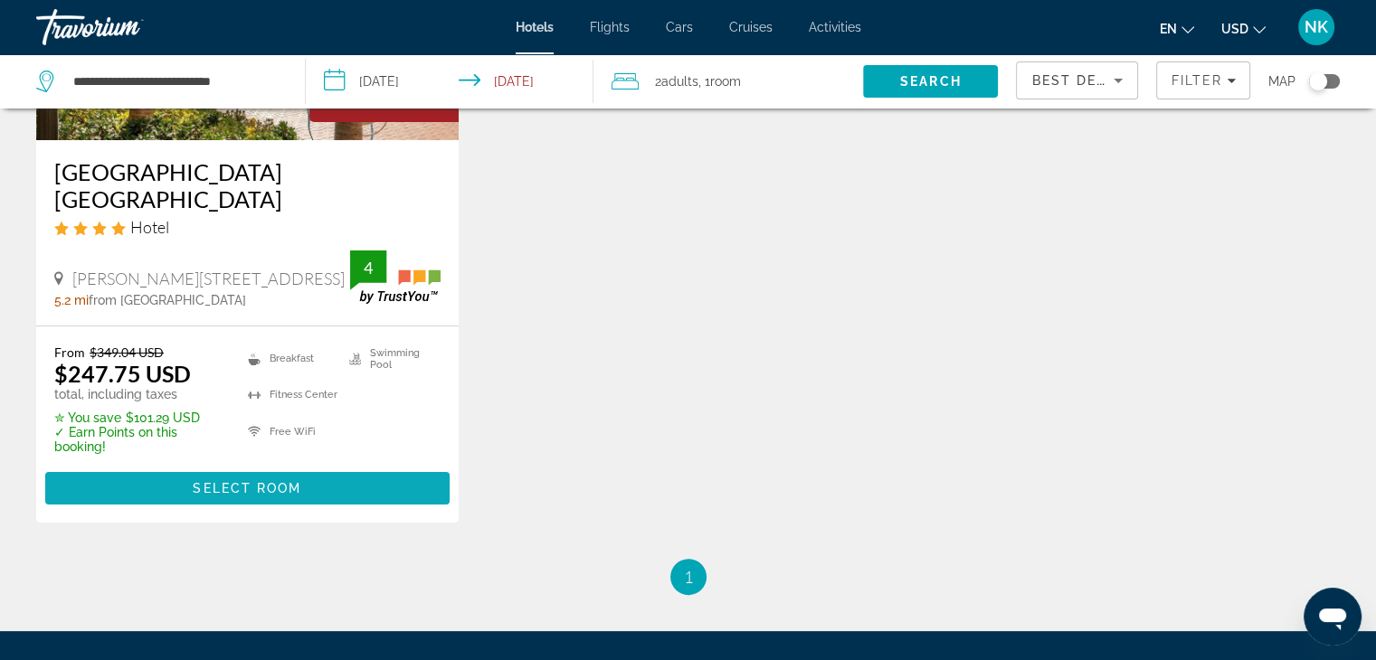
click at [248, 481] on span "Select Room" at bounding box center [247, 488] width 109 height 14
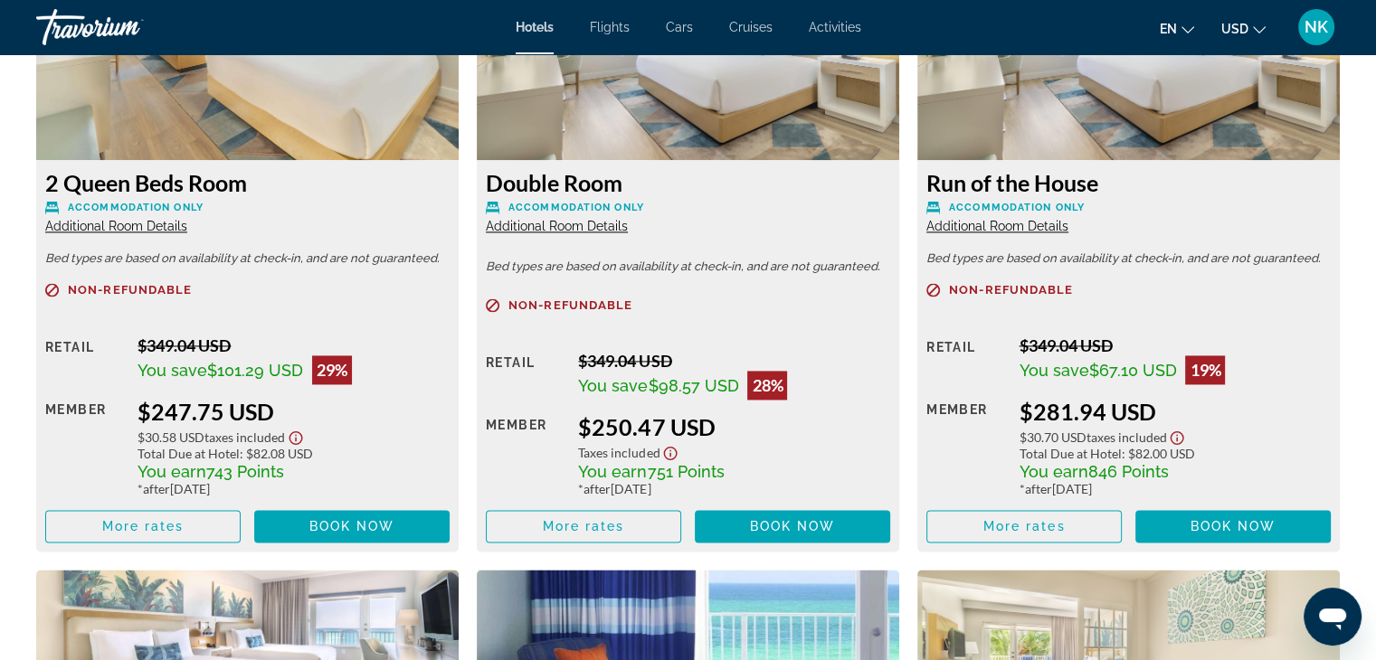
scroll to position [2628, 0]
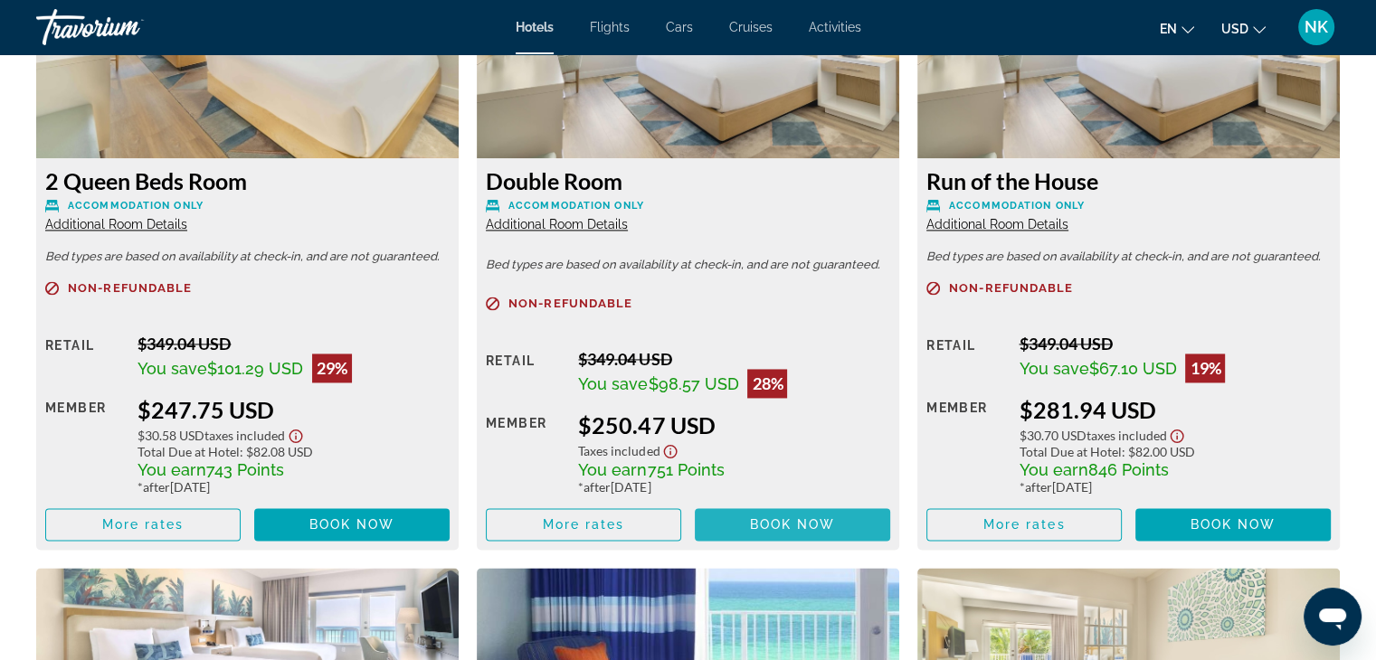
click at [800, 529] on span "Book now" at bounding box center [793, 524] width 86 height 14
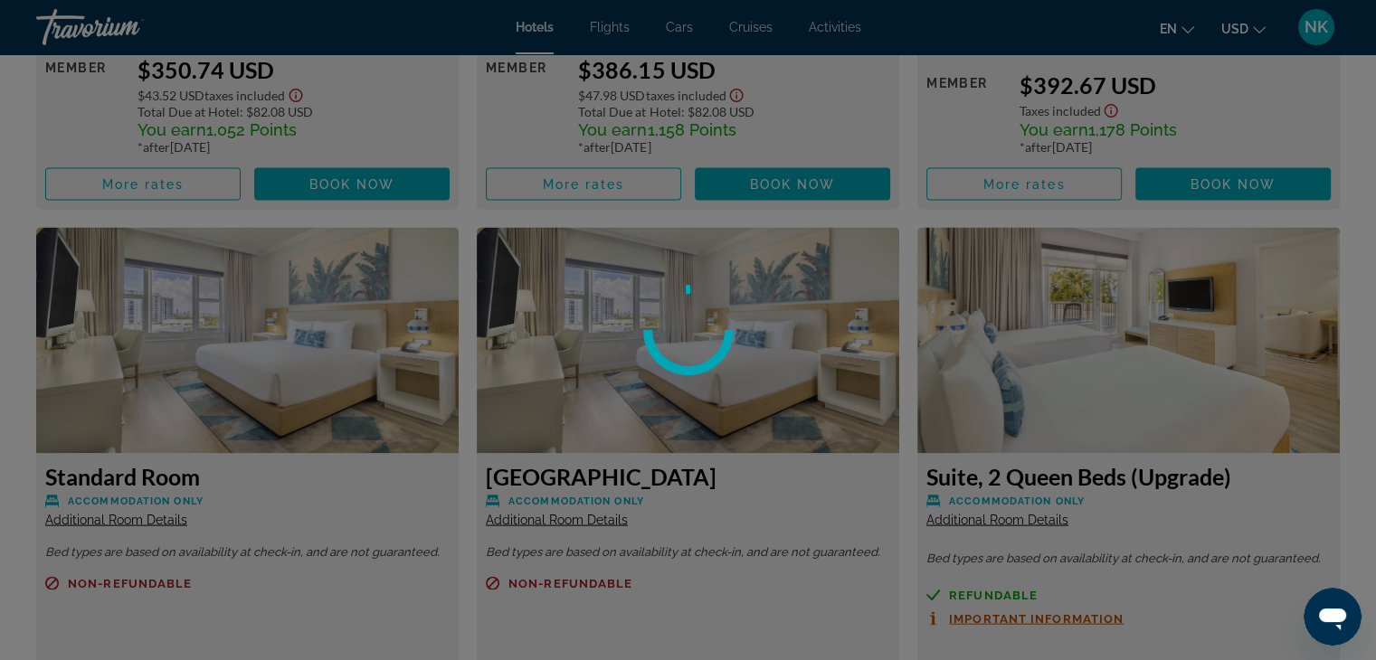
scroll to position [3646, 0]
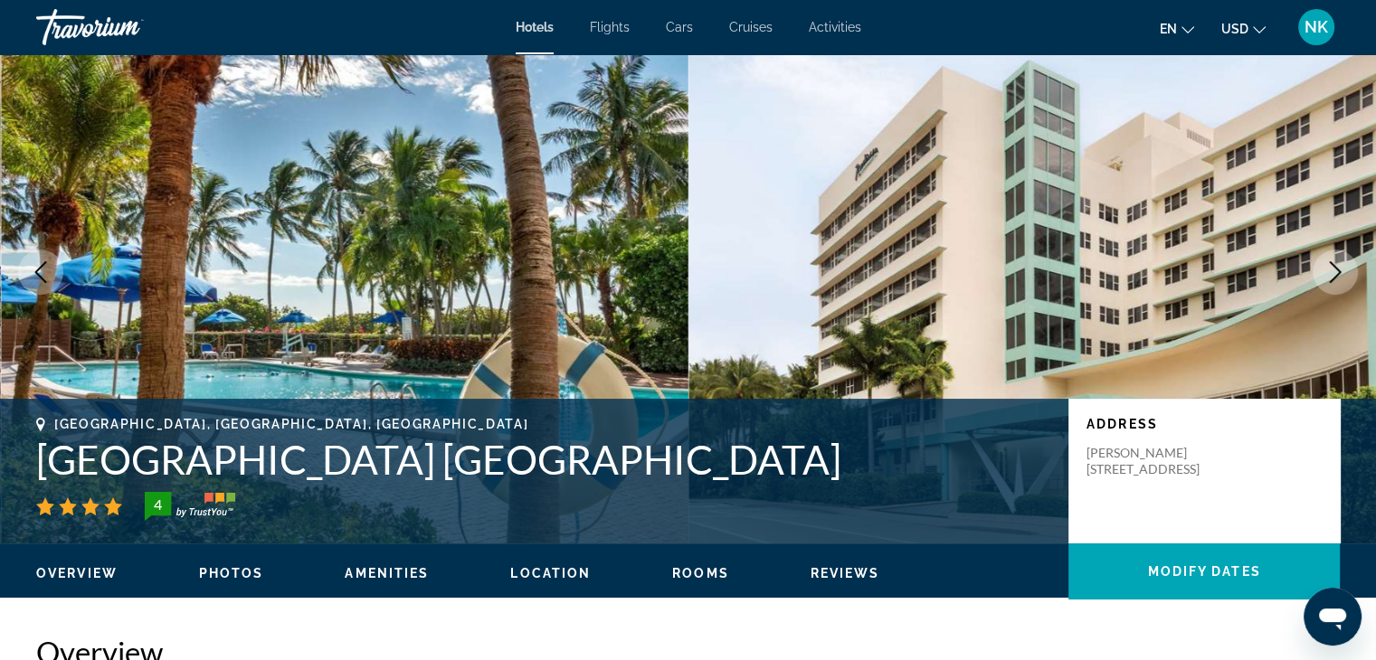
scroll to position [54, 0]
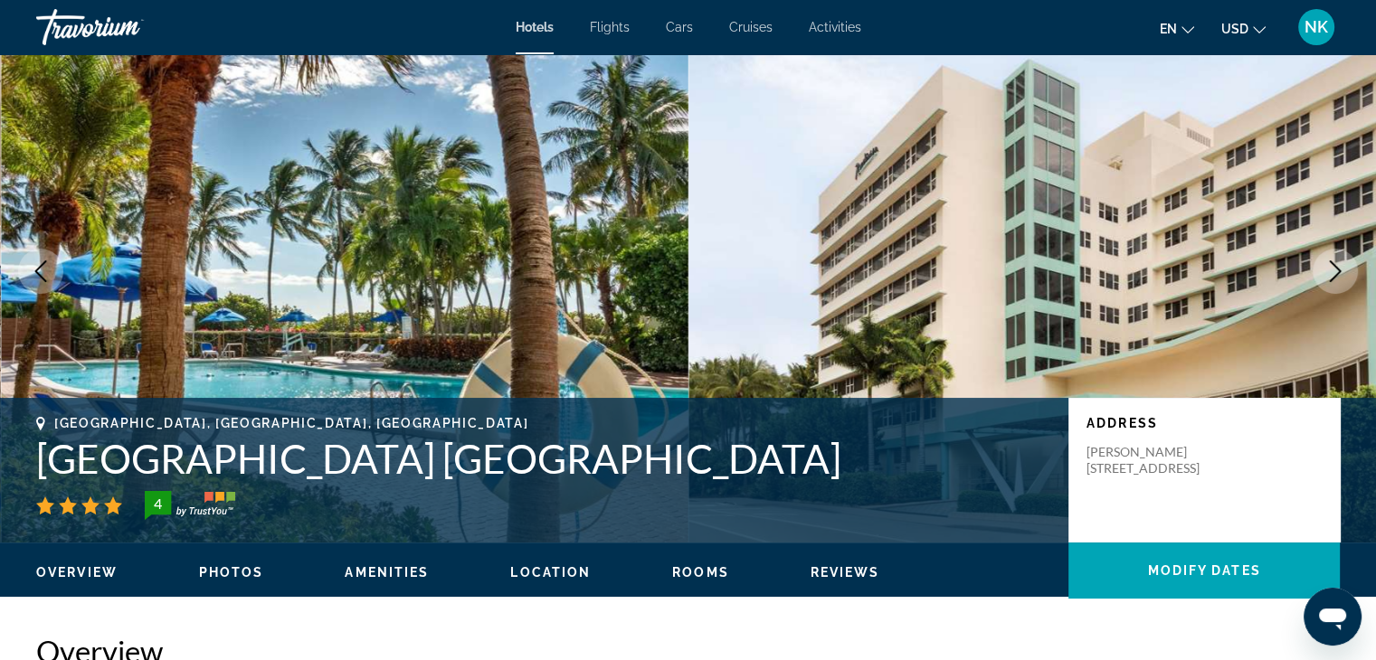
click at [1343, 276] on icon "Next image" at bounding box center [1335, 271] width 22 height 22
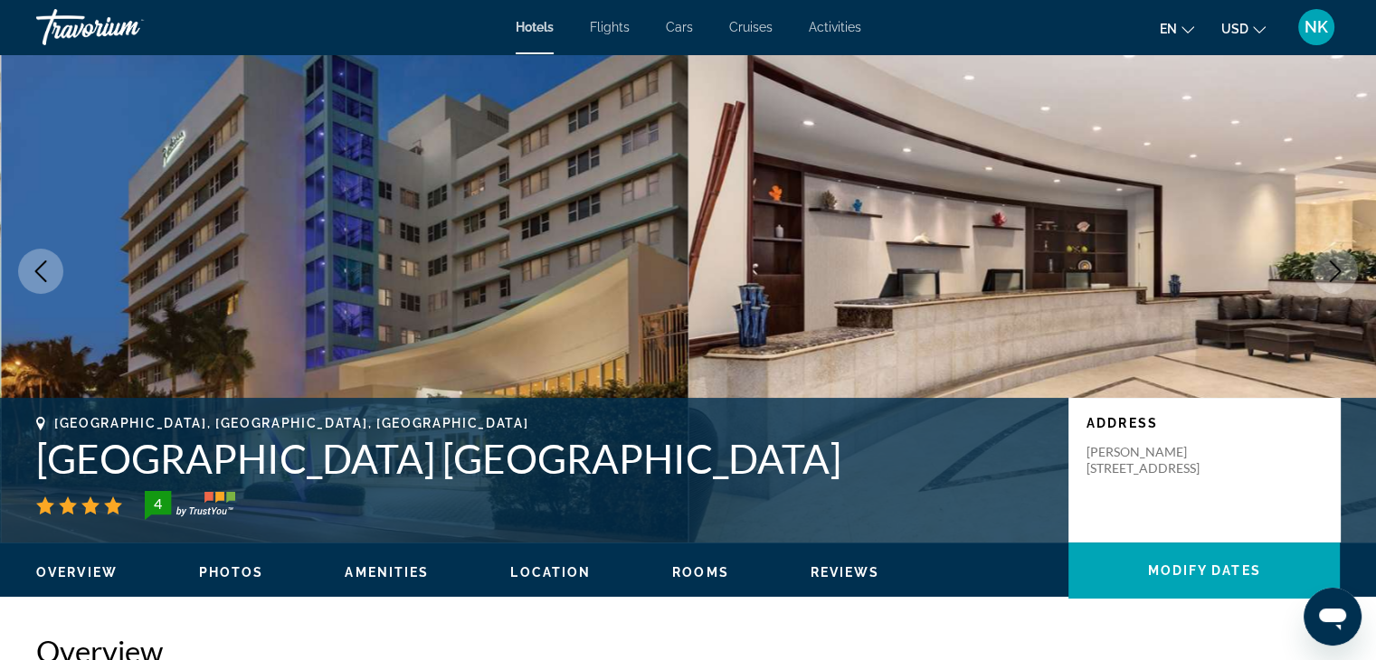
click at [1339, 275] on icon "Next image" at bounding box center [1335, 271] width 22 height 22
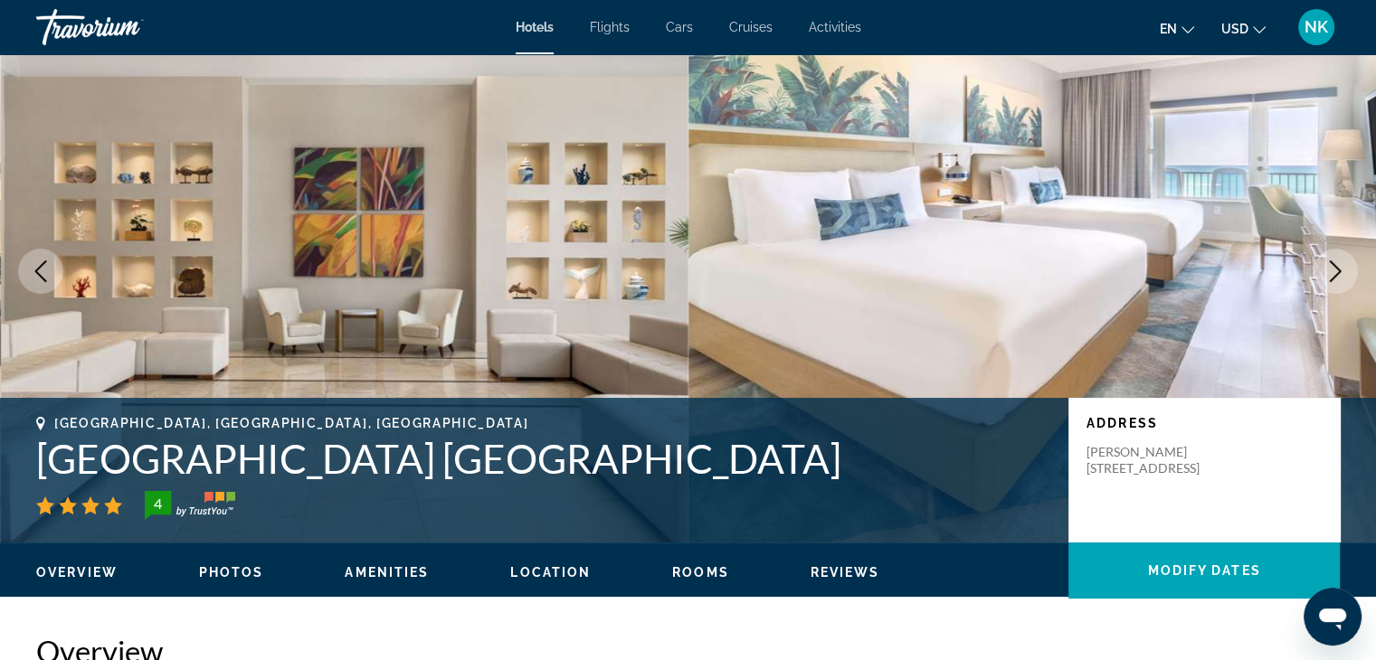
click at [1339, 275] on icon "Next image" at bounding box center [1335, 271] width 22 height 22
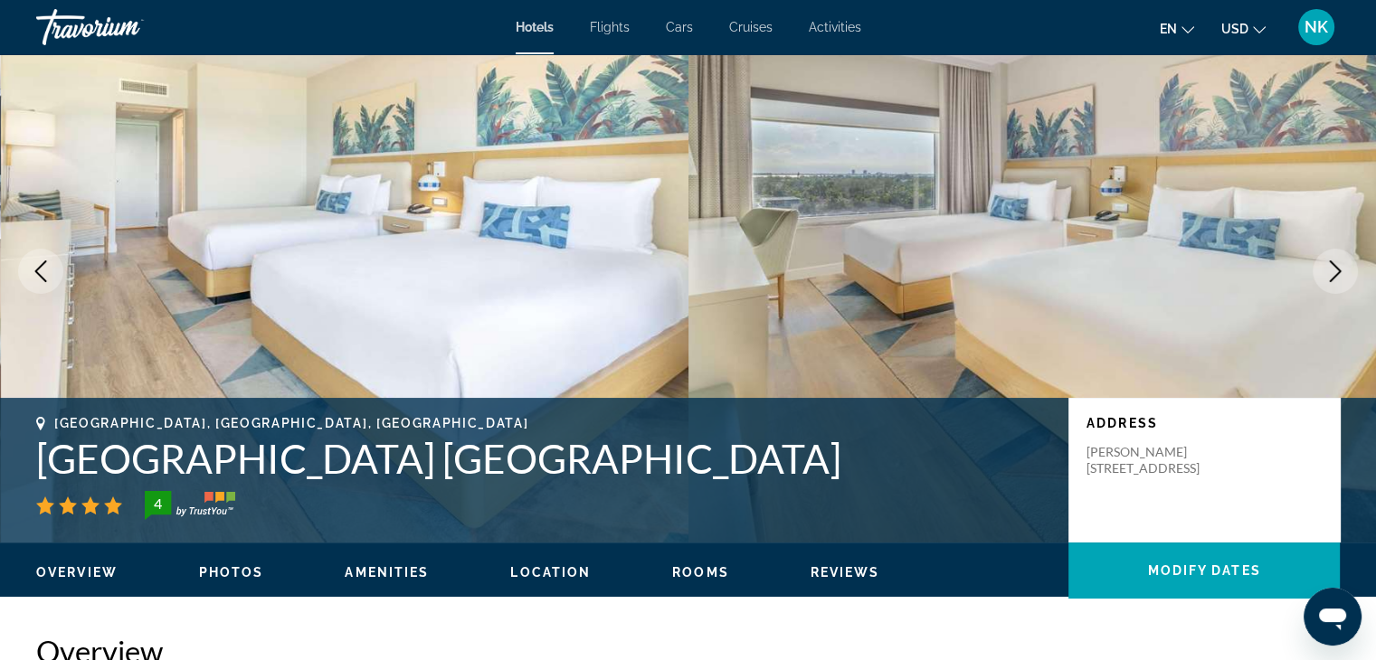
click at [1339, 275] on icon "Next image" at bounding box center [1335, 271] width 22 height 22
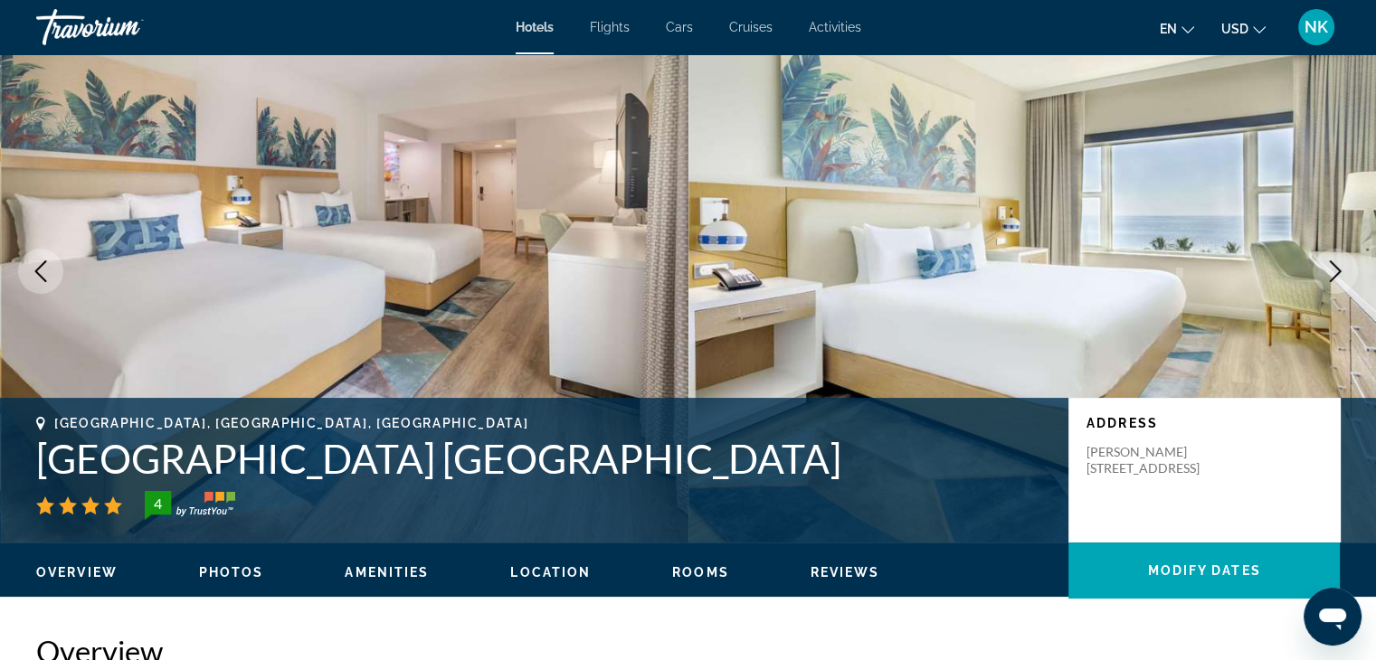
click at [1339, 275] on icon "Next image" at bounding box center [1335, 271] width 22 height 22
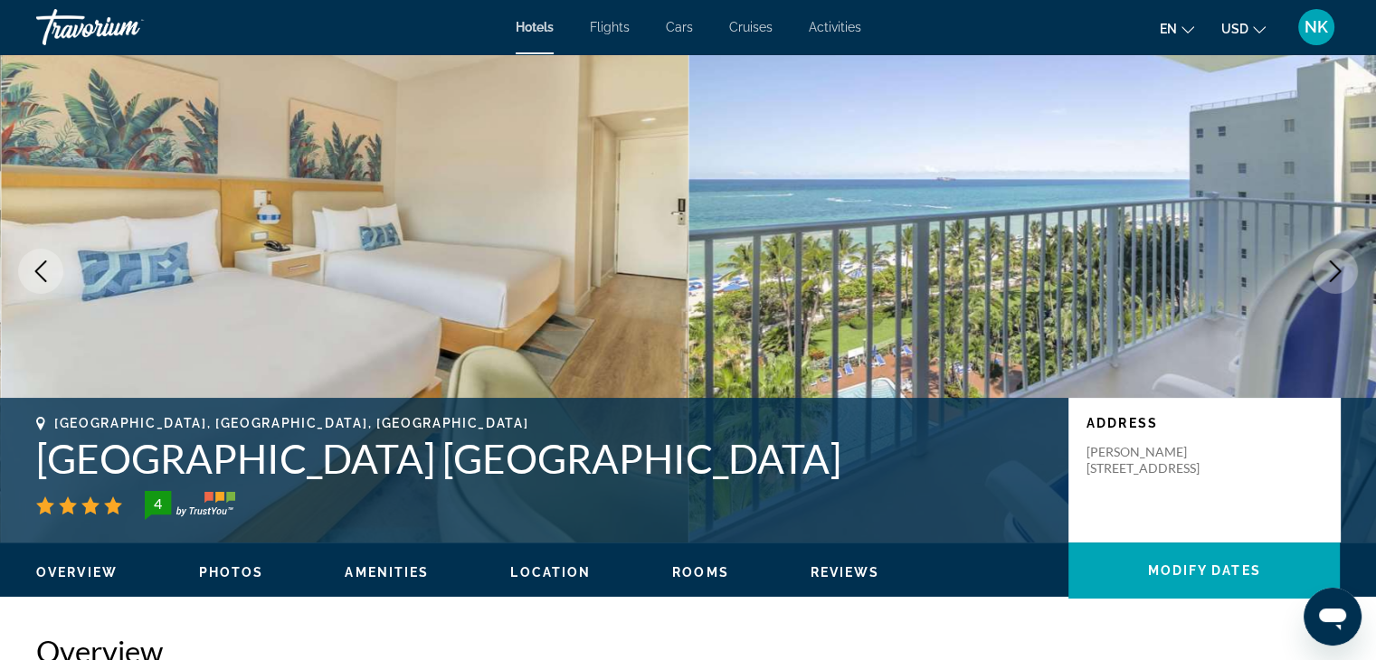
click at [1339, 275] on icon "Next image" at bounding box center [1335, 271] width 22 height 22
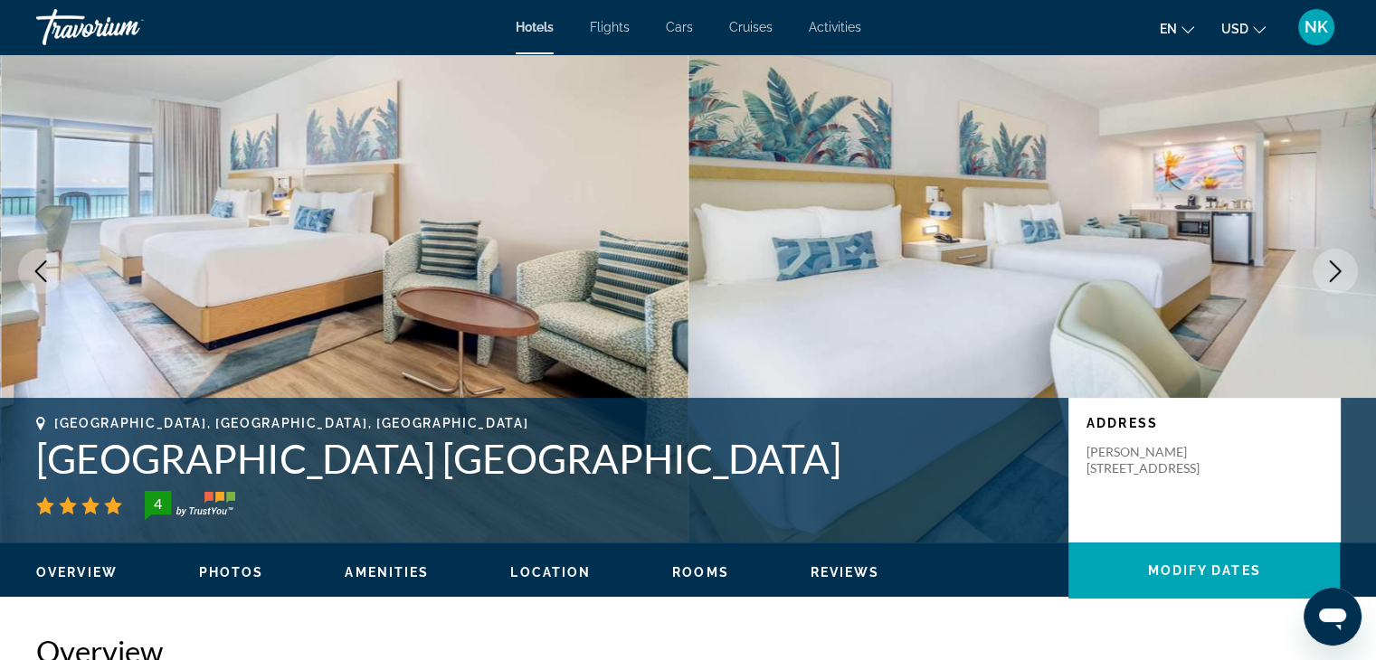
click at [1339, 275] on icon "Next image" at bounding box center [1335, 271] width 22 height 22
